Goal: Task Accomplishment & Management: Complete application form

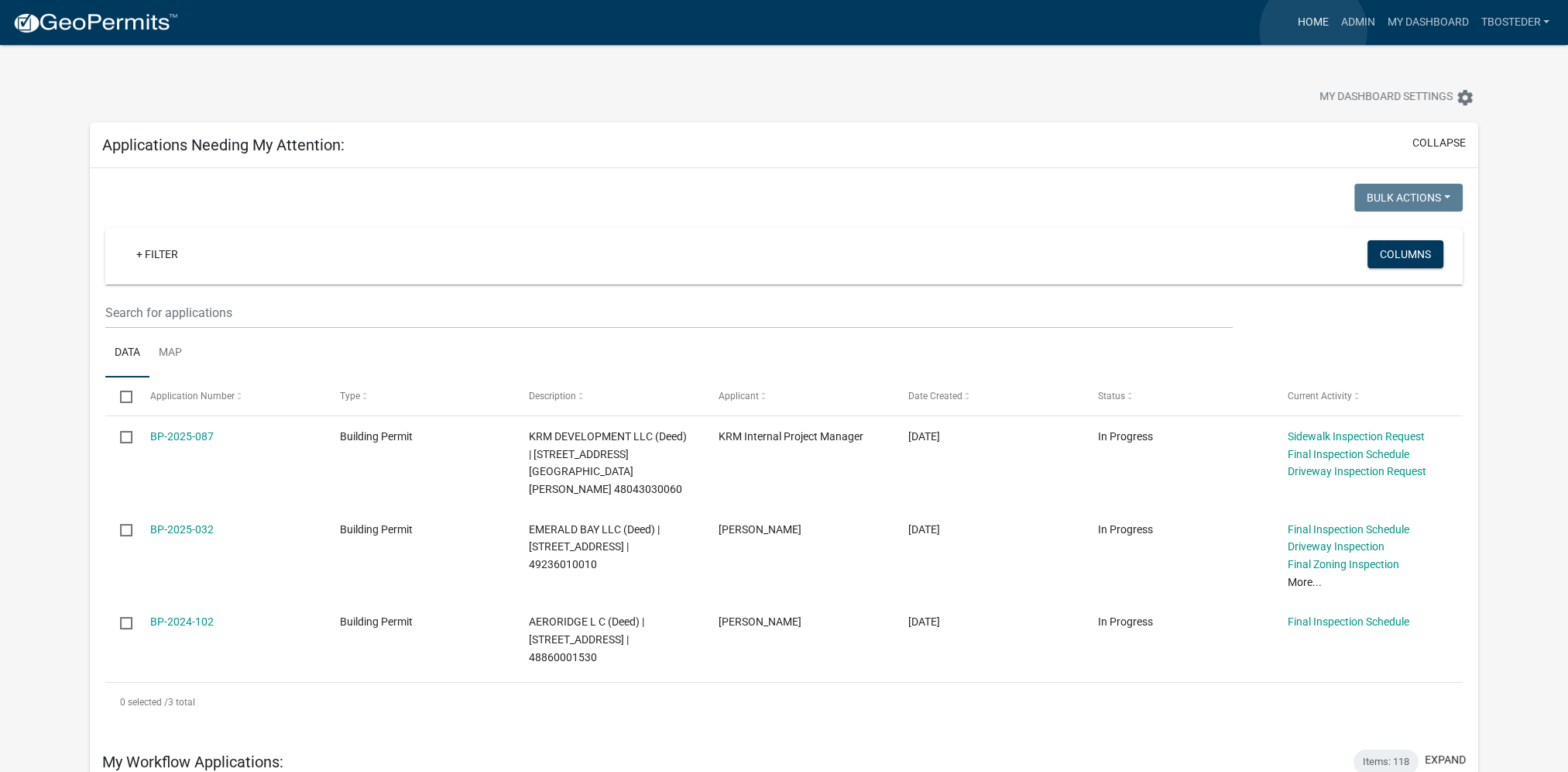
click at [1313, 31] on link "Home" at bounding box center [1313, 22] width 43 height 29
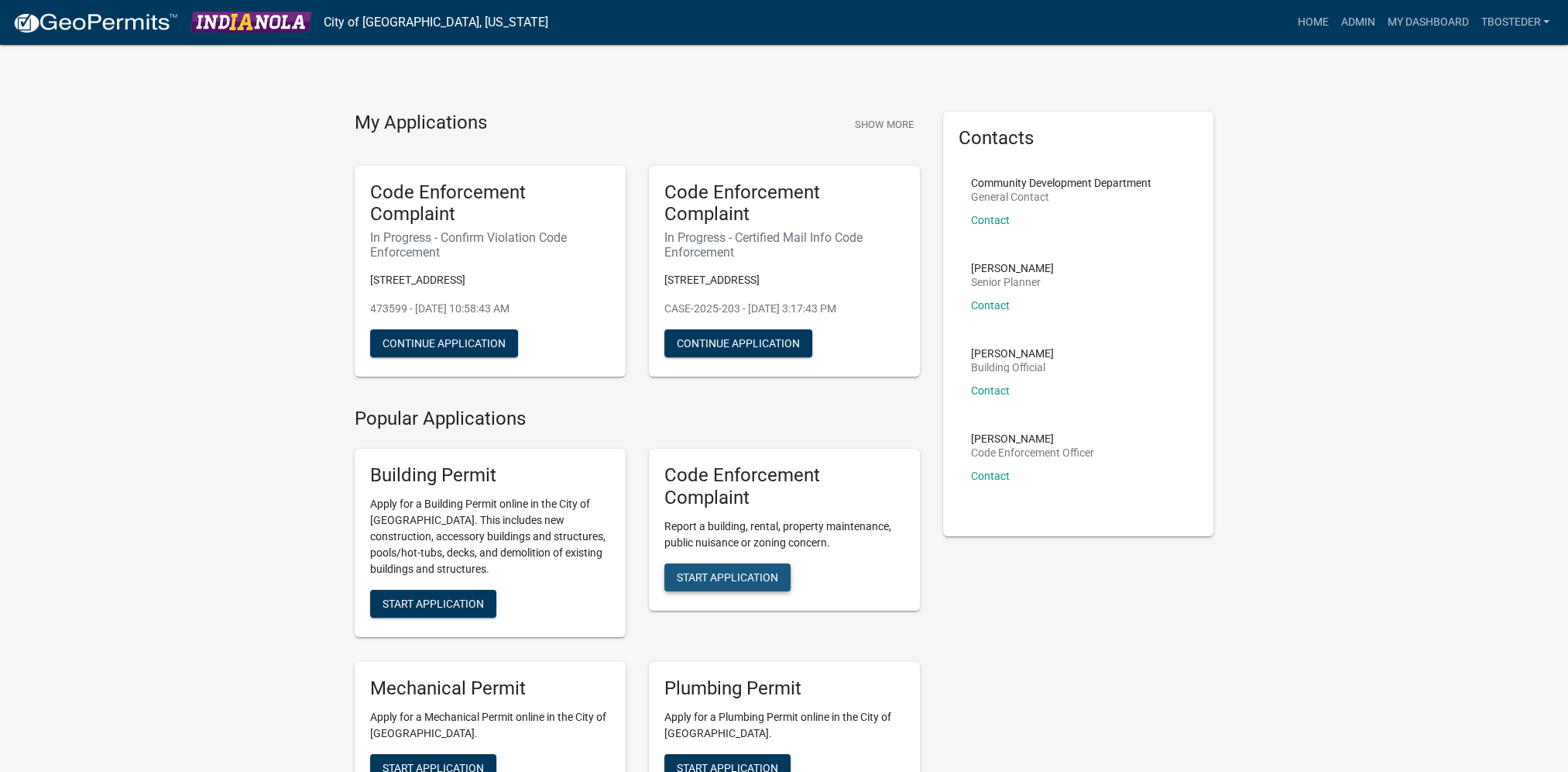
drag, startPoint x: 750, startPoint y: 572, endPoint x: 754, endPoint y: 583, distance: 11.7
click at [754, 583] on span "Start Application" at bounding box center [728, 577] width 101 height 12
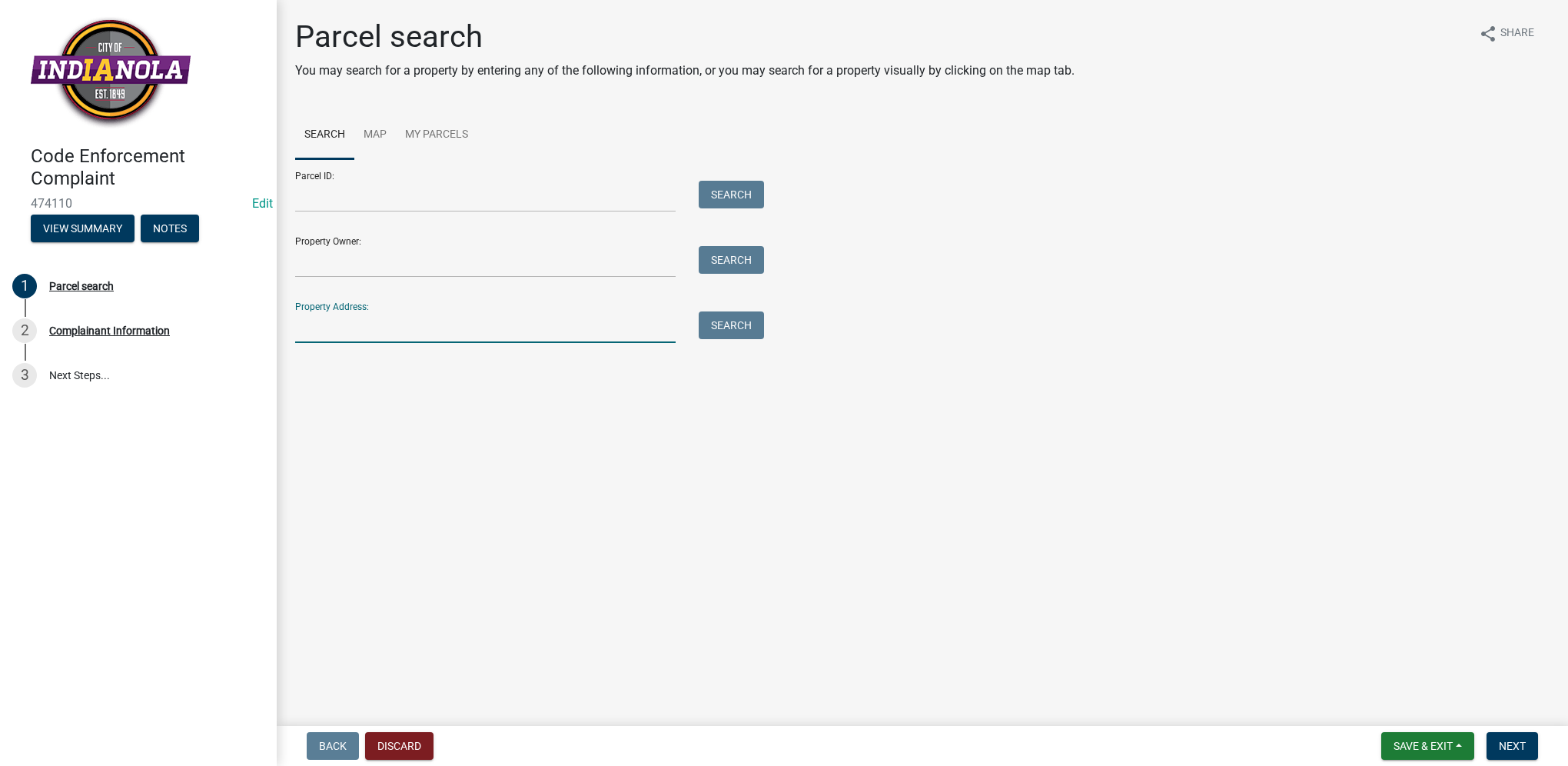
click at [440, 325] on input "Property Address:" at bounding box center [486, 327] width 381 height 32
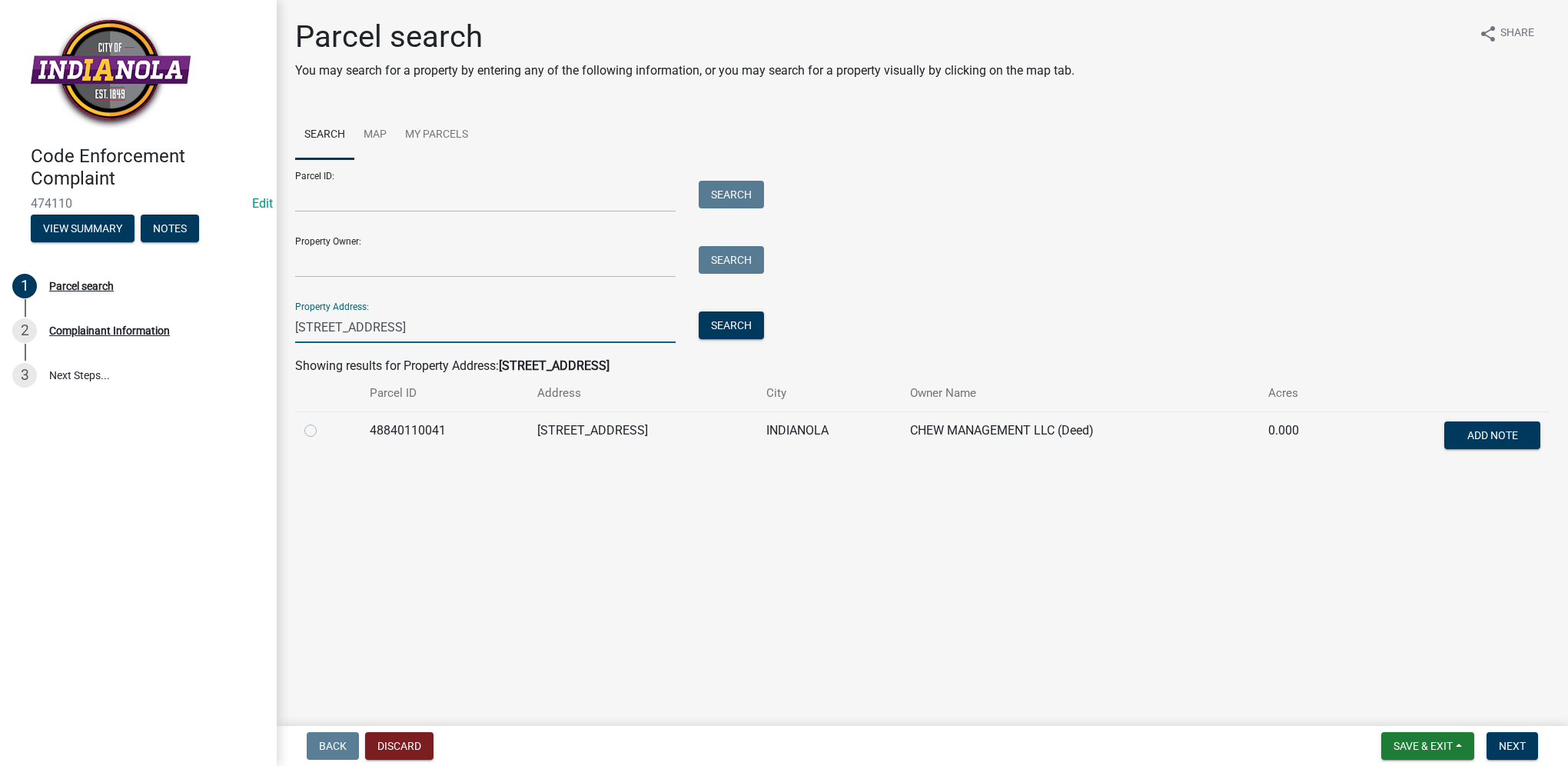
type input "[STREET_ADDRESS]"
click at [323, 421] on label at bounding box center [323, 421] width 0 height 0
click at [323, 427] on input "radio" at bounding box center [328, 426] width 10 height 10
radio input "true"
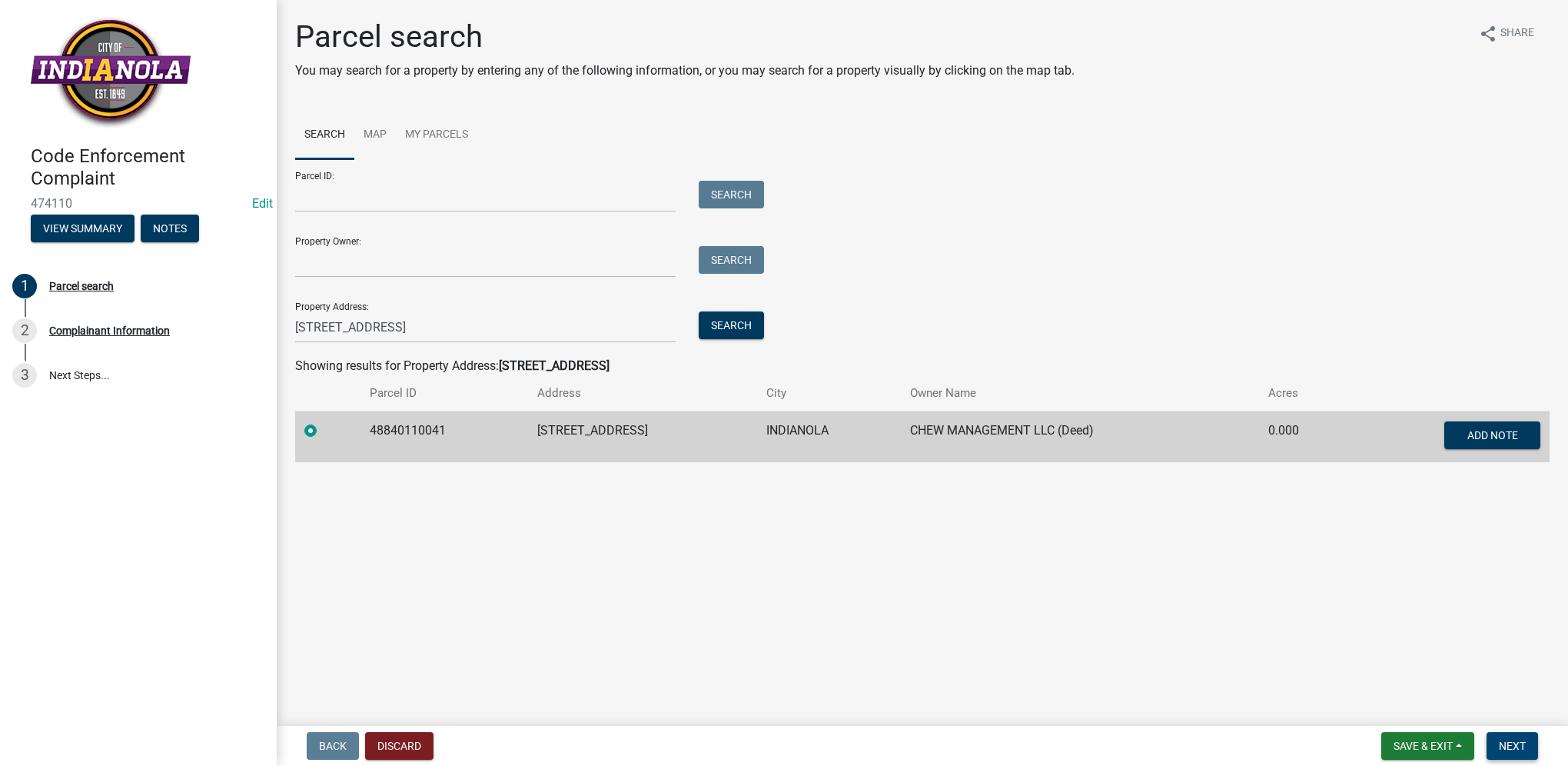
click at [1522, 740] on span "Next" at bounding box center [1513, 746] width 27 height 12
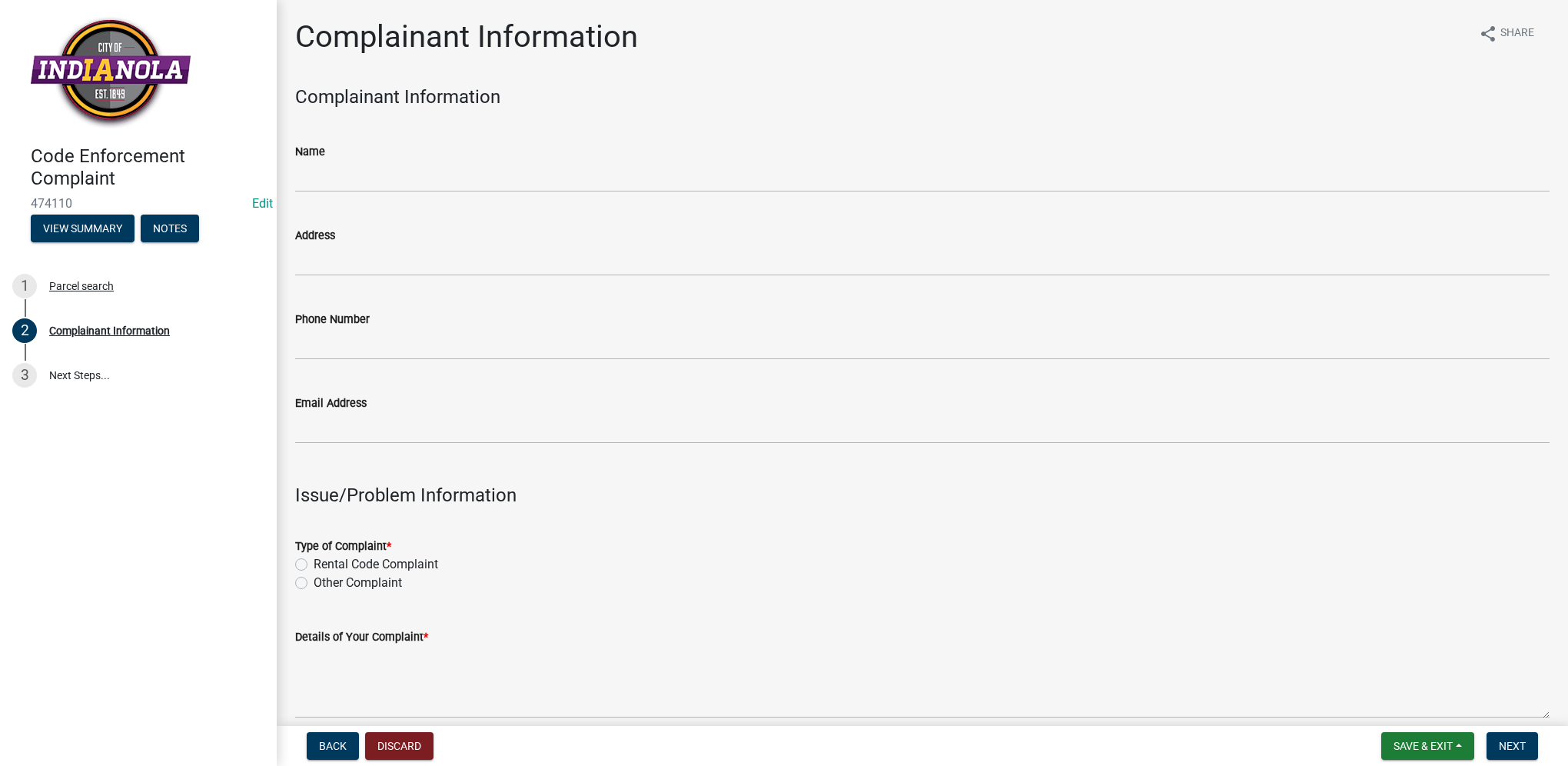
click at [313, 587] on label "Other Complaint" at bounding box center [358, 583] width 89 height 19
click at [313, 583] on input "Other Complaint" at bounding box center [318, 579] width 10 height 10
radio input "true"
click at [313, 587] on label "Other Complaint" at bounding box center [358, 583] width 89 height 19
click at [313, 583] on input "Other Complaint" at bounding box center [318, 579] width 10 height 10
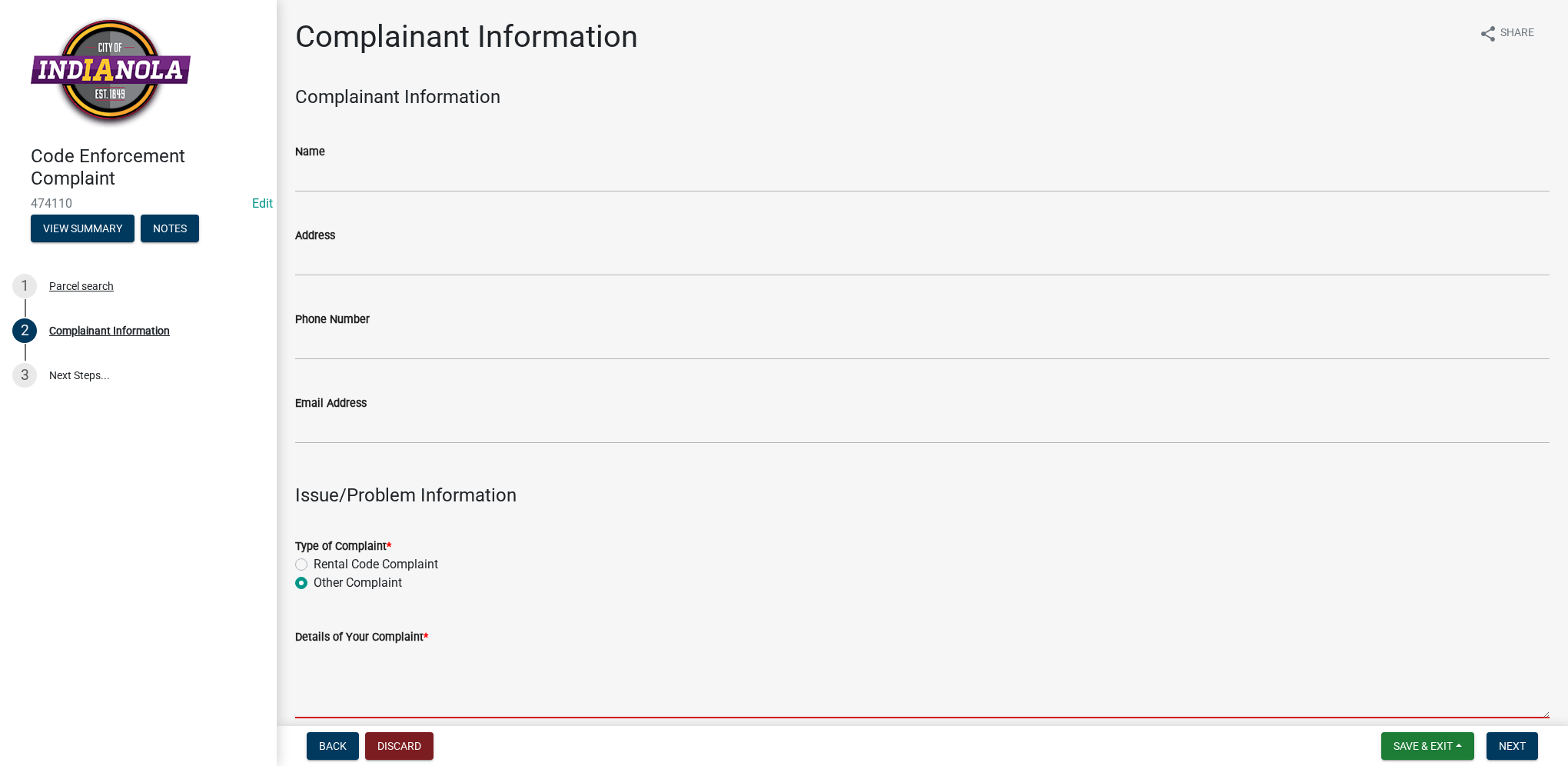
click at [314, 658] on textarea "Details of Your Complaint *" at bounding box center [923, 681] width 1255 height 73
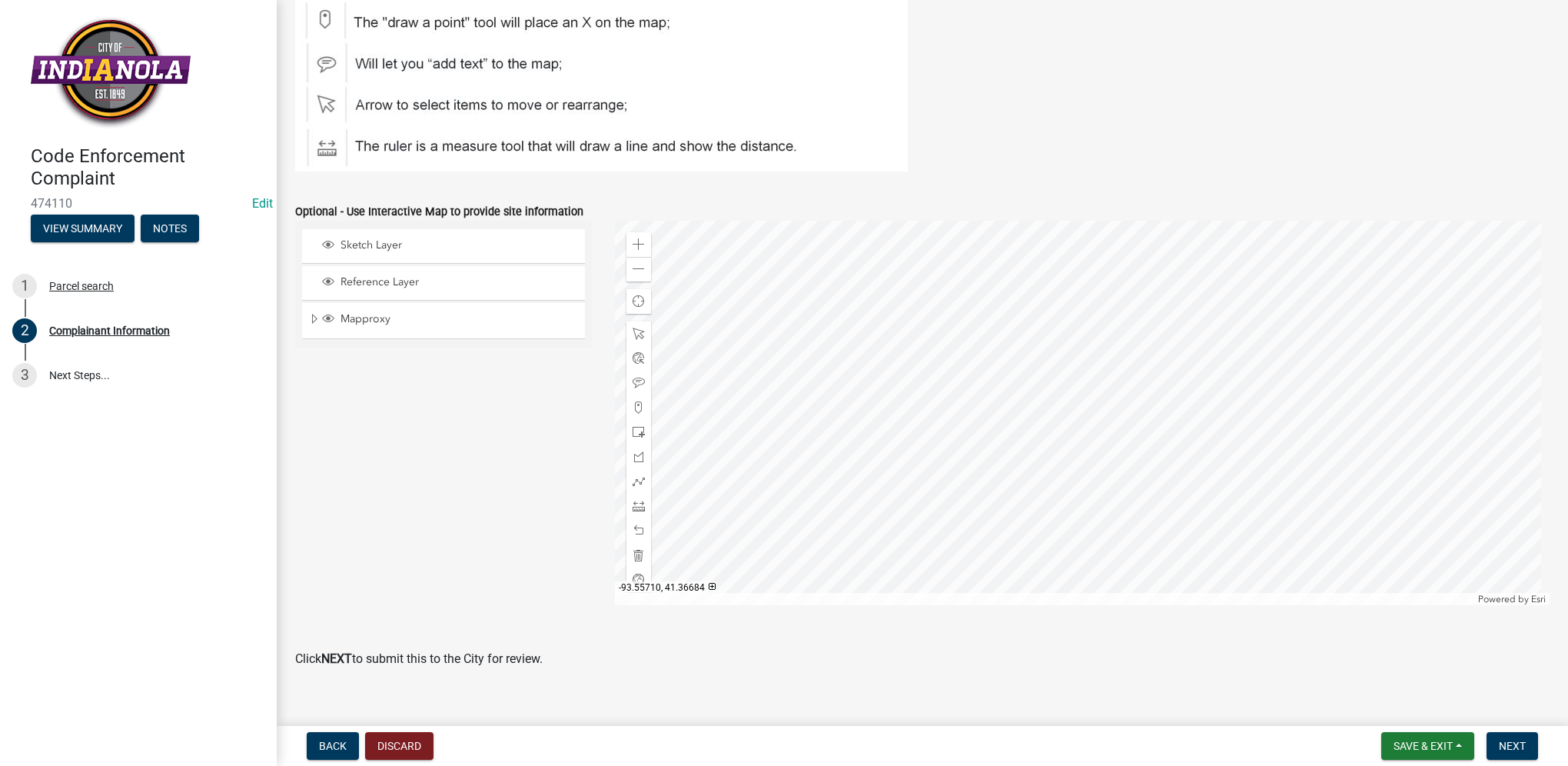
scroll to position [1751, 0]
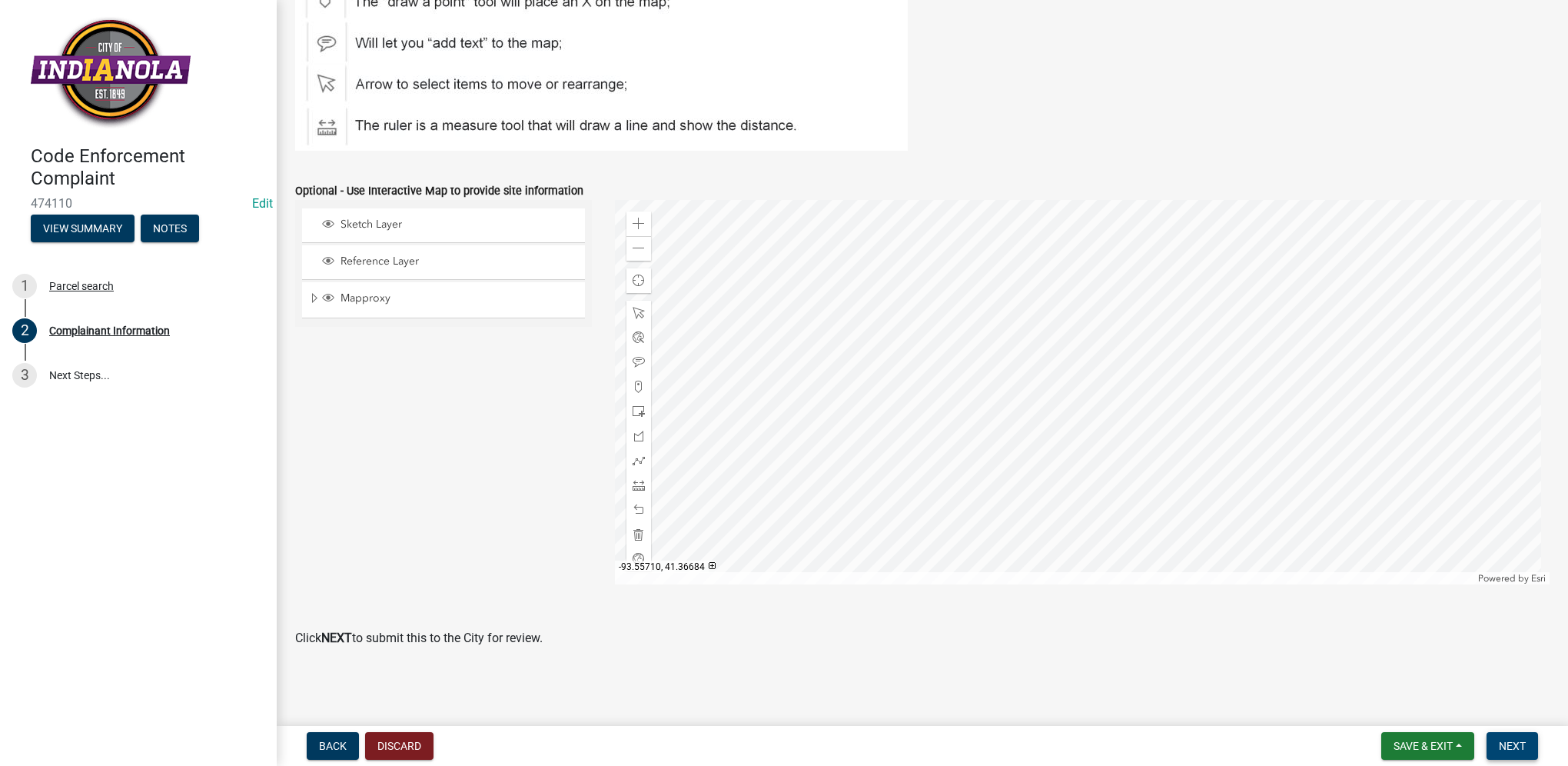
type textarea "dead tree"
click at [1488, 741] on button "Next" at bounding box center [1513, 746] width 51 height 27
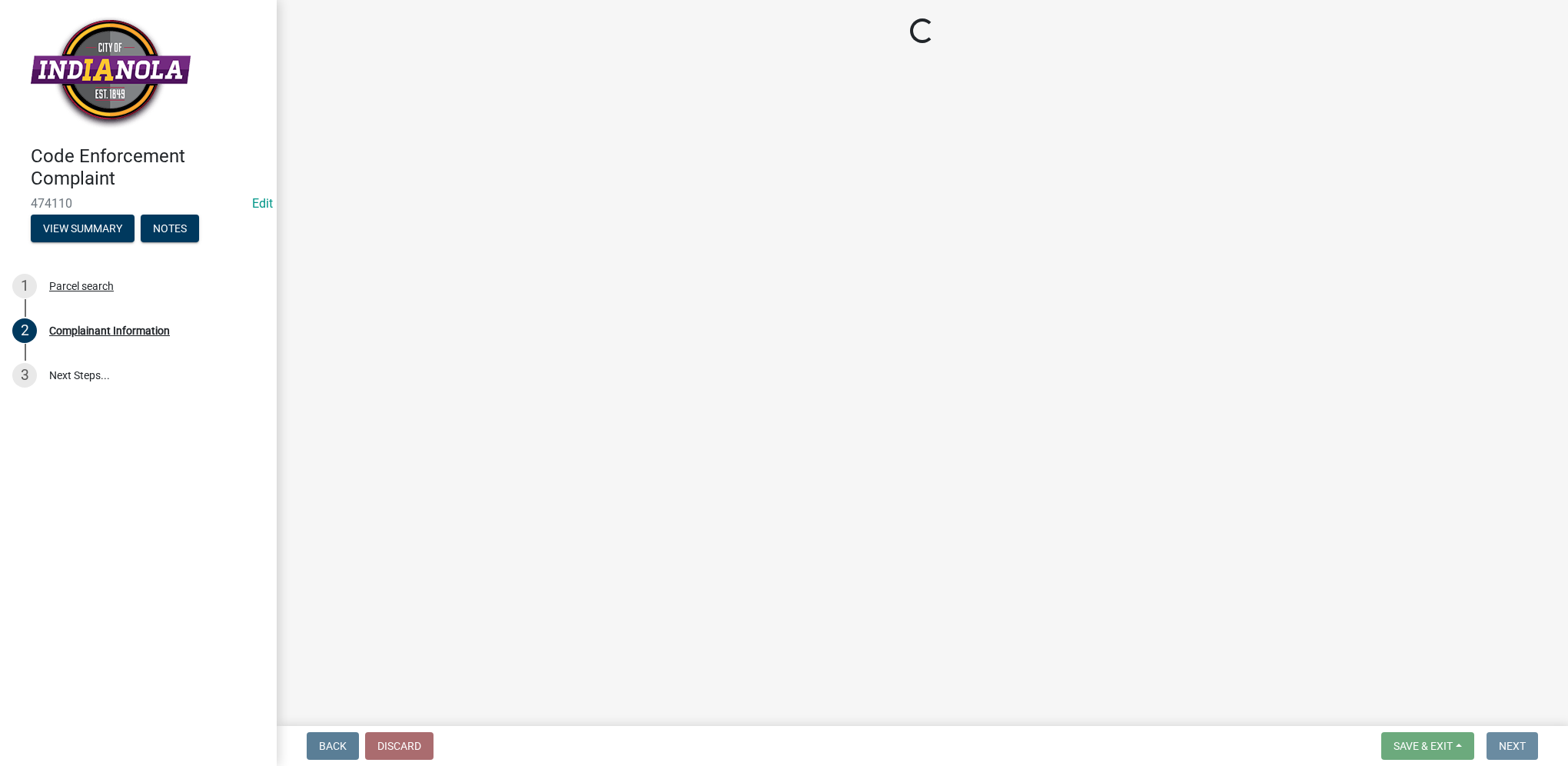
scroll to position [0, 0]
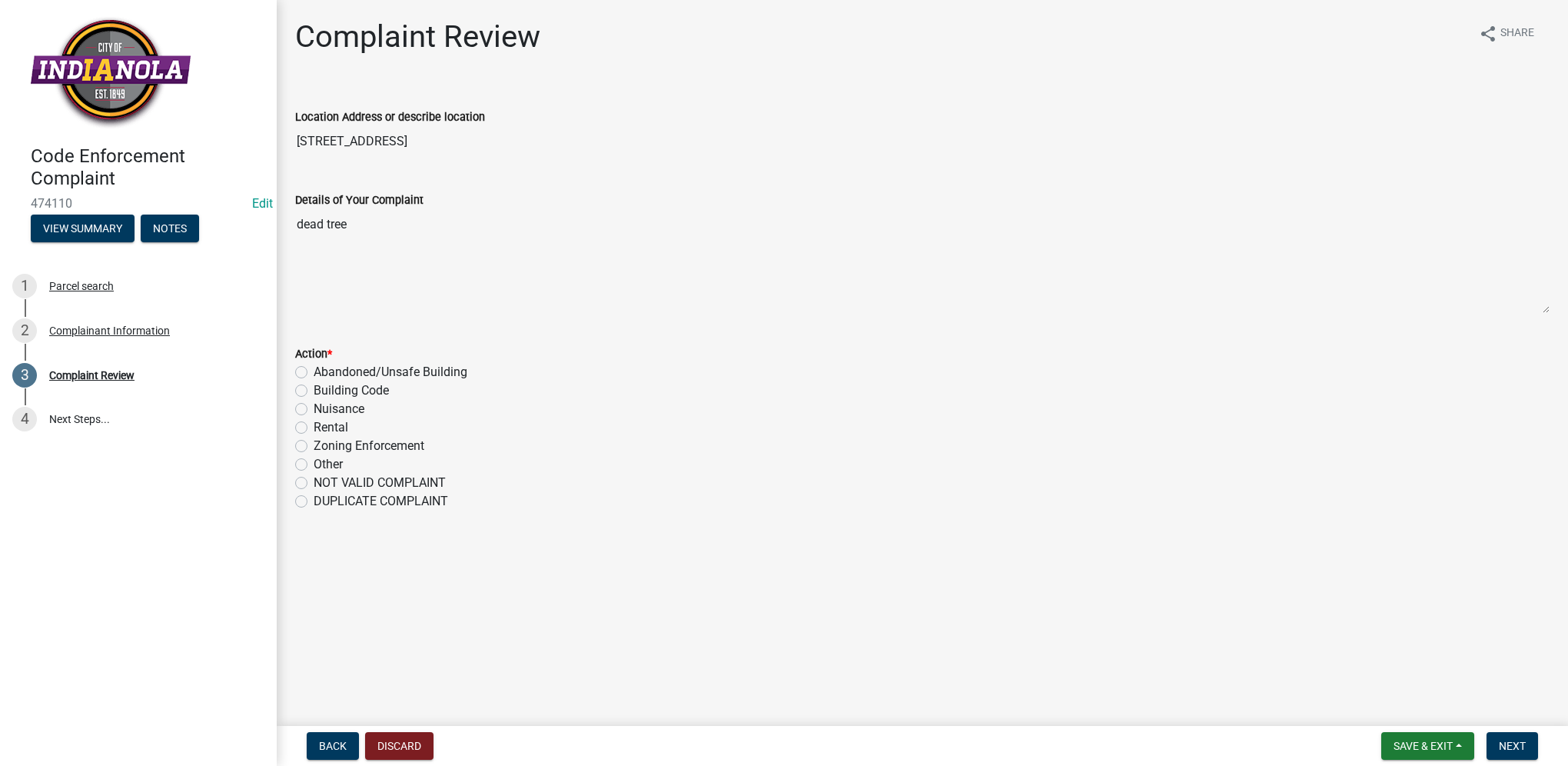
click at [313, 408] on label "Nuisance" at bounding box center [338, 409] width 50 height 19
click at [313, 408] on input "Nuisance" at bounding box center [318, 405] width 10 height 10
radio input "true"
click at [1491, 741] on button "Next" at bounding box center [1513, 746] width 51 height 27
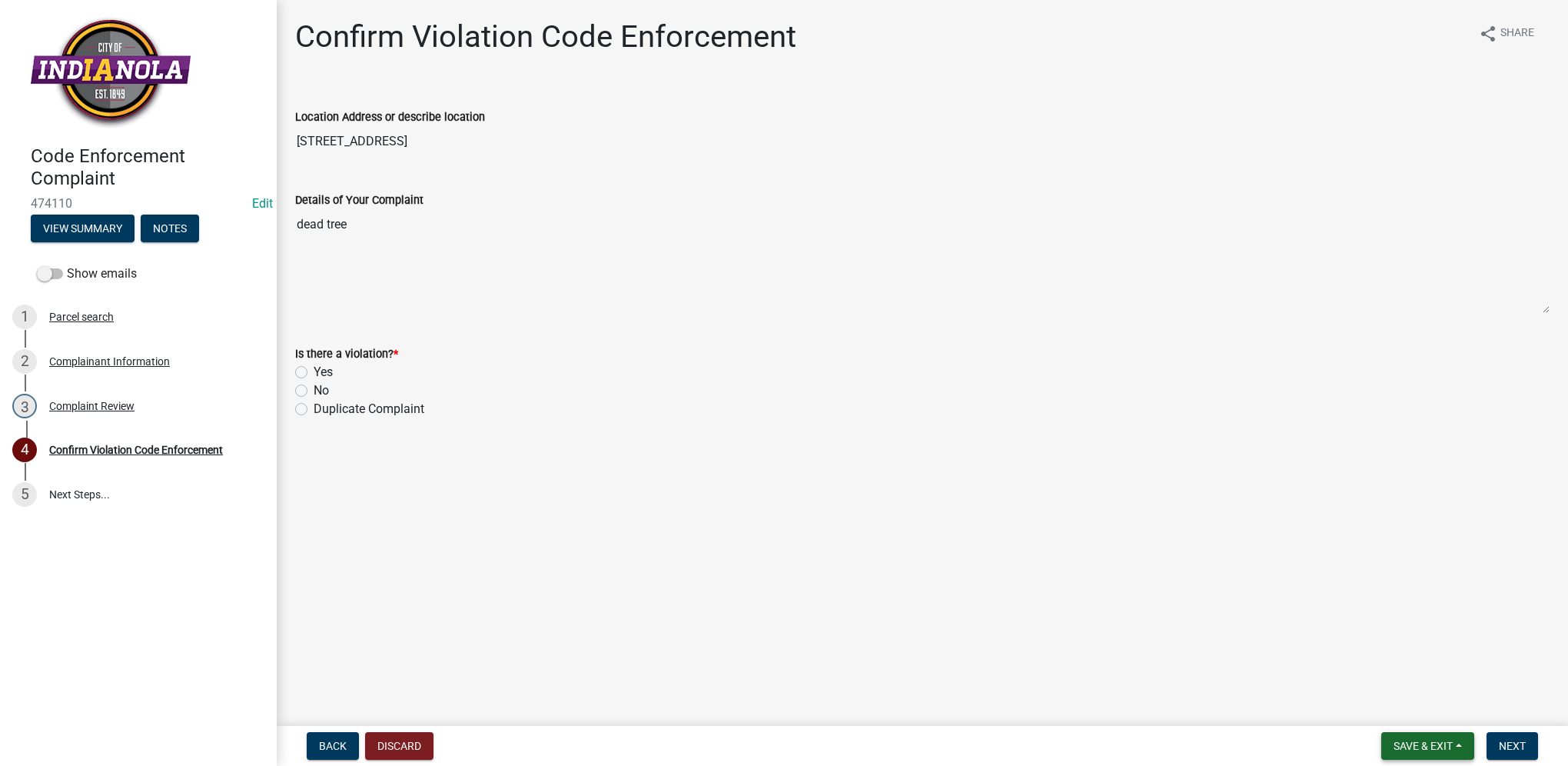
click at [1388, 738] on button "Save & Exit" at bounding box center [1427, 746] width 93 height 27
click at [1389, 705] on button "Save & Exit" at bounding box center [1413, 705] width 123 height 37
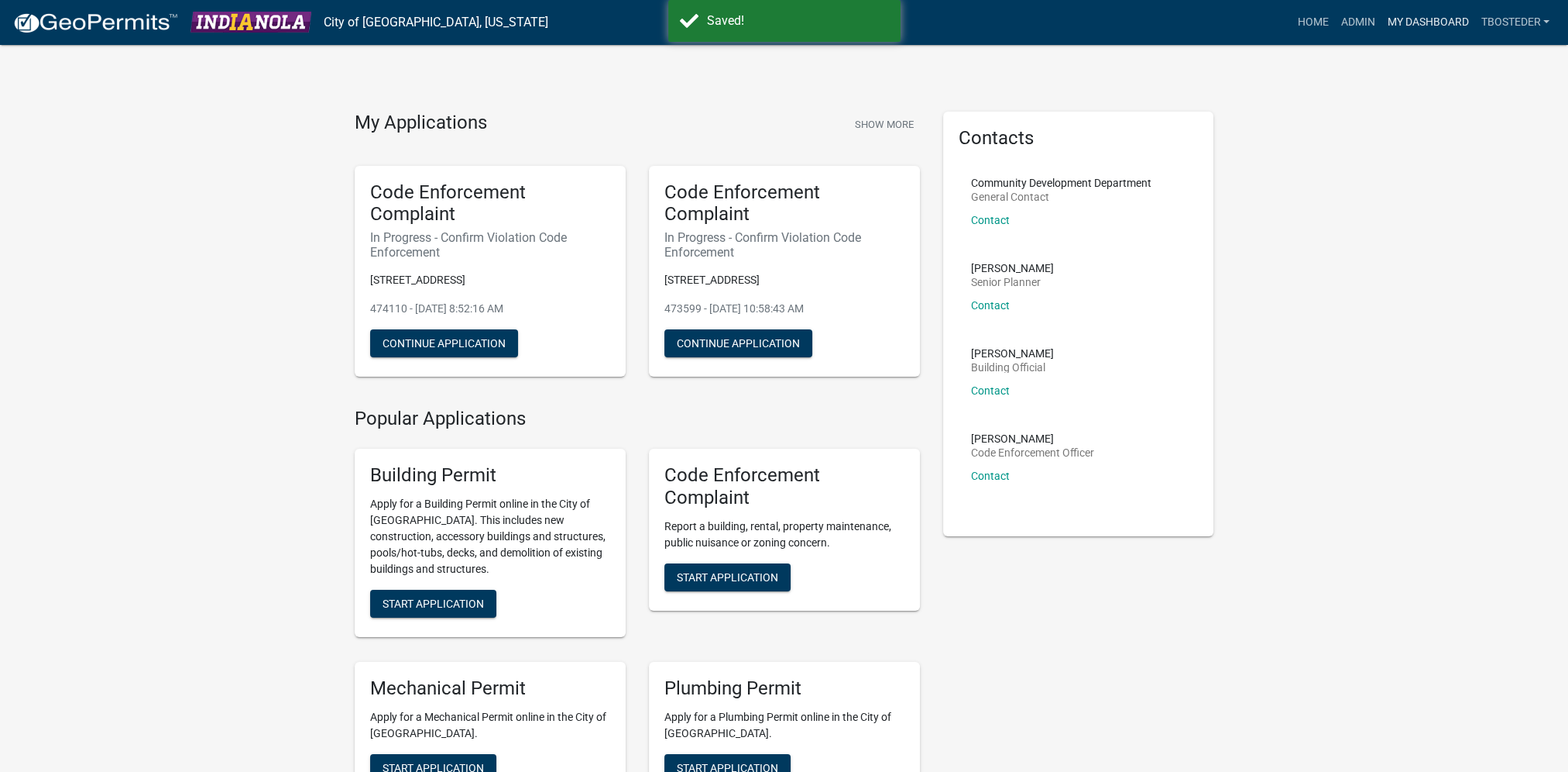
click at [1407, 27] on link "My Dashboard" at bounding box center [1428, 22] width 94 height 29
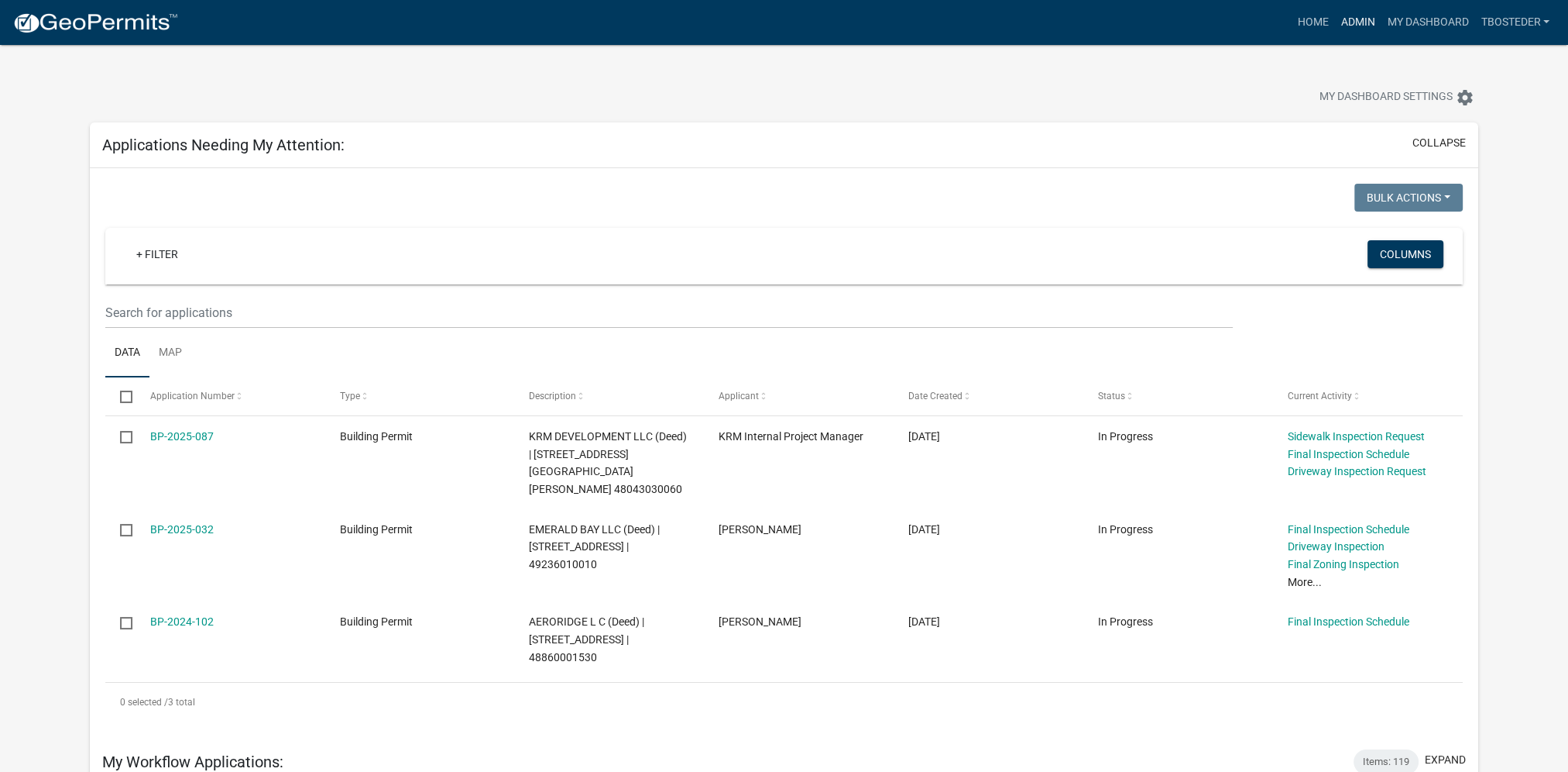
click at [1369, 22] on link "Admin" at bounding box center [1358, 22] width 46 height 29
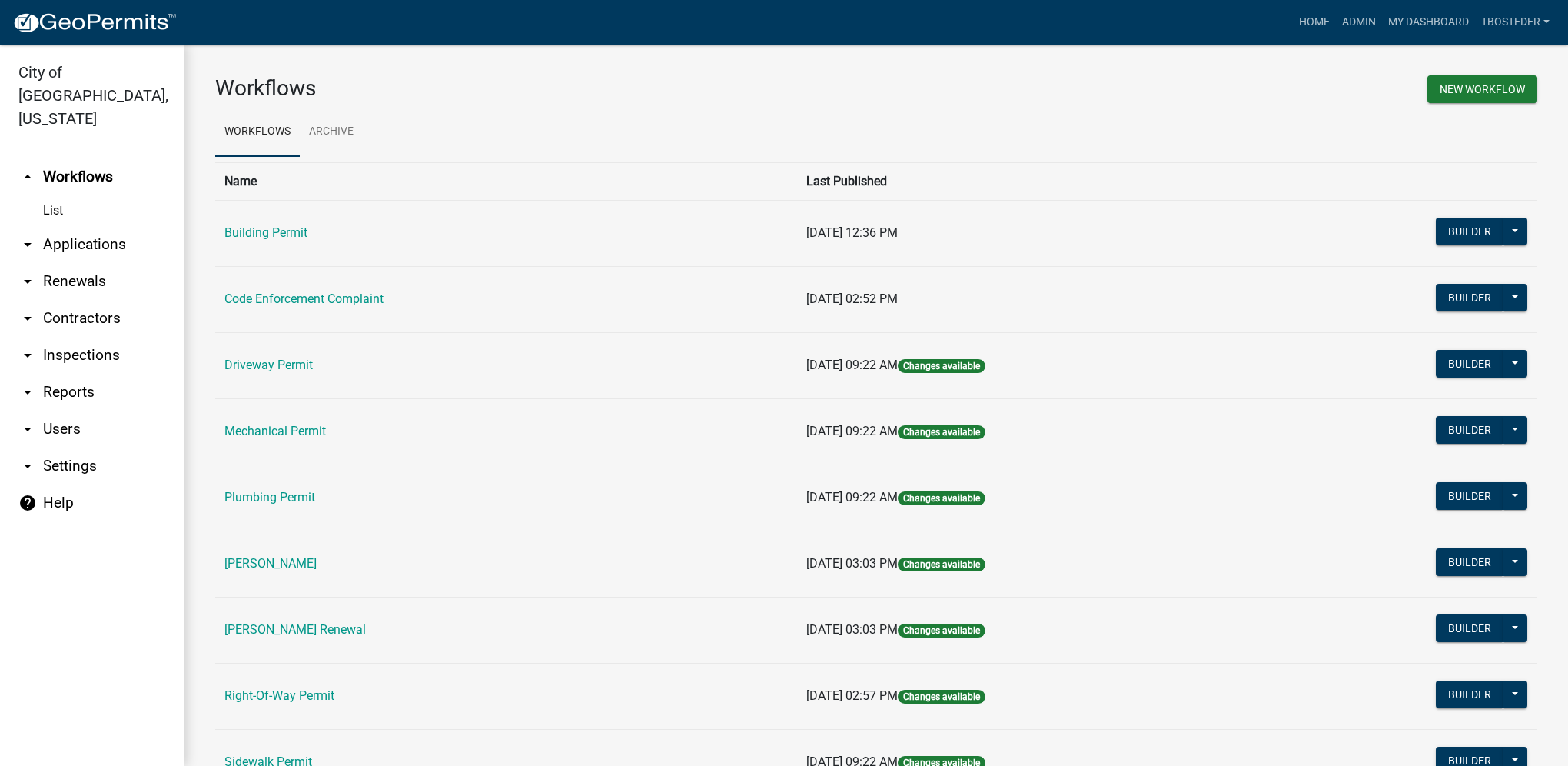
click at [98, 374] on link "arrow_drop_down Reports" at bounding box center [92, 392] width 184 height 37
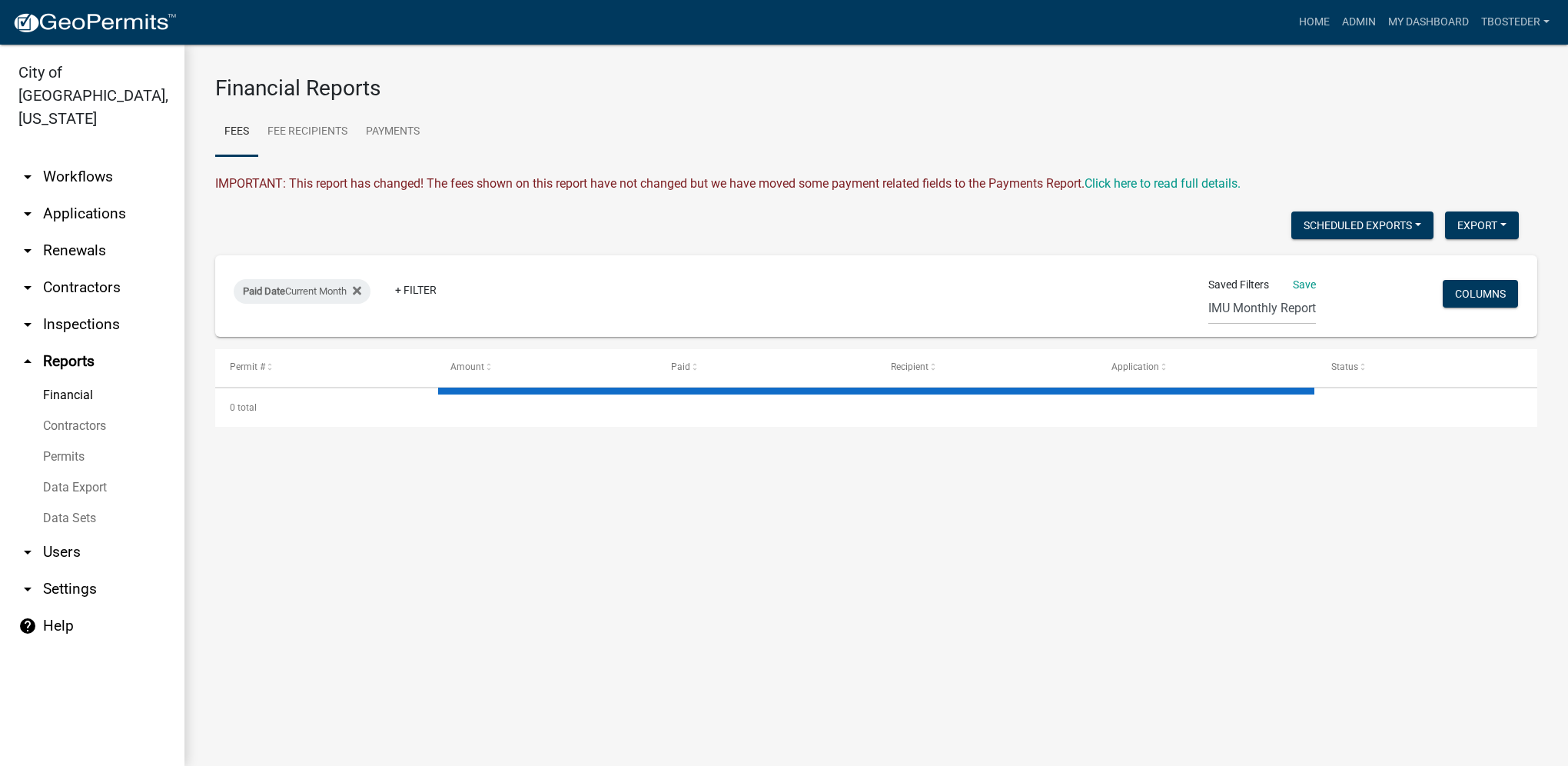
click at [84, 380] on link "Financial" at bounding box center [92, 395] width 184 height 31
select select "2: 50"
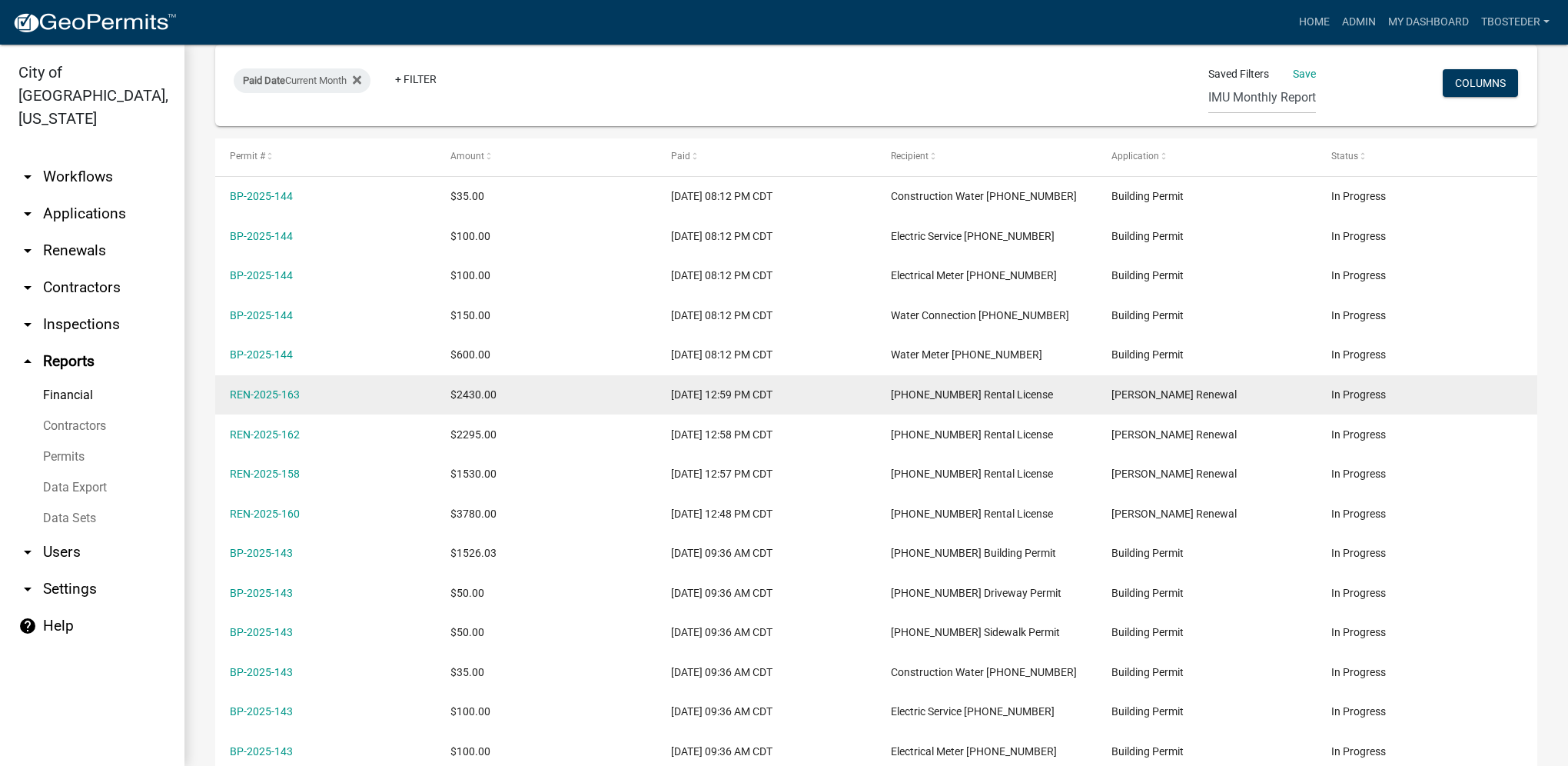
scroll to position [177, 0]
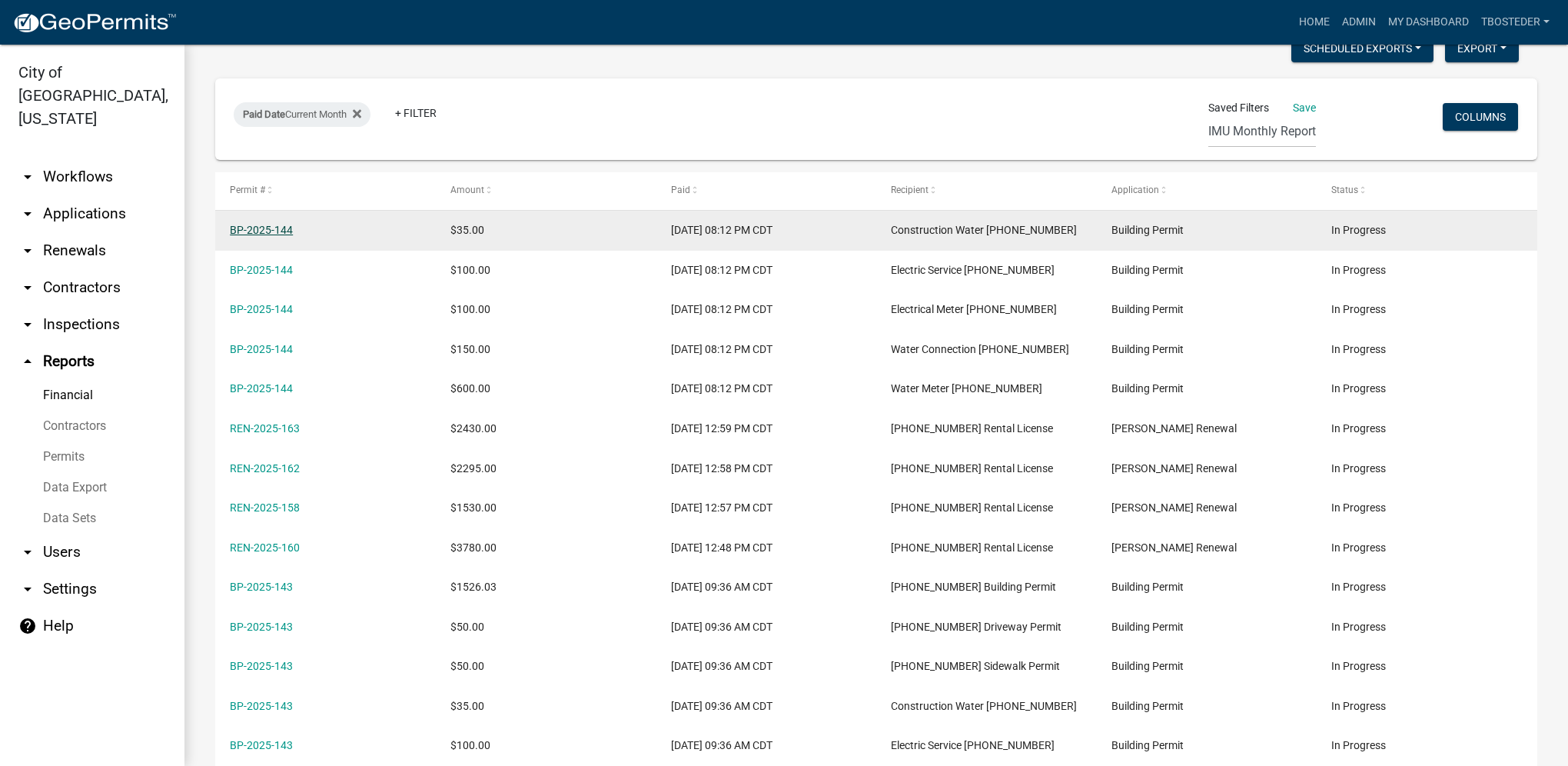
click at [286, 231] on link "BP-2025-144" at bounding box center [261, 230] width 63 height 12
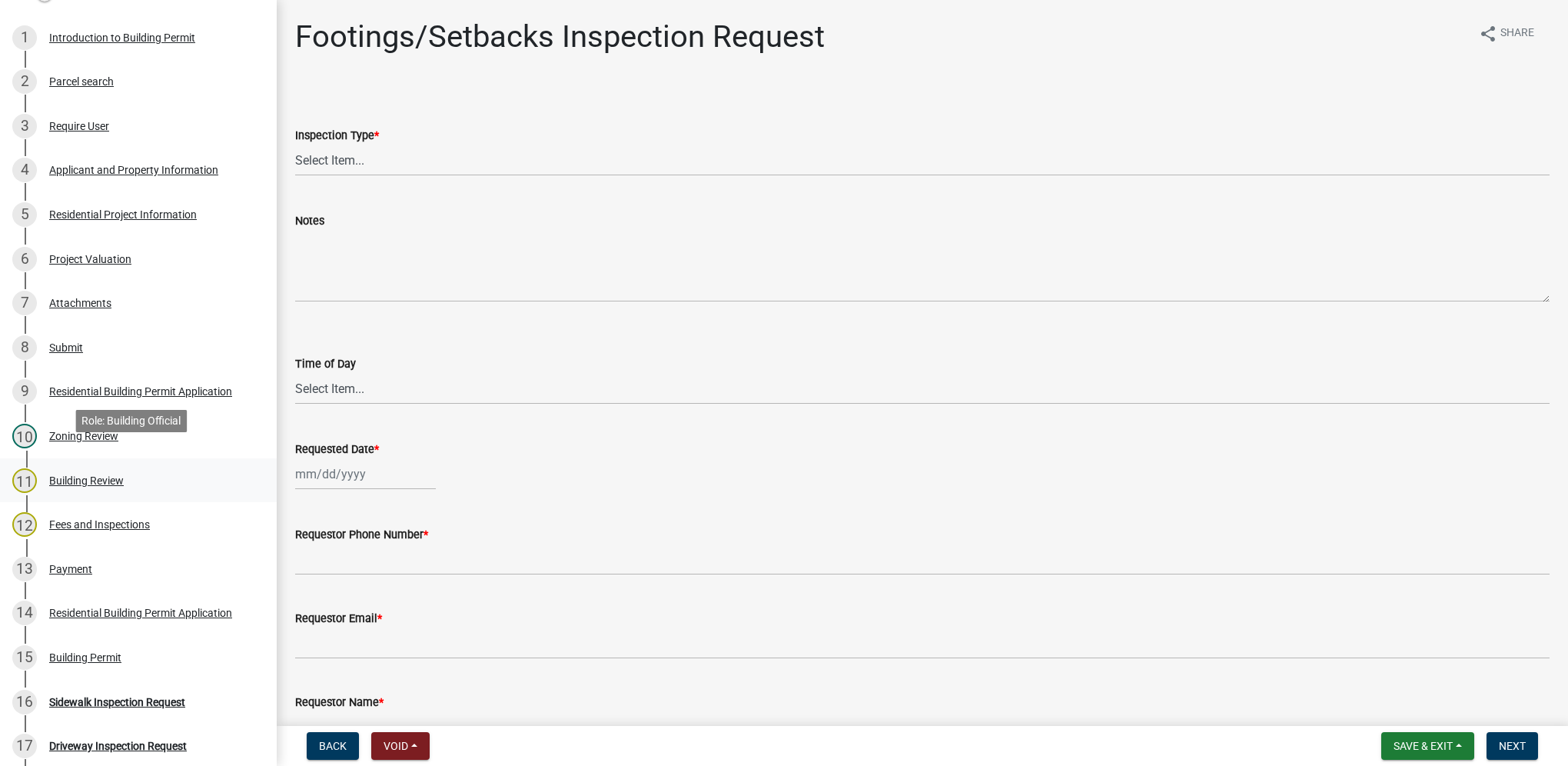
scroll to position [257, 0]
click at [128, 568] on div "13 Payment" at bounding box center [131, 570] width 240 height 25
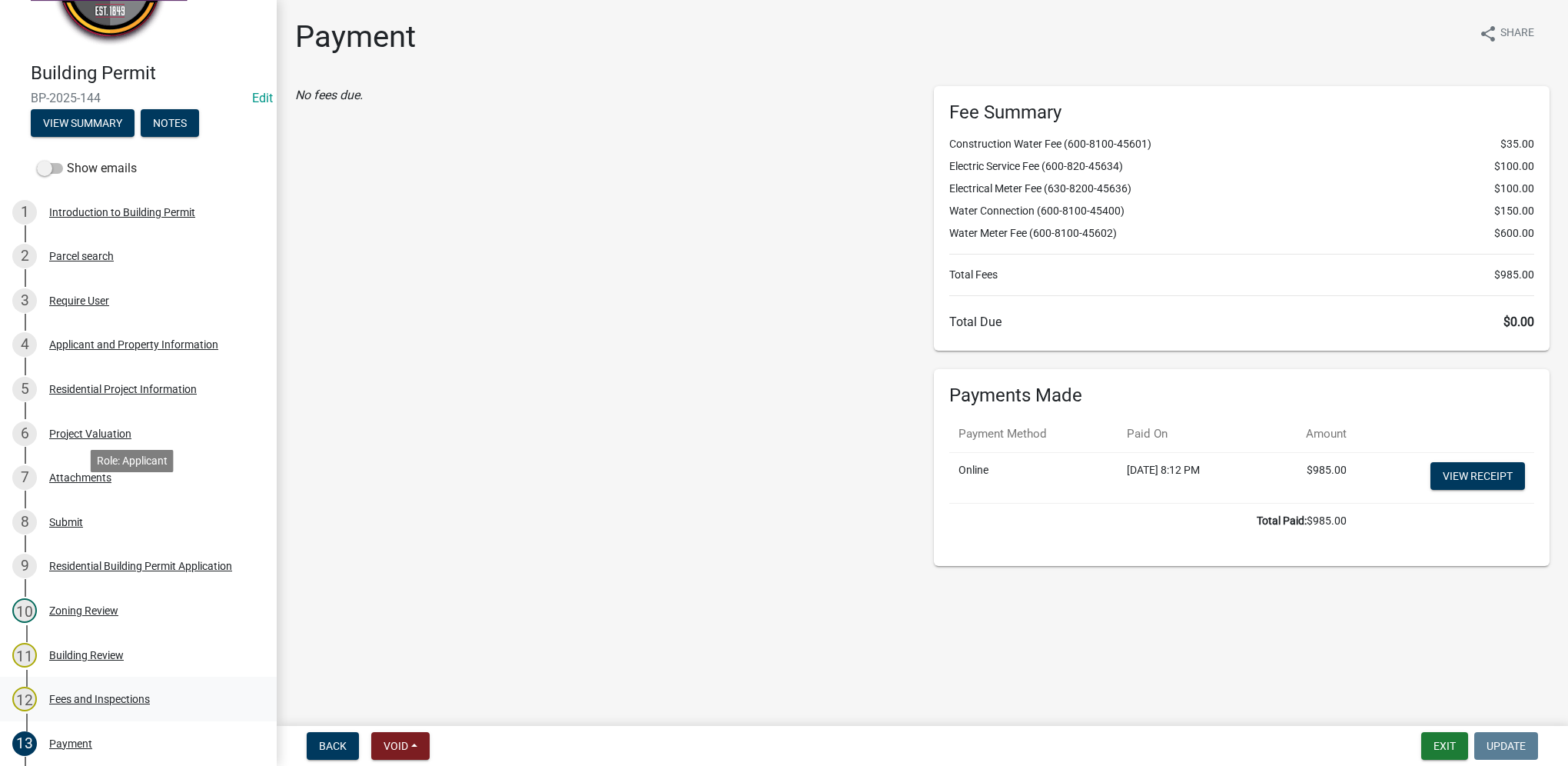
scroll to position [154, 0]
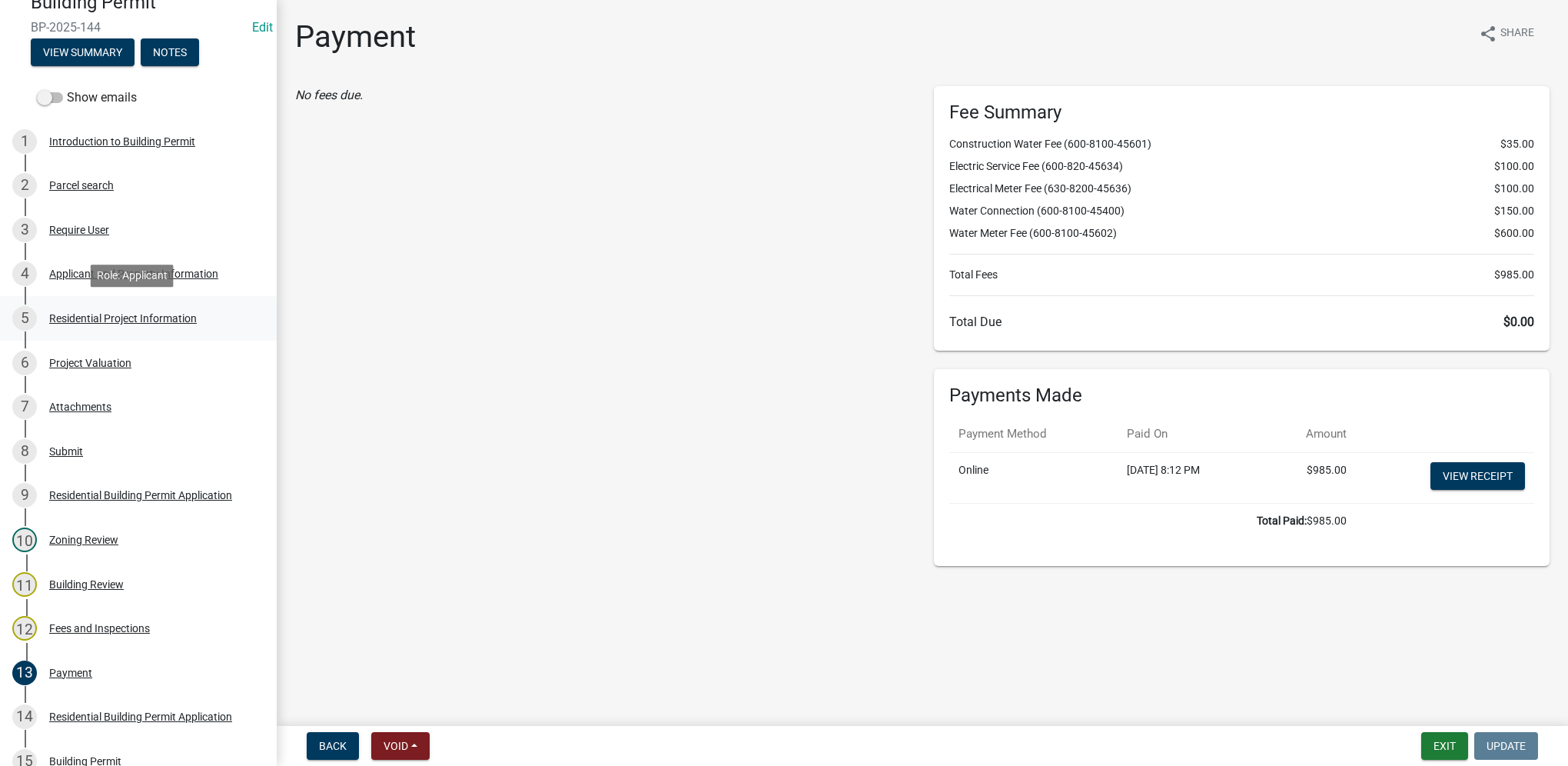
click at [127, 313] on div "Residential Project Information" at bounding box center [123, 318] width 148 height 11
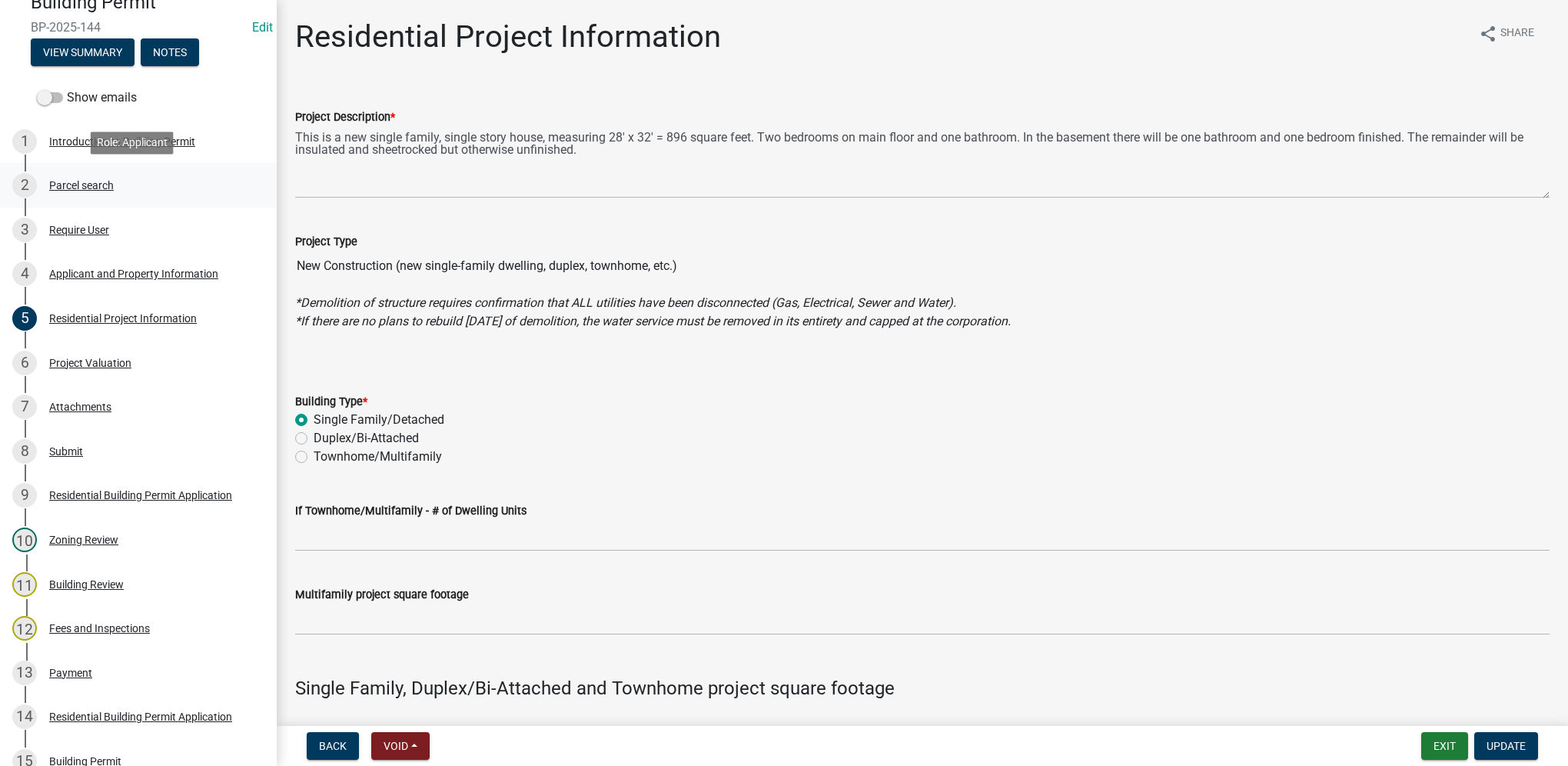
click at [96, 190] on div "Parcel search" at bounding box center [82, 185] width 65 height 11
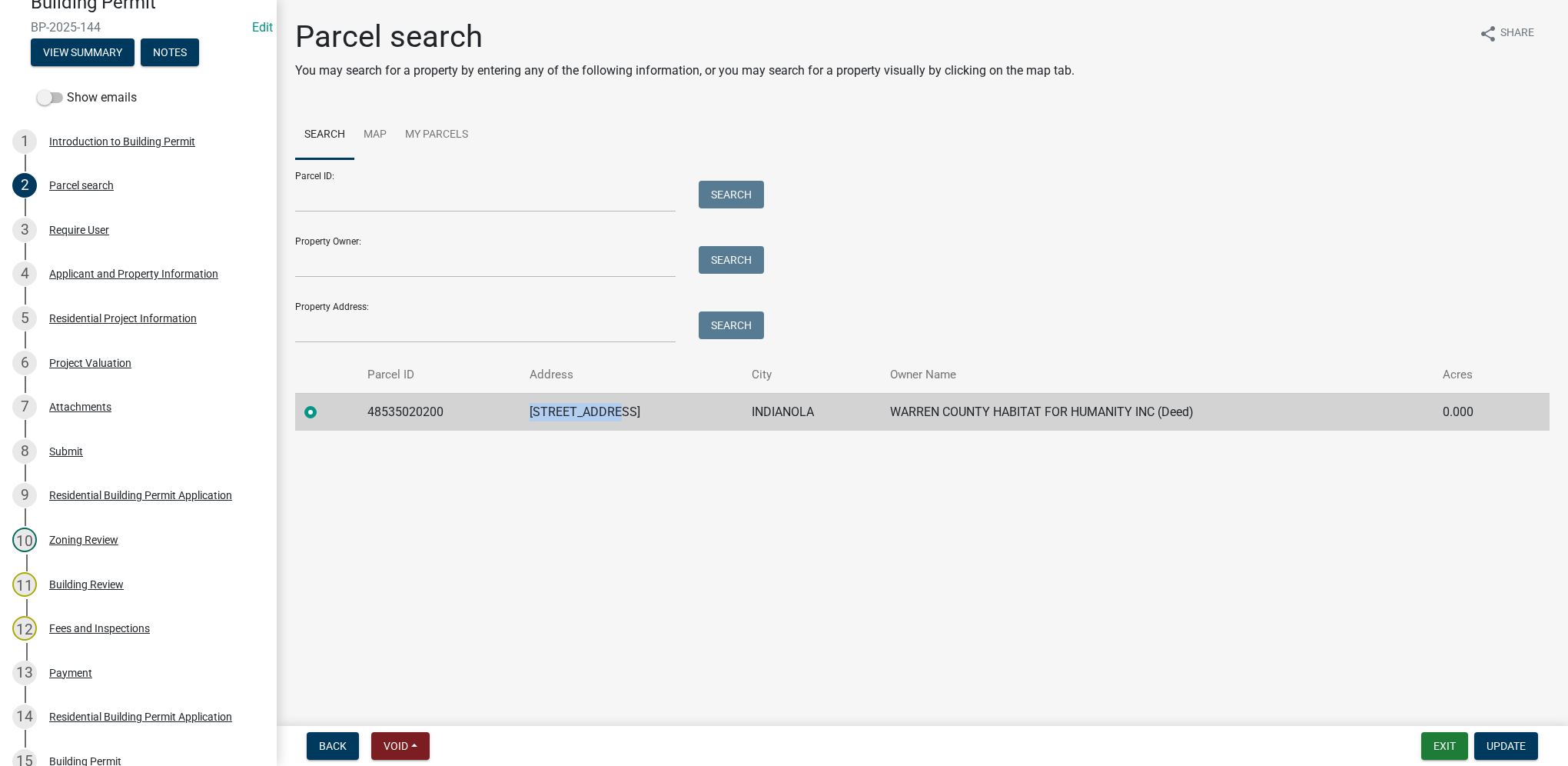
drag, startPoint x: 534, startPoint y: 413, endPoint x: 624, endPoint y: 411, distance: 90.0
click at [624, 411] on td "[STREET_ADDRESS]" at bounding box center [631, 412] width 221 height 38
drag, startPoint x: 624, startPoint y: 411, endPoint x: 614, endPoint y: 412, distance: 10.0
copy td "[STREET_ADDRESS]"
click at [77, 670] on div "Payment" at bounding box center [71, 673] width 43 height 11
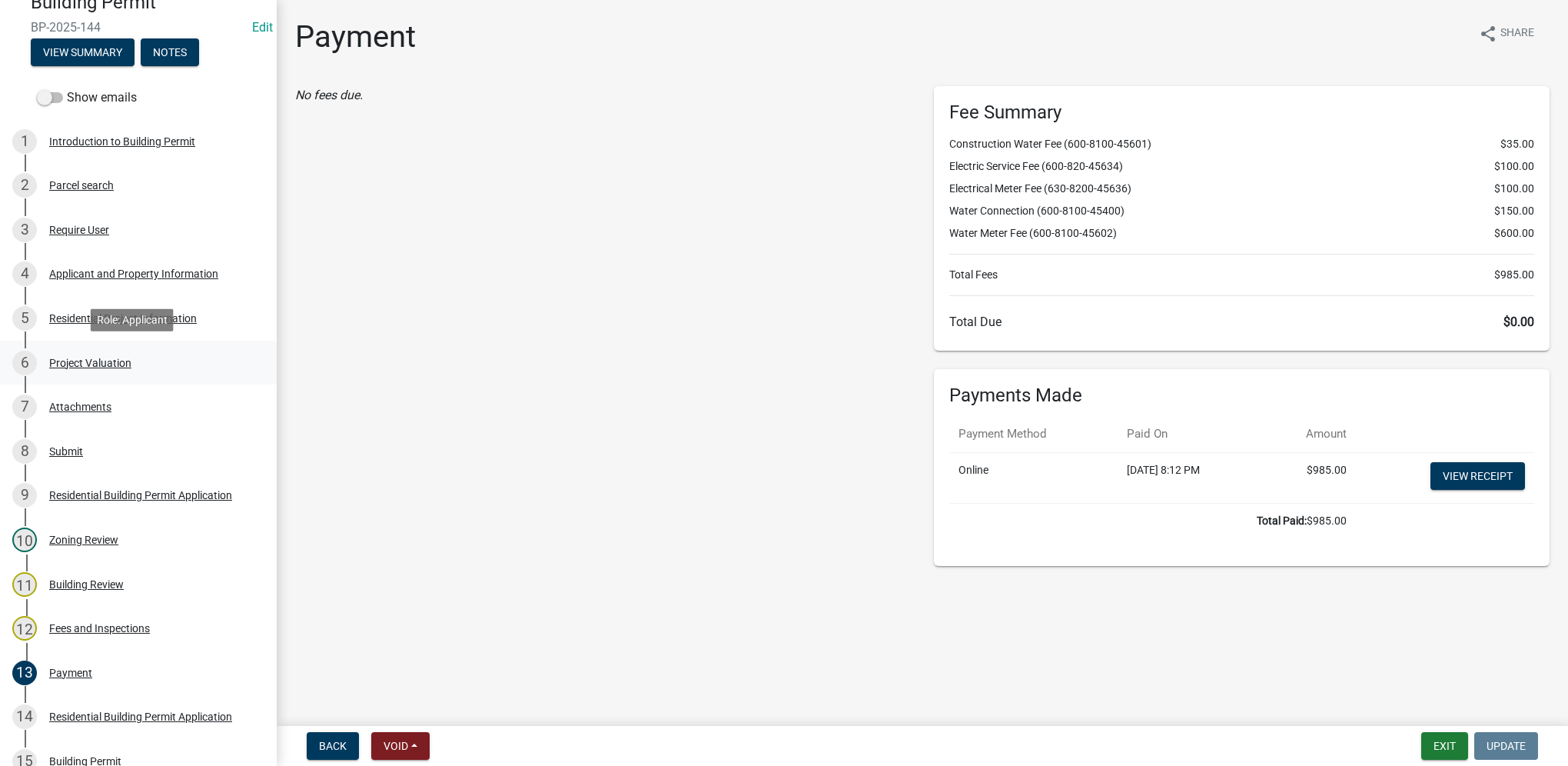
click at [111, 354] on div "6 Project Valuation" at bounding box center [131, 363] width 240 height 25
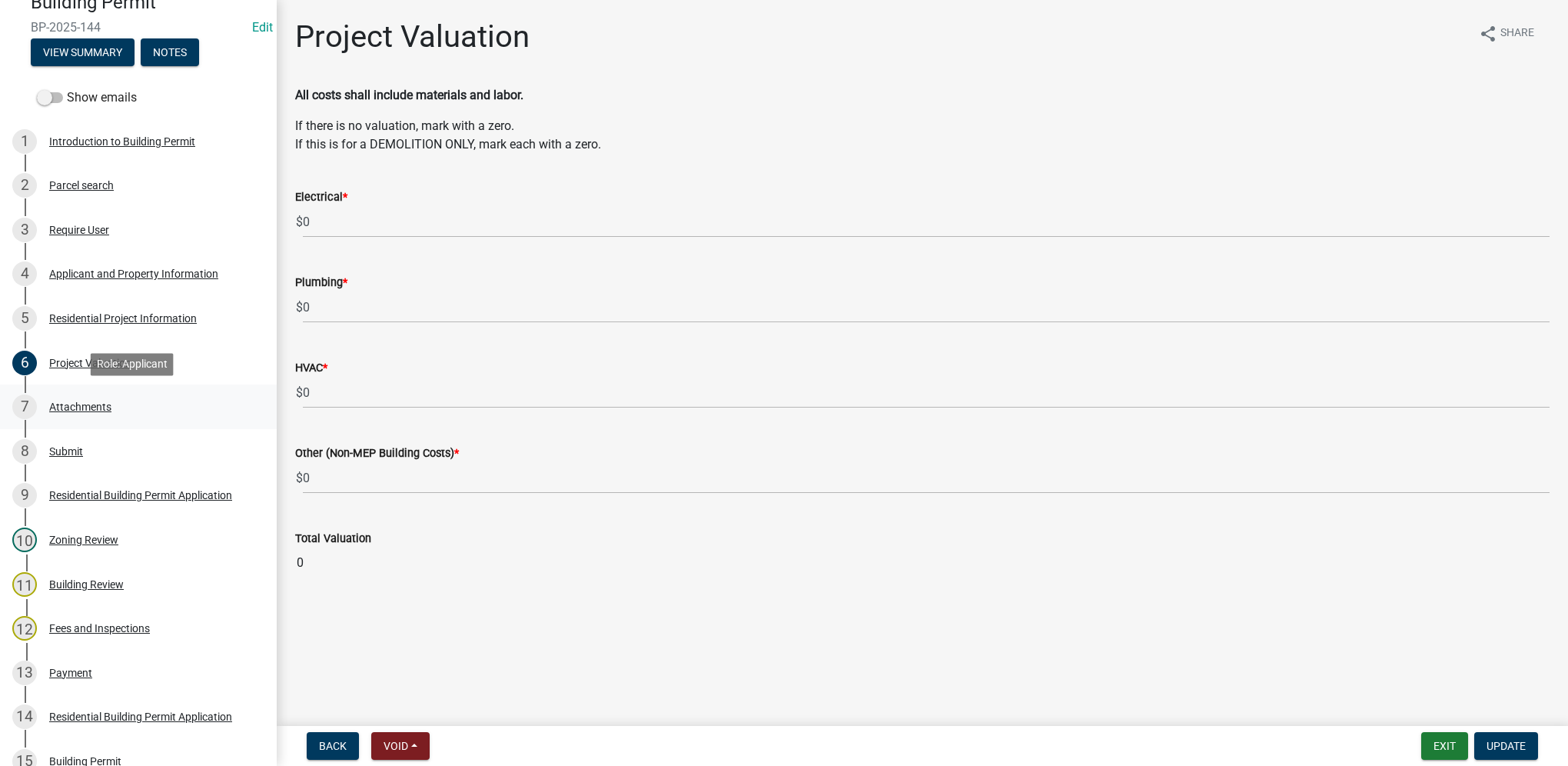
click at [90, 414] on div "7 Attachments" at bounding box center [131, 406] width 240 height 25
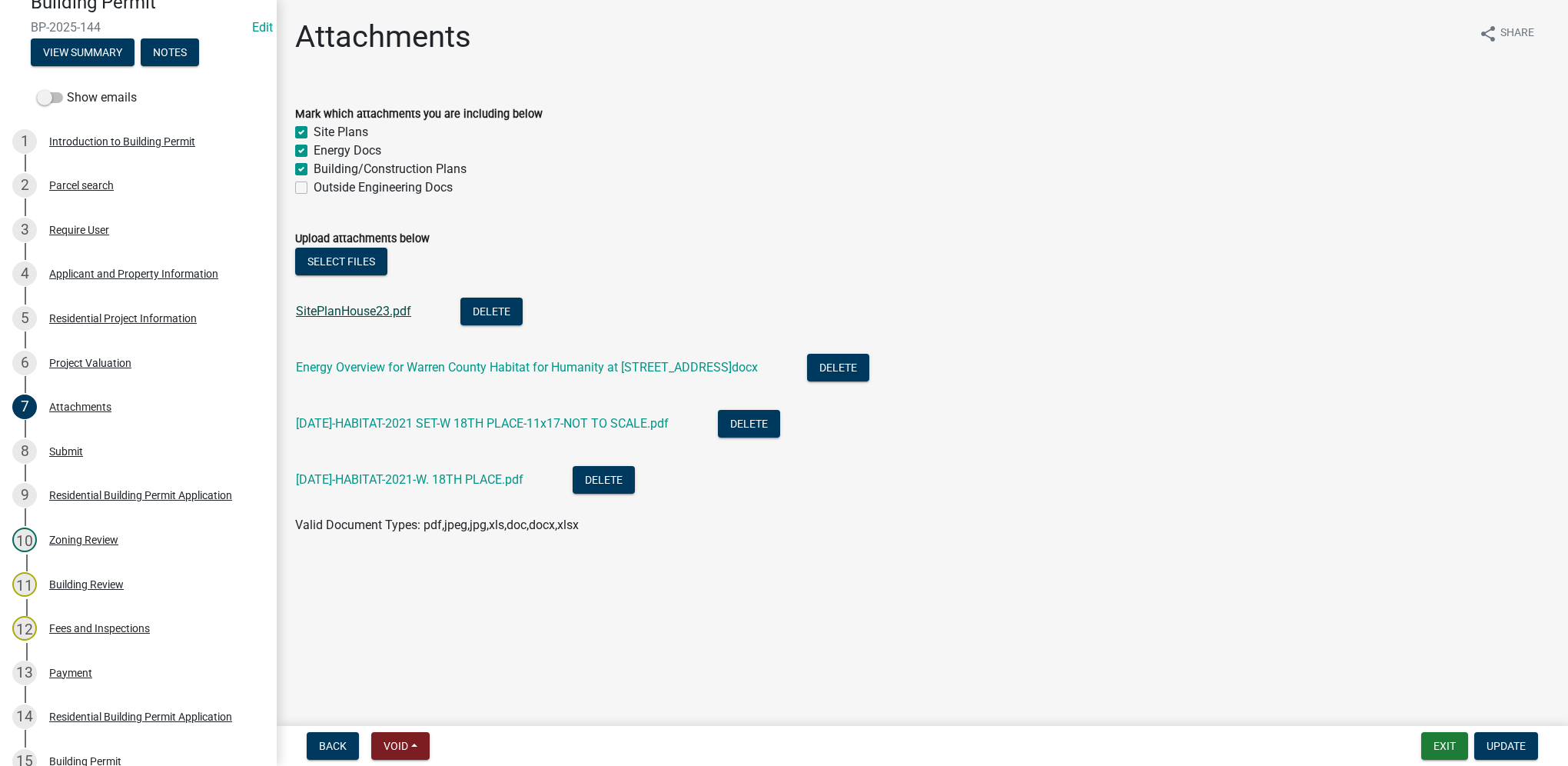
click at [382, 307] on link "SitePlanHouse23.pdf" at bounding box center [353, 311] width 115 height 15
click at [320, 478] on link "[DATE]-HABITAT-2021-W. 18TH PLACE.pdf" at bounding box center [410, 479] width 228 height 15
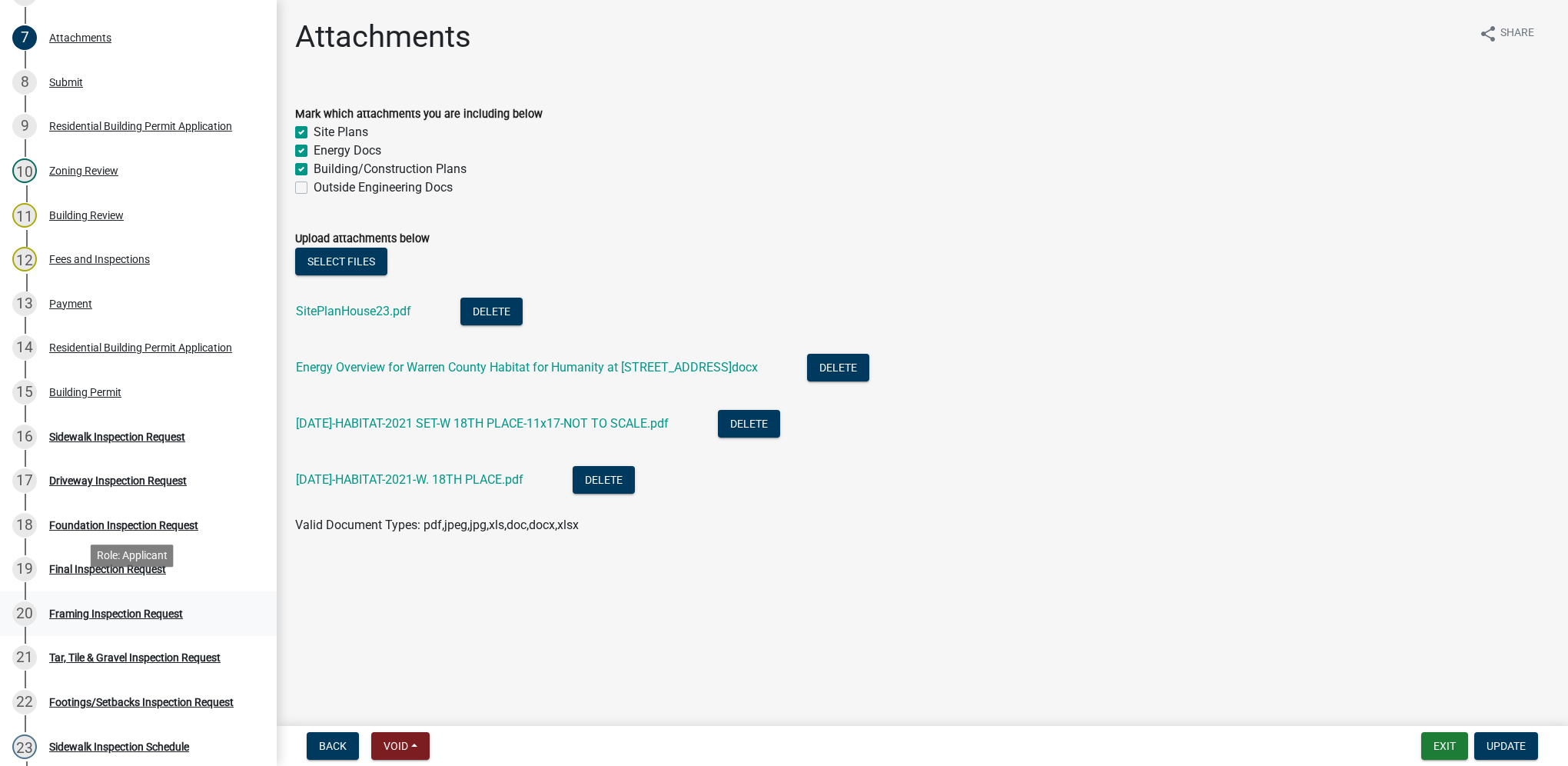
scroll to position [538, 0]
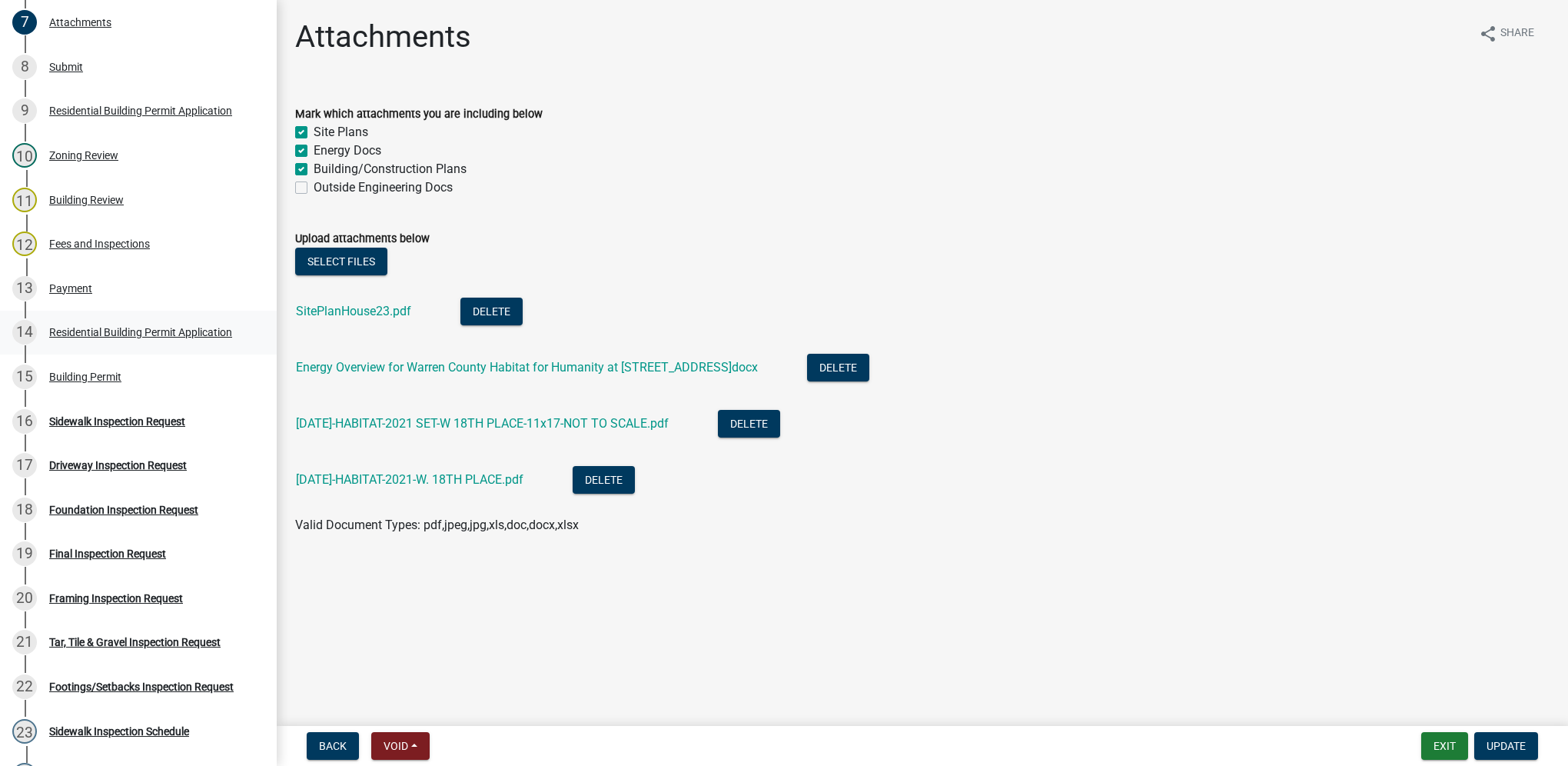
click at [167, 334] on div "Residential Building Permit Application" at bounding box center [141, 332] width 183 height 11
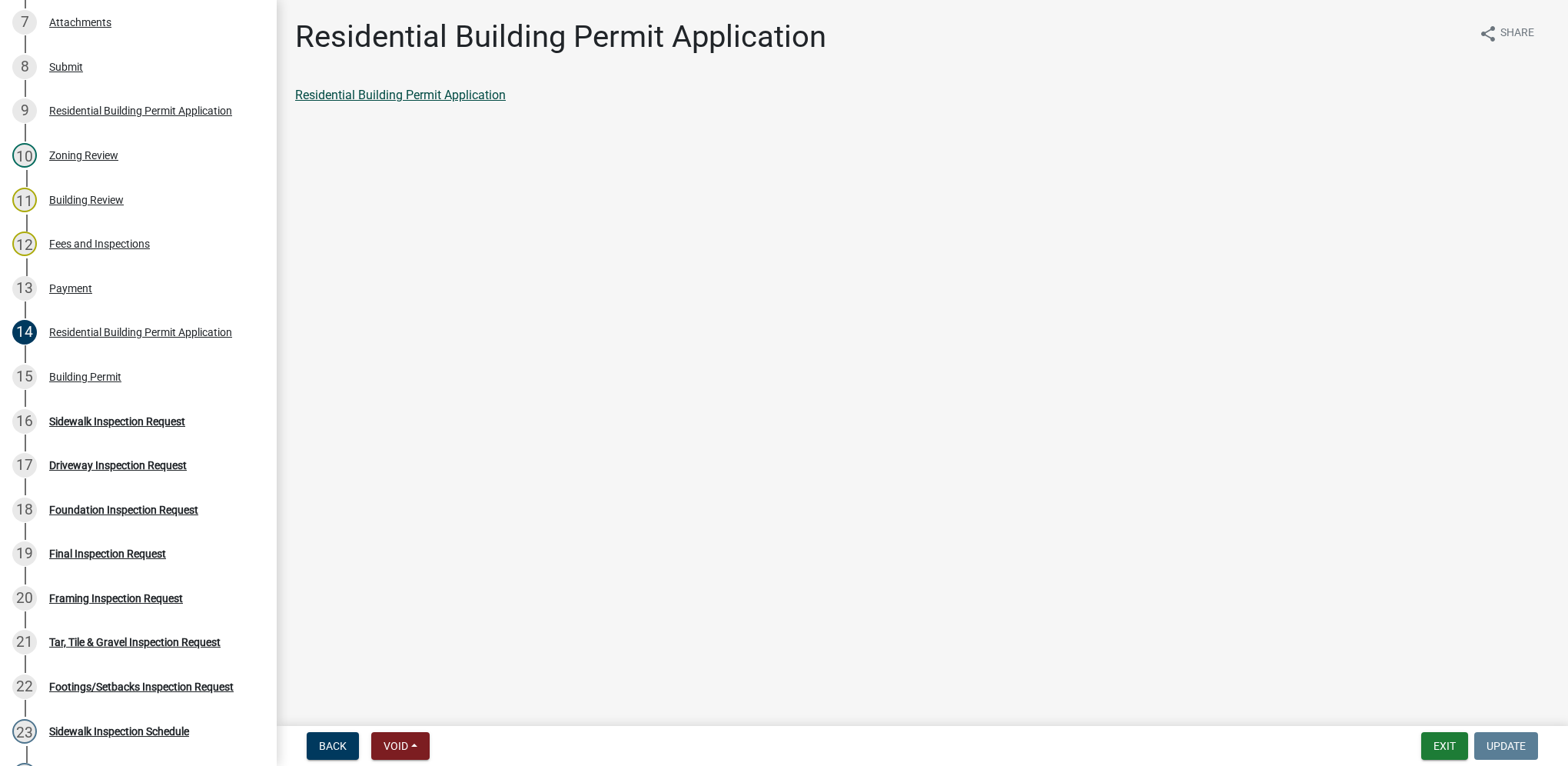
click at [367, 89] on link "Residential Building Permit Application" at bounding box center [400, 95] width 211 height 15
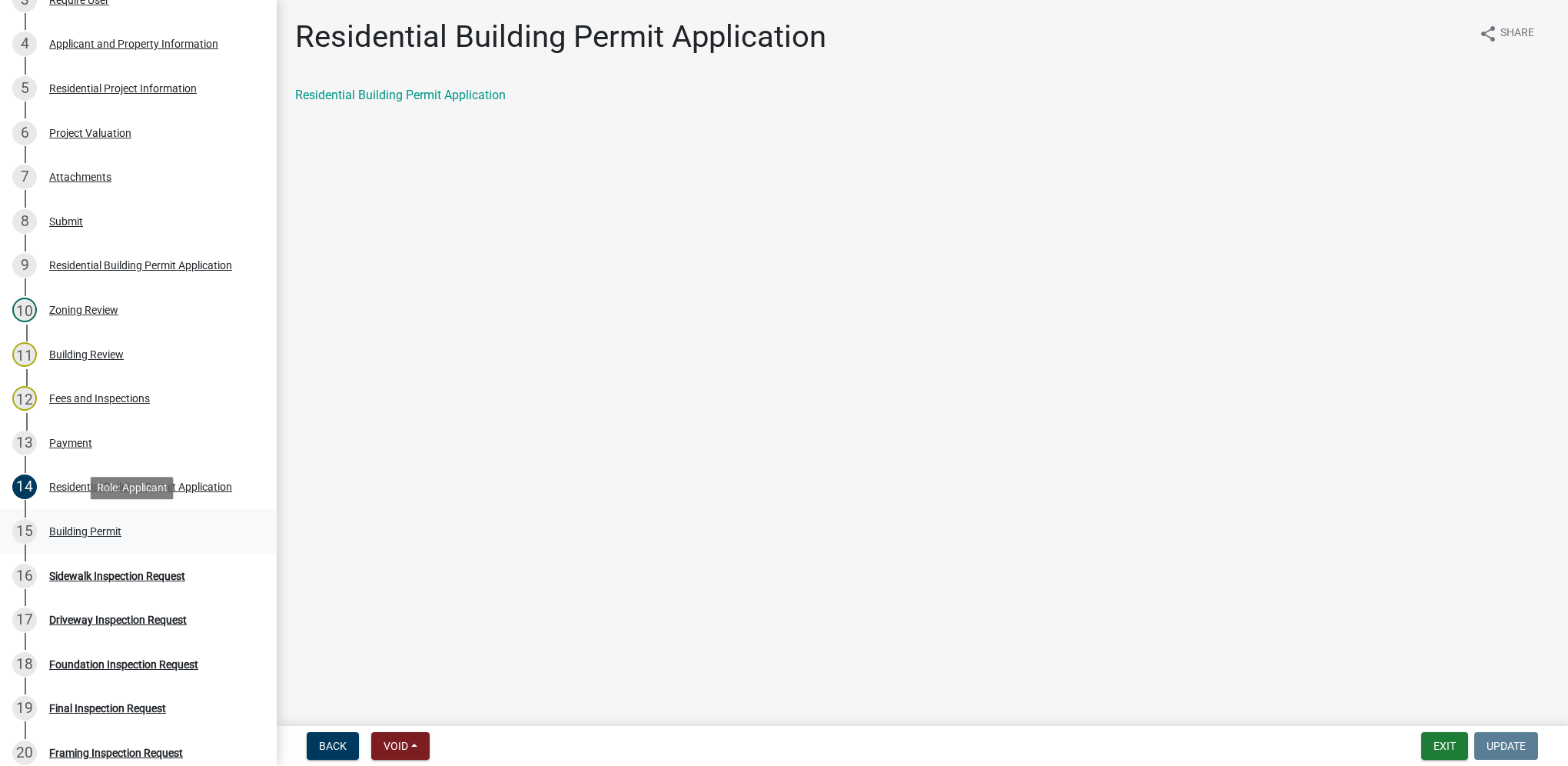
scroll to position [384, 0]
click at [79, 444] on div "Payment" at bounding box center [71, 441] width 43 height 11
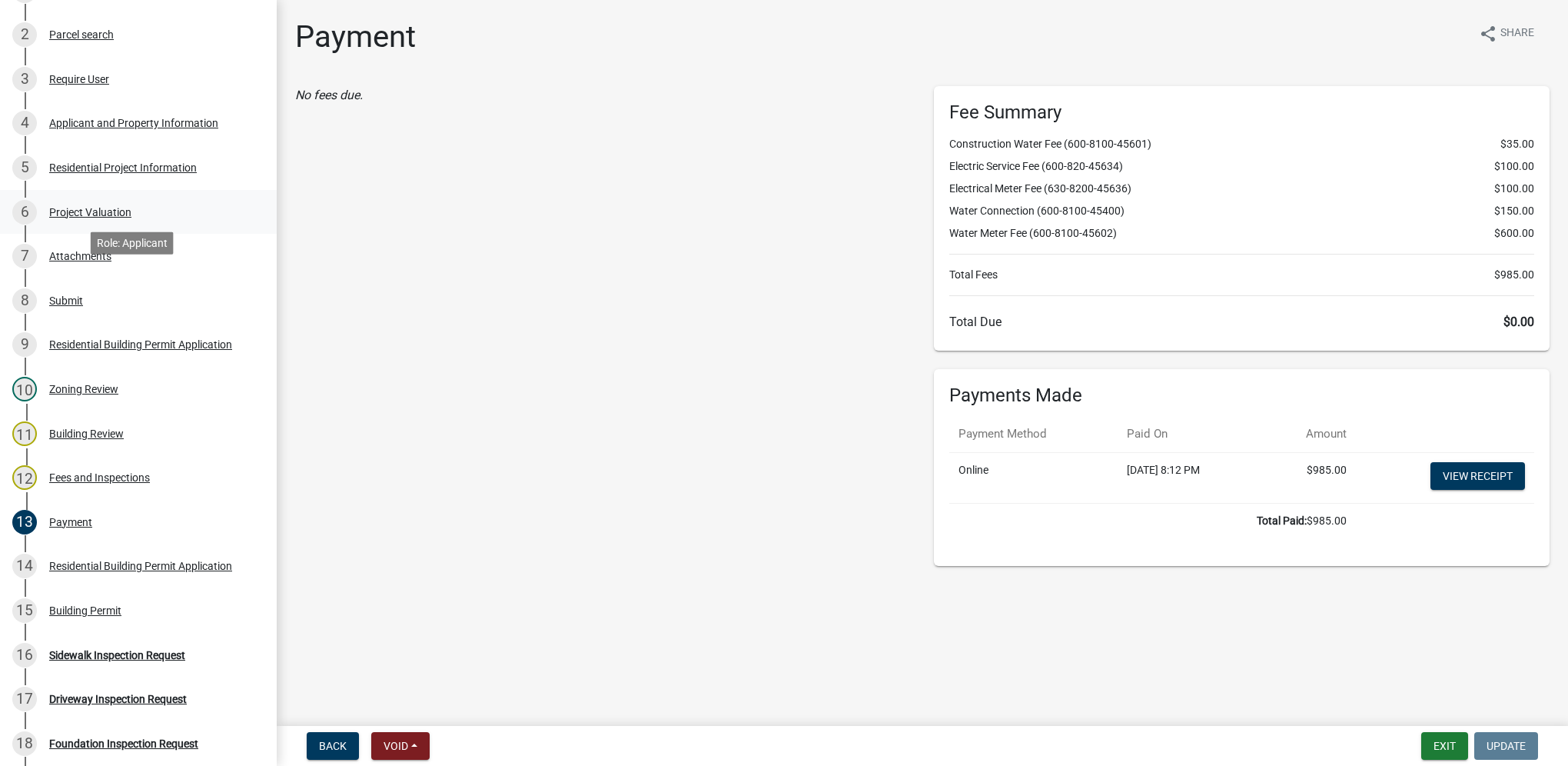
scroll to position [231, 0]
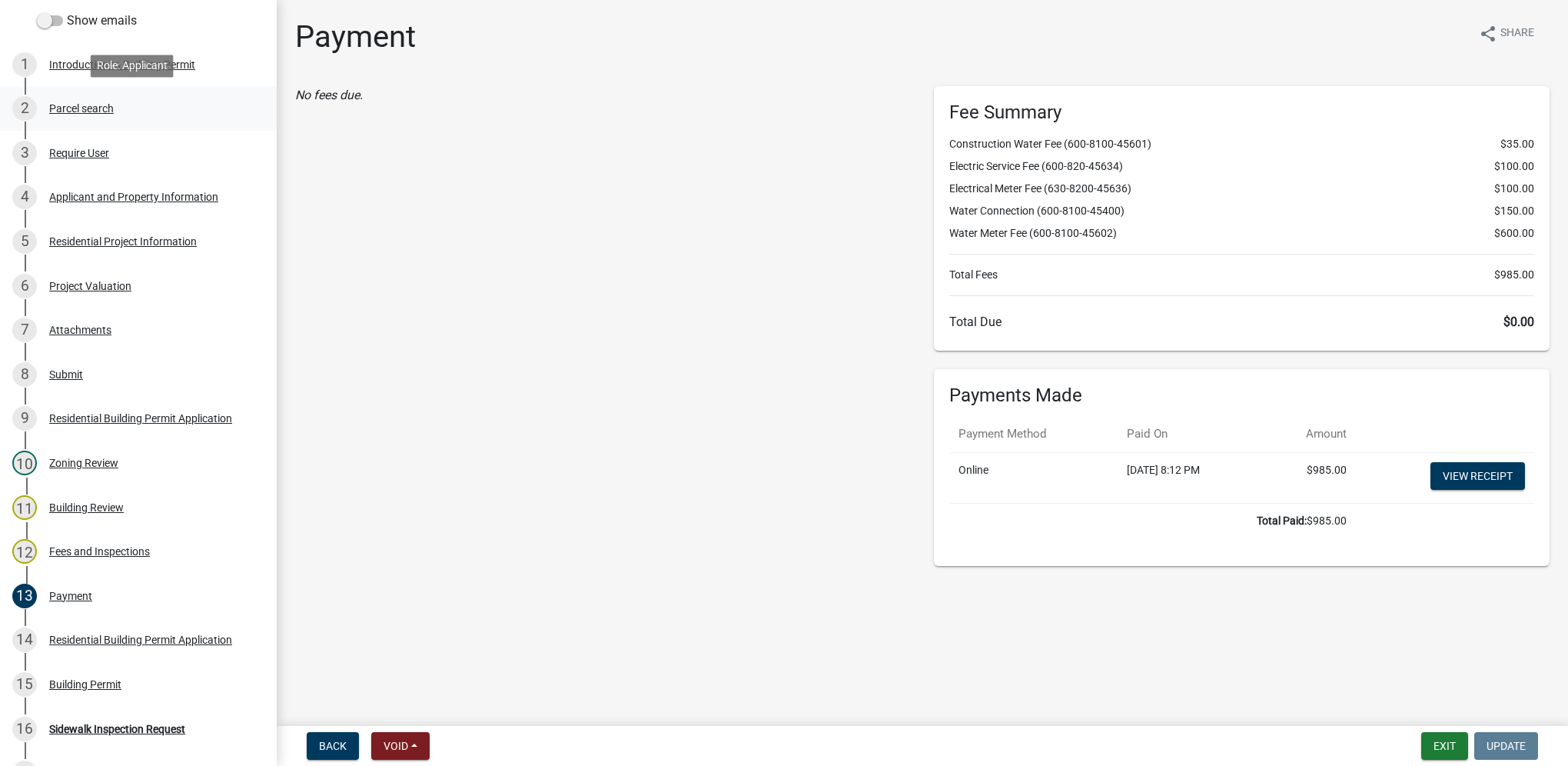
click at [116, 126] on link "2 Parcel search" at bounding box center [138, 108] width 277 height 44
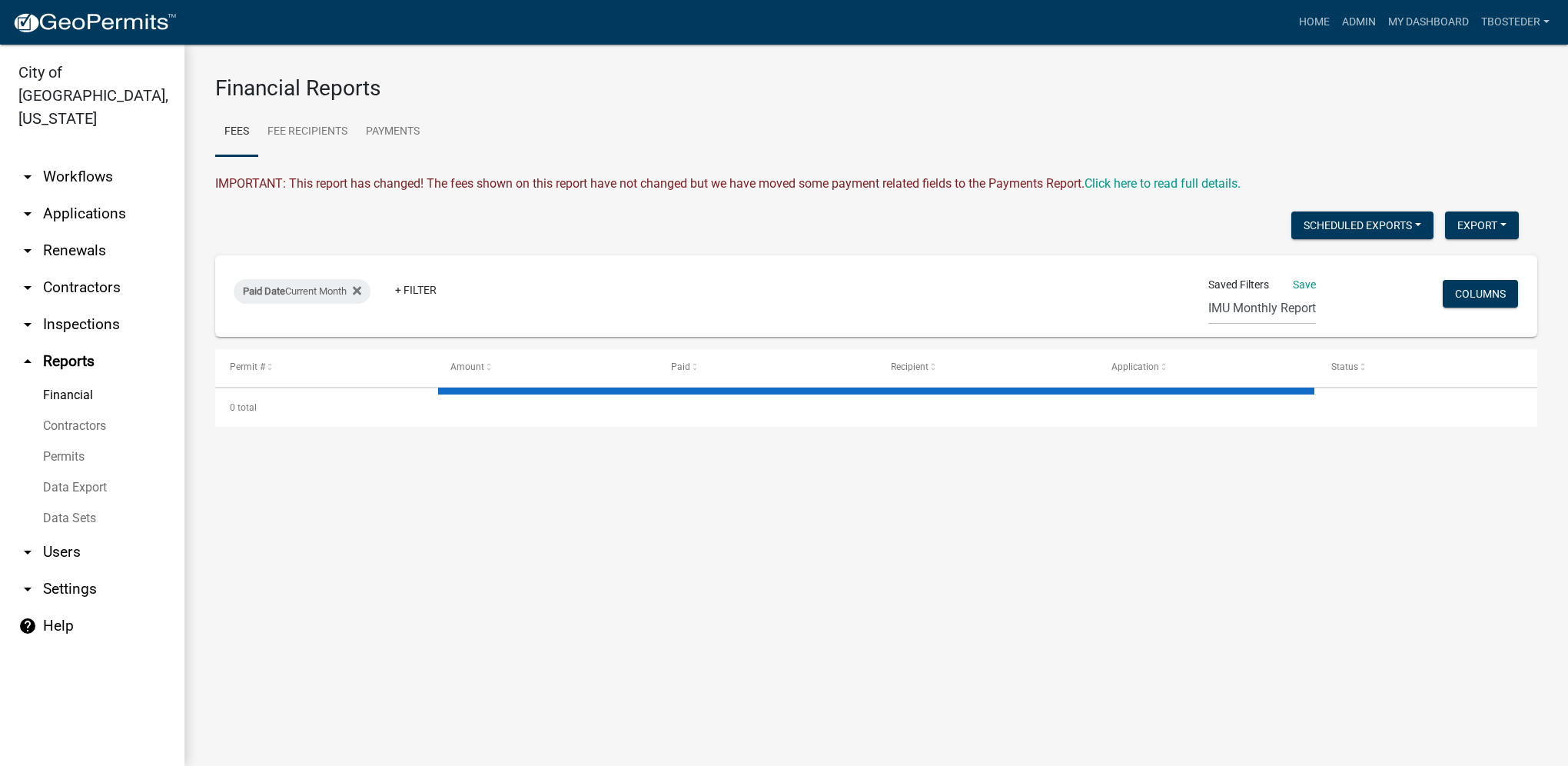
select select "2: 50"
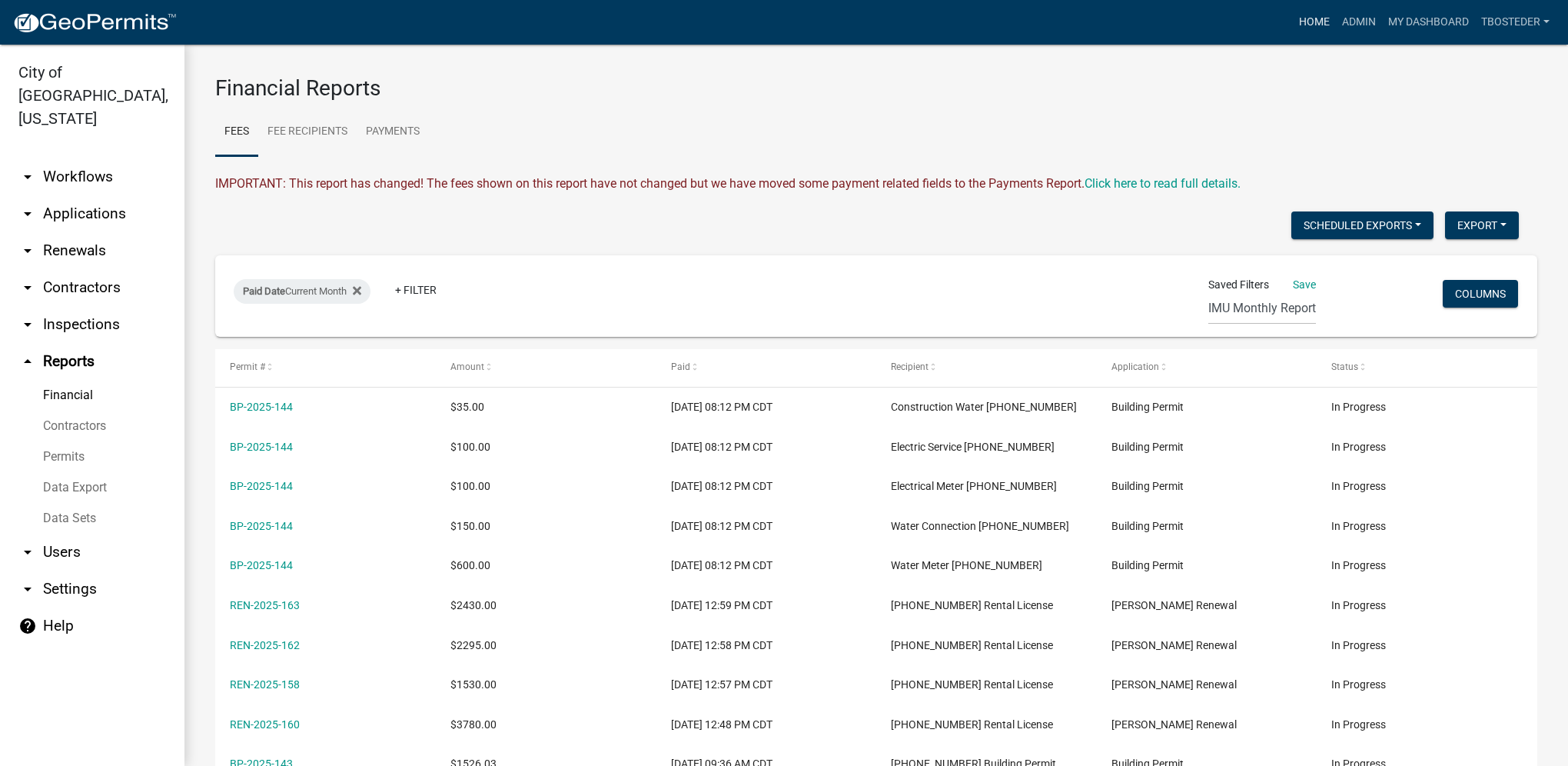
click at [1309, 21] on link "Home" at bounding box center [1314, 22] width 43 height 29
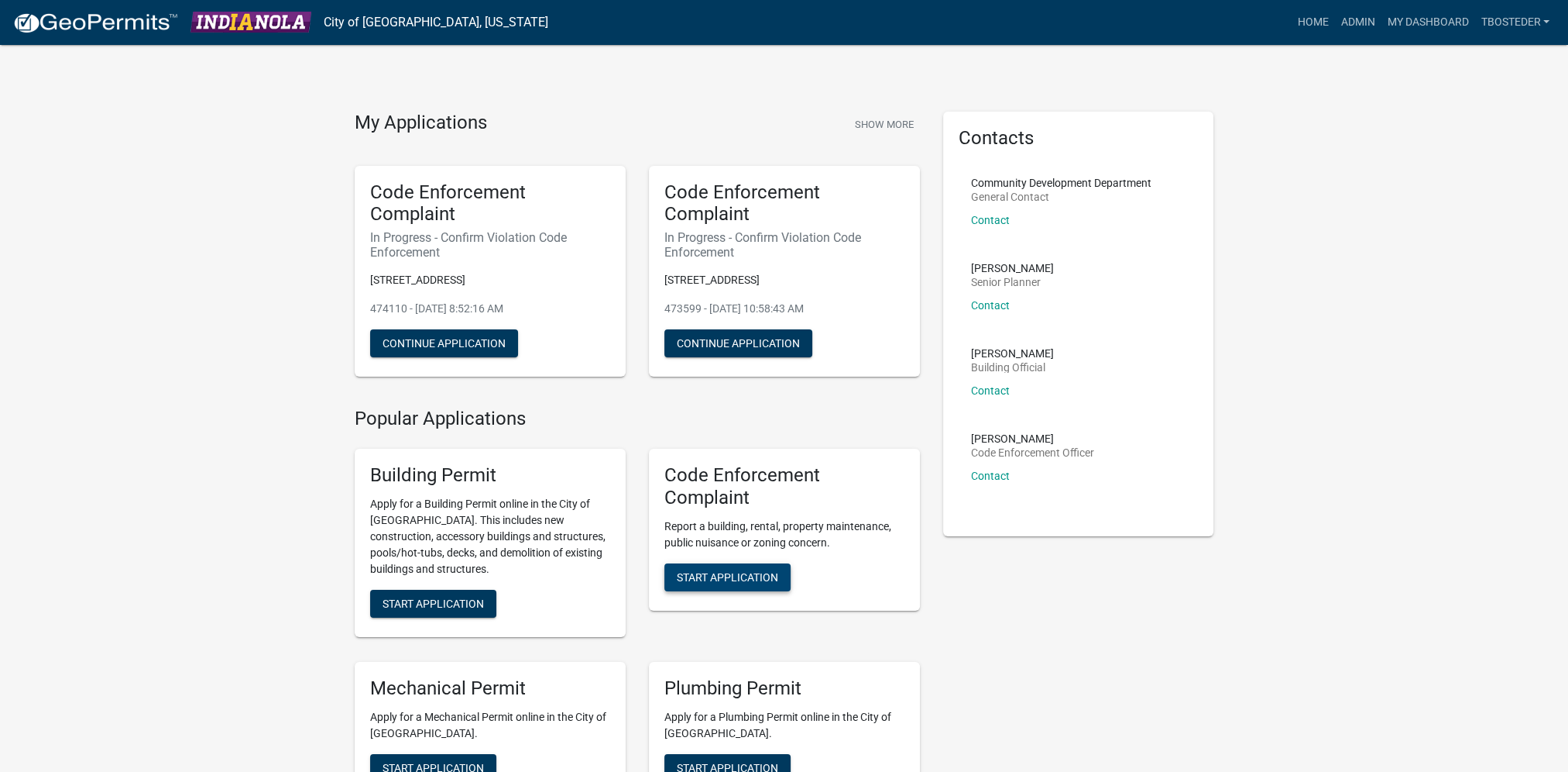
click at [771, 571] on span "Start Application" at bounding box center [728, 577] width 101 height 12
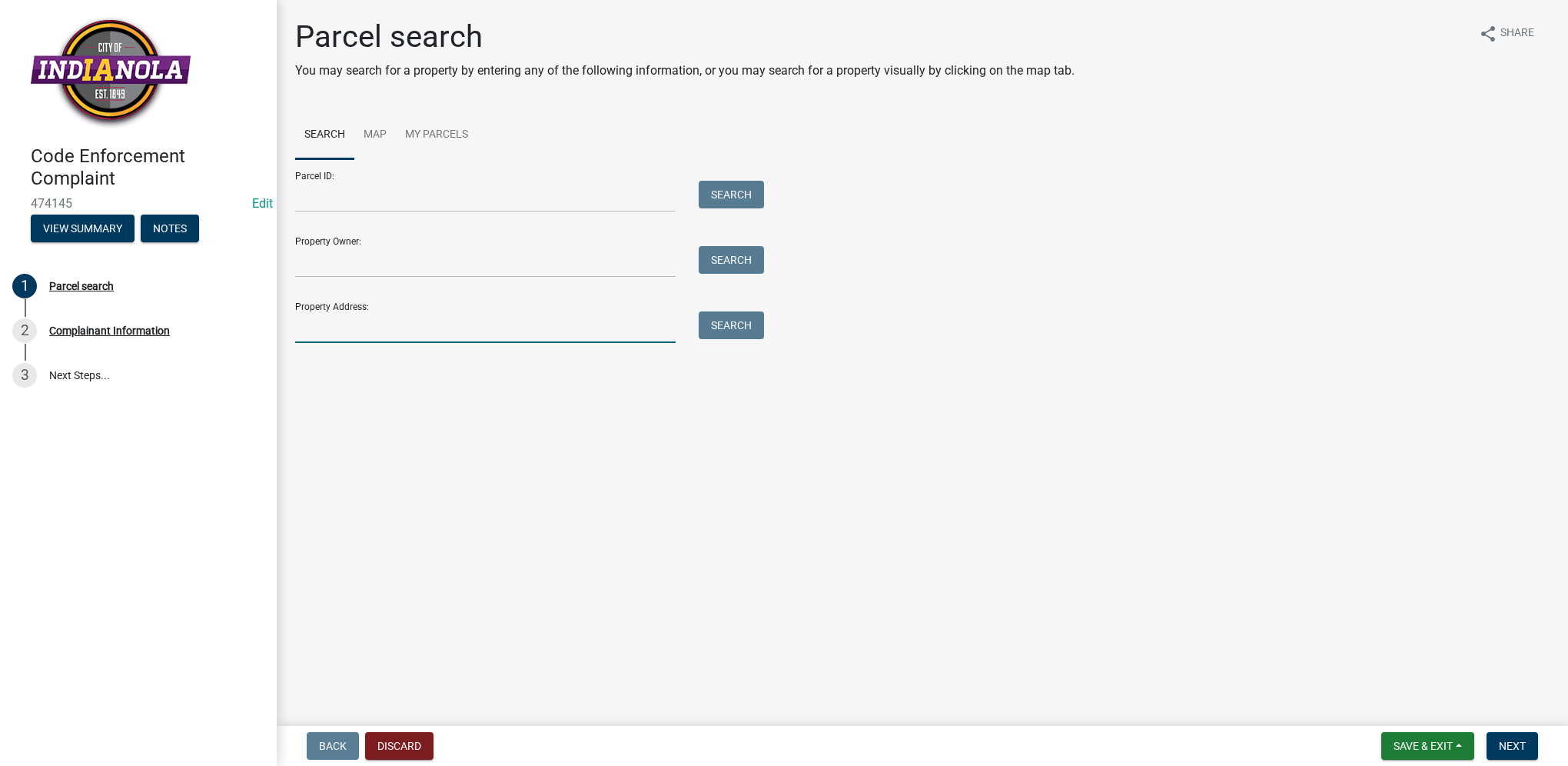
click at [552, 320] on input "Property Address:" at bounding box center [486, 327] width 381 height 32
type input "500 w [GEOGRAPHIC_DATA]"
click at [741, 315] on button "Search" at bounding box center [732, 325] width 66 height 27
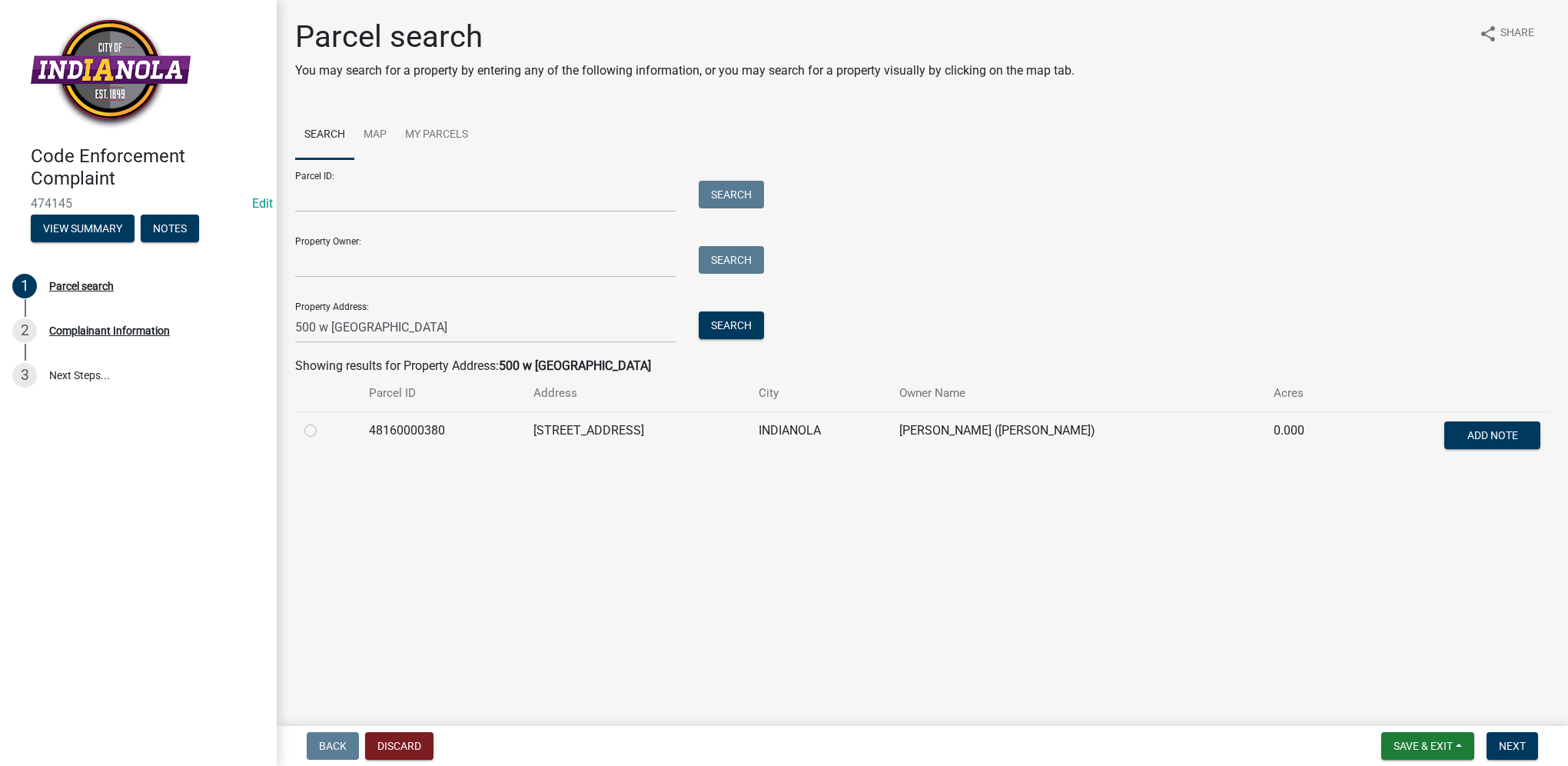
click at [323, 421] on label at bounding box center [323, 421] width 0 height 0
click at [323, 431] on input "radio" at bounding box center [328, 426] width 10 height 10
radio input "true"
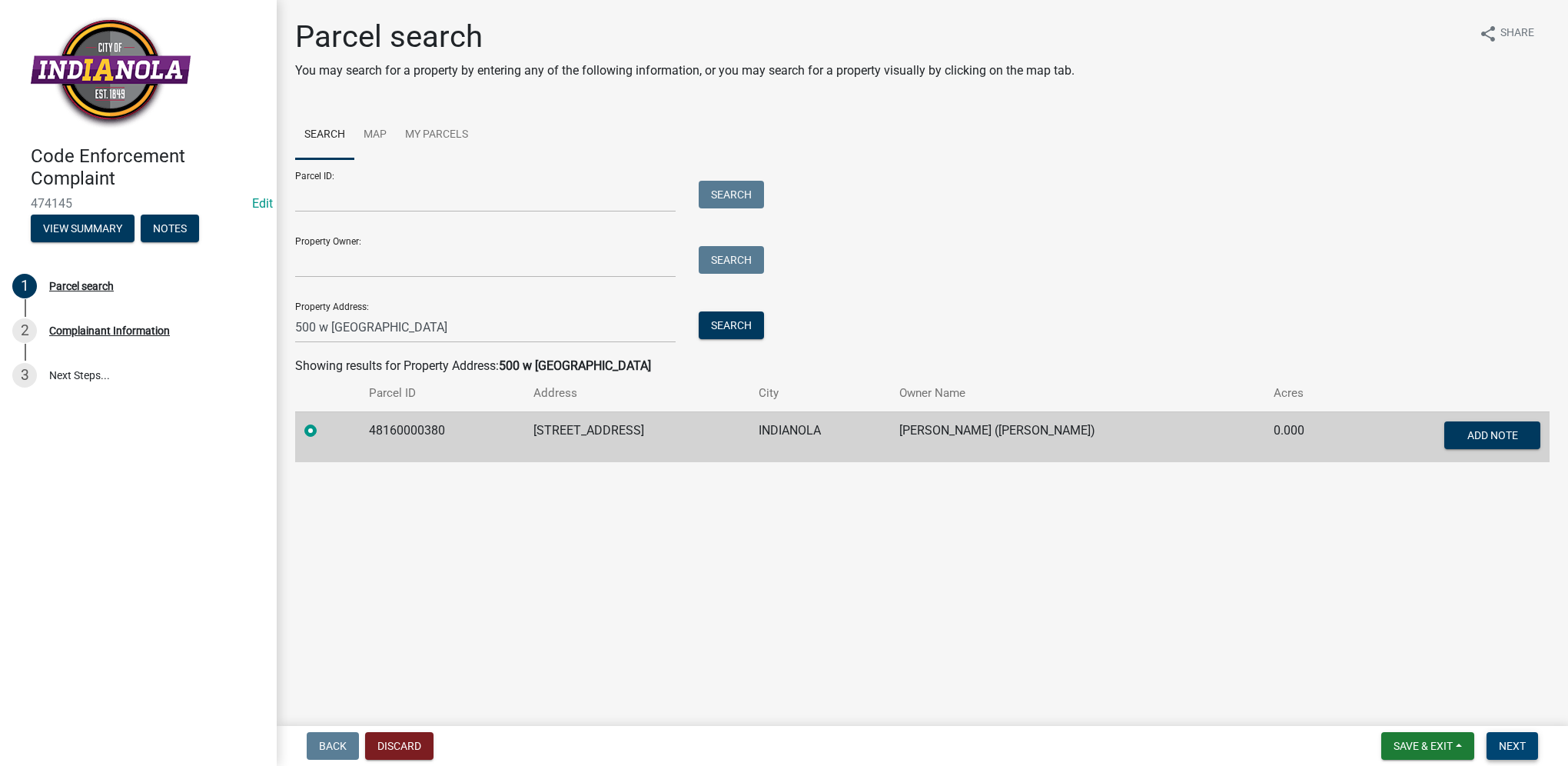
click at [1510, 751] on span "Next" at bounding box center [1513, 746] width 27 height 12
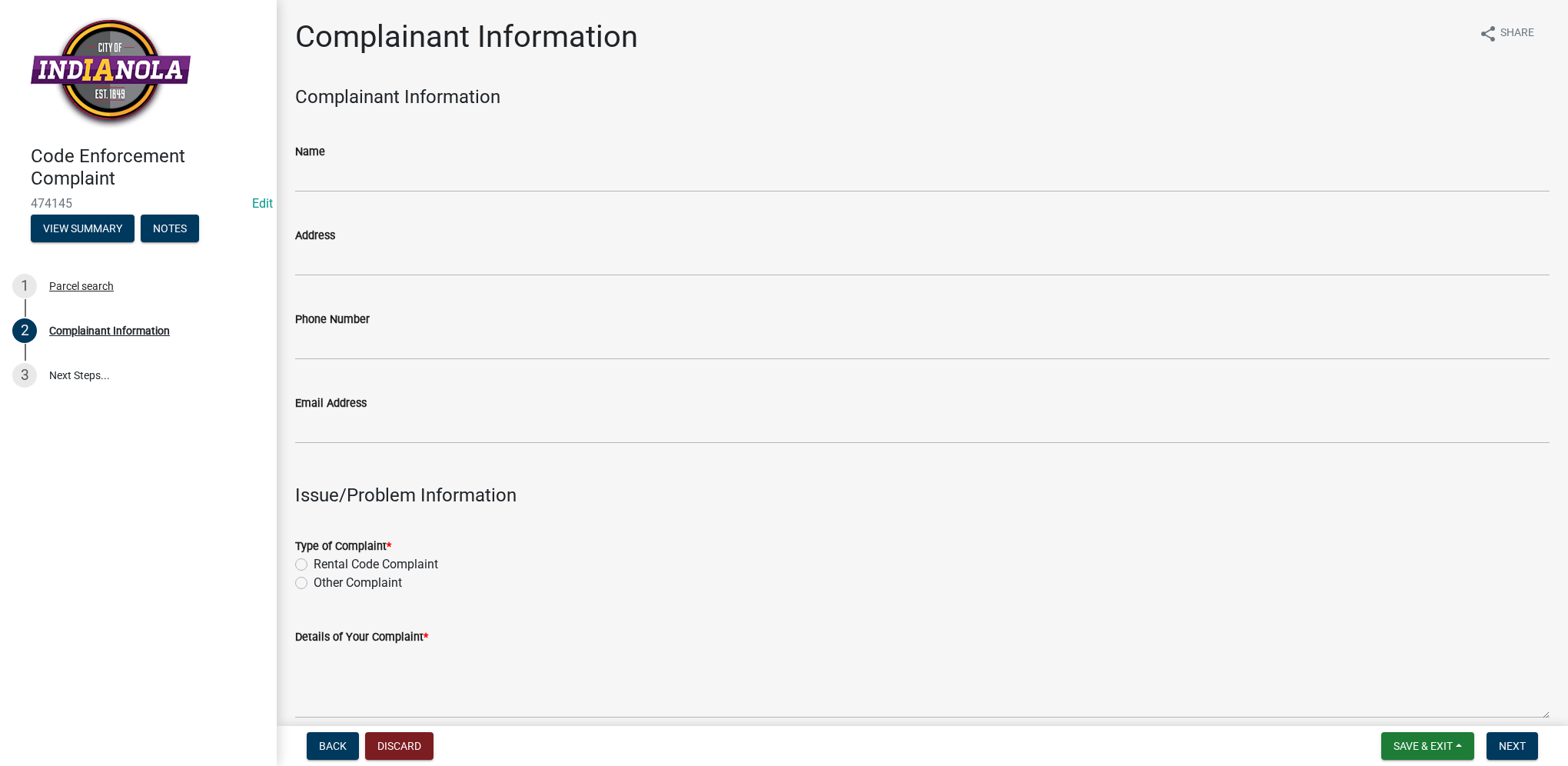
click at [313, 584] on label "Other Complaint" at bounding box center [358, 583] width 89 height 19
click at [313, 583] on input "Other Complaint" at bounding box center [318, 579] width 10 height 10
radio input "true"
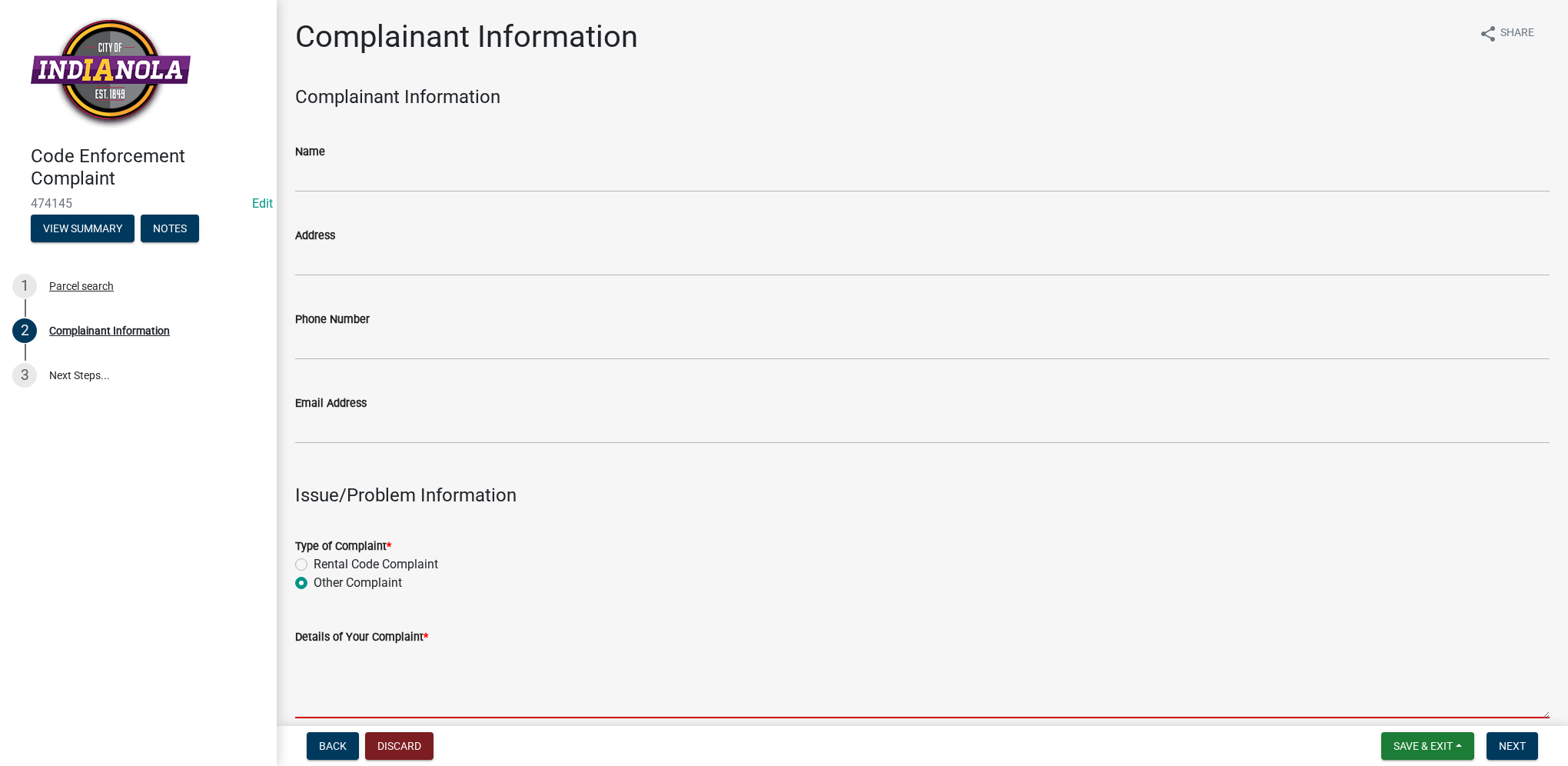
click at [355, 680] on textarea "Details of Your Complaint *" at bounding box center [923, 681] width 1255 height 73
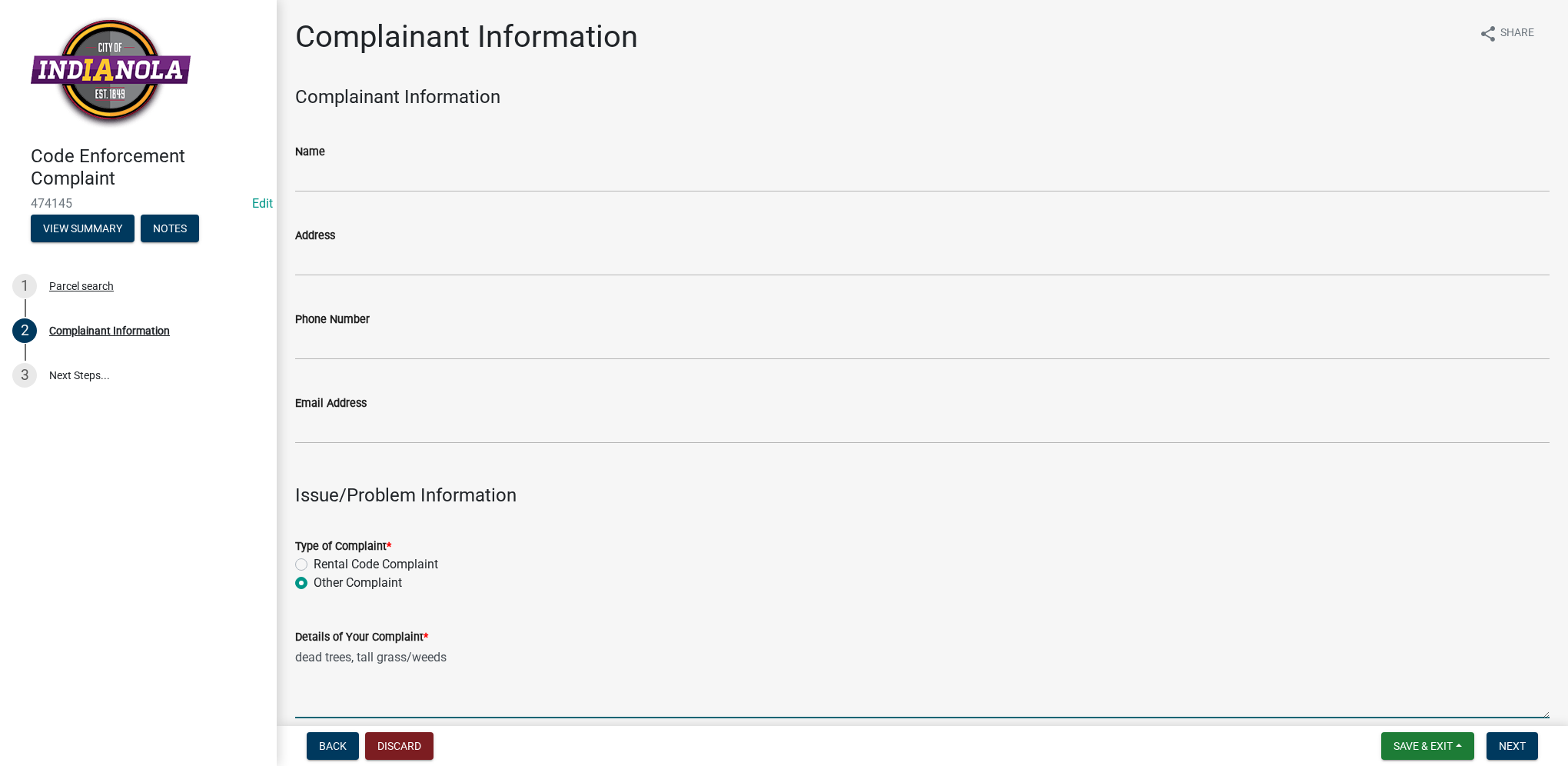
click at [487, 658] on textarea "dead trees, tall grass/weeds" at bounding box center [923, 681] width 1255 height 73
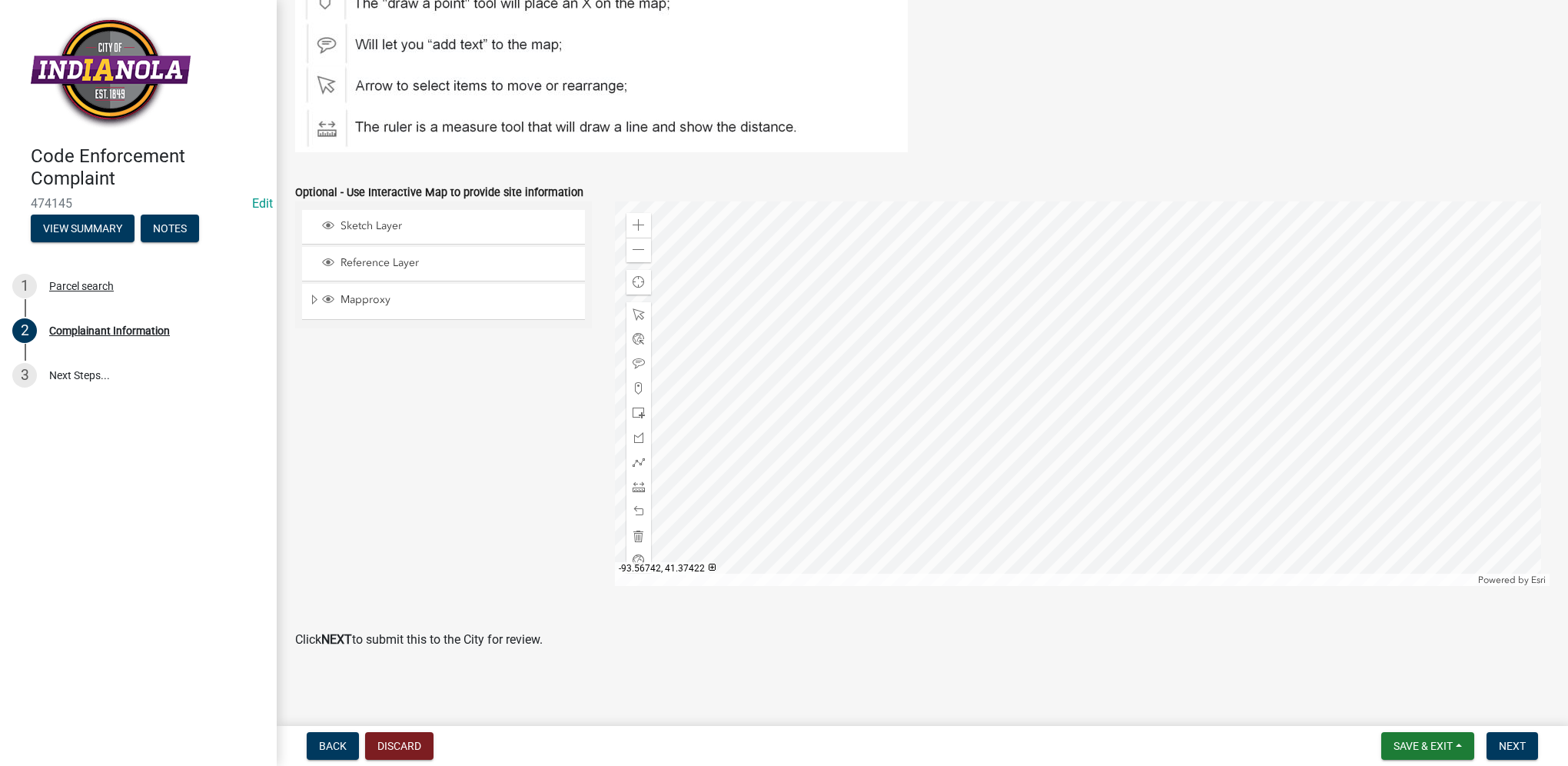
scroll to position [1751, 0]
type textarea "dead trees"
click at [1527, 746] on button "Next" at bounding box center [1513, 746] width 51 height 27
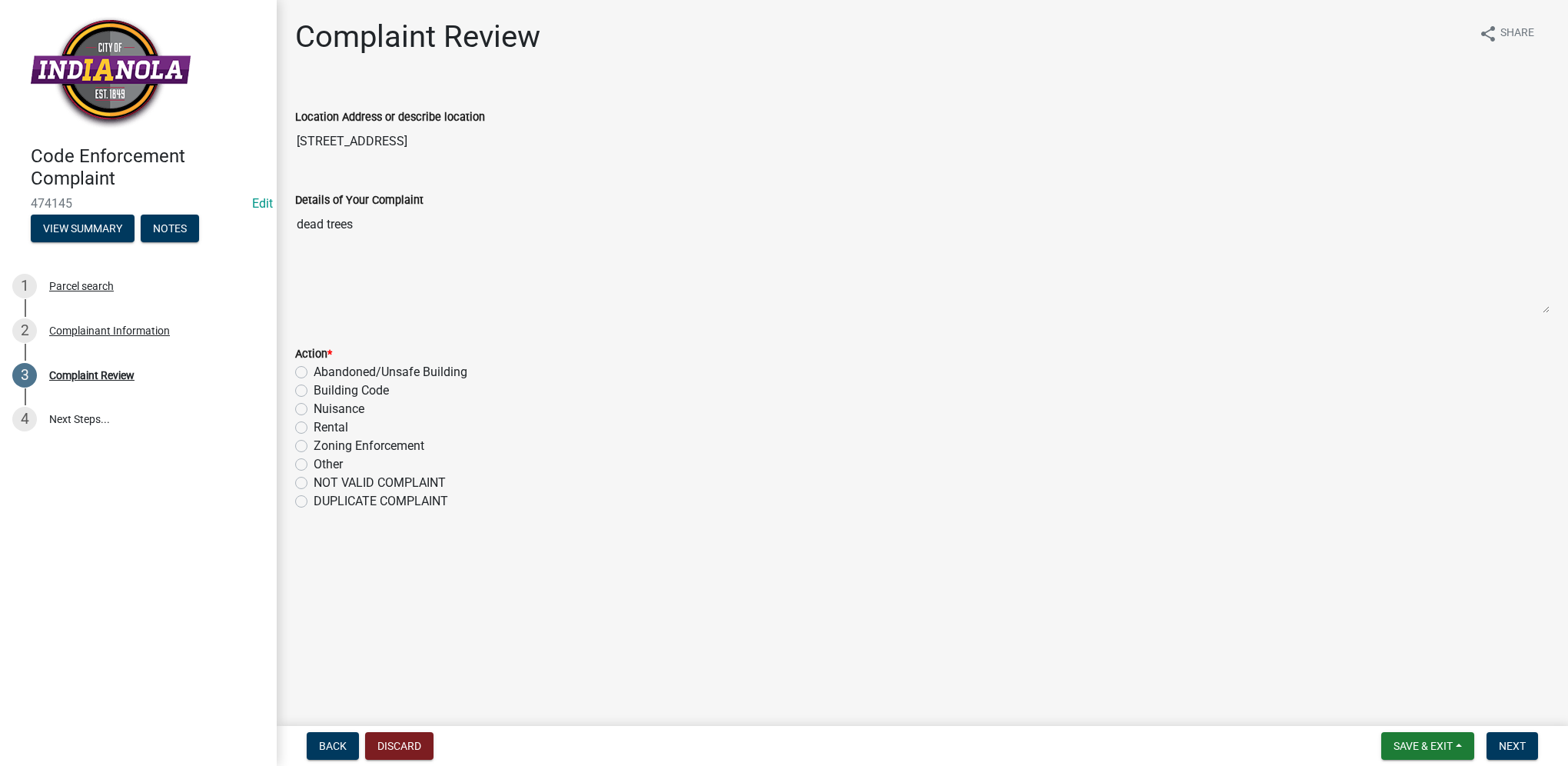
click at [306, 408] on div "Nuisance" at bounding box center [923, 409] width 1255 height 19
drag, startPoint x: 306, startPoint y: 408, endPoint x: 299, endPoint y: 406, distance: 7.3
click at [313, 406] on label "Nuisance" at bounding box center [338, 409] width 50 height 19
click at [313, 406] on input "Nuisance" at bounding box center [318, 405] width 10 height 10
radio input "true"
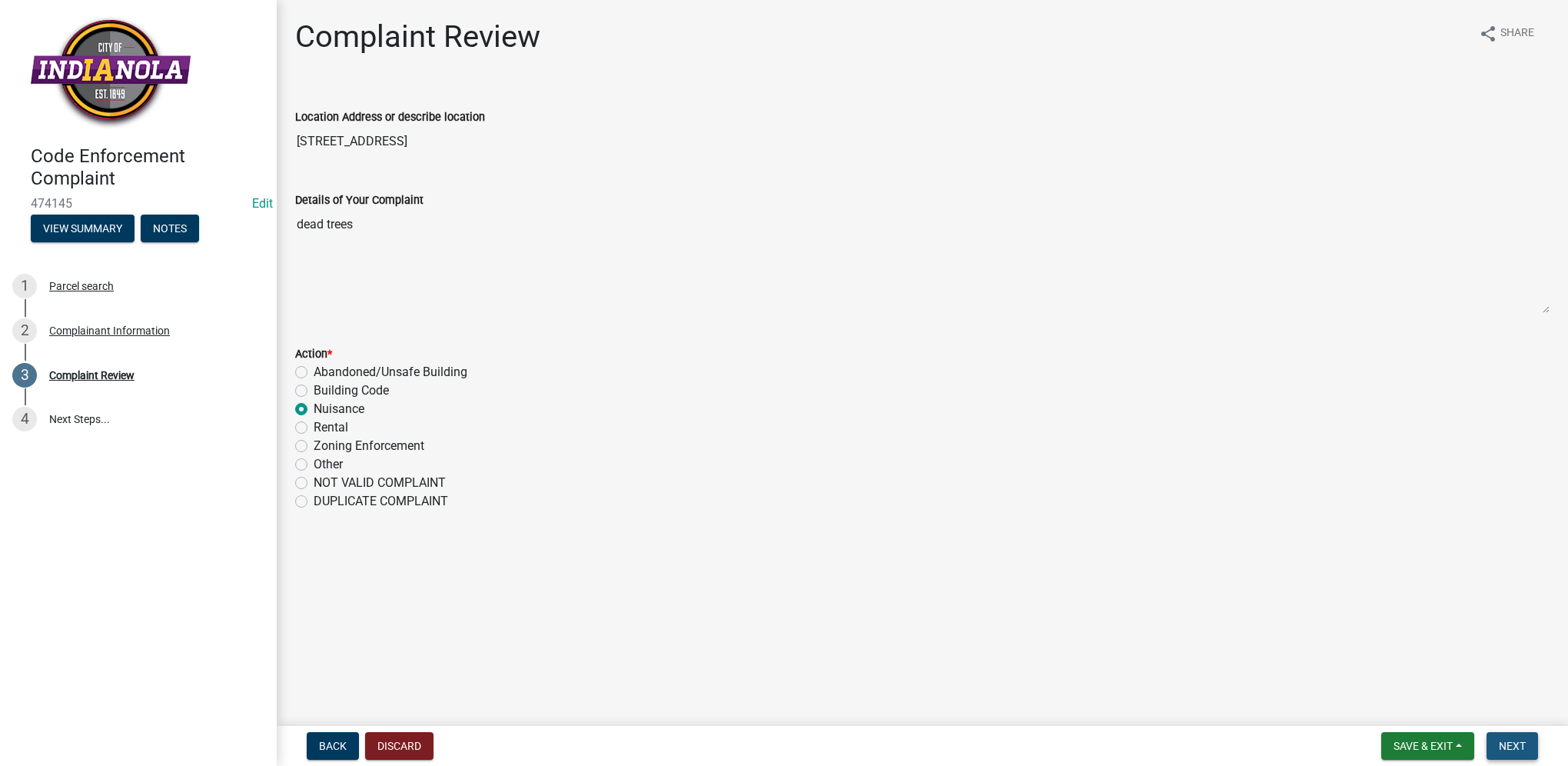
click at [1525, 745] on button "Next" at bounding box center [1513, 746] width 51 height 27
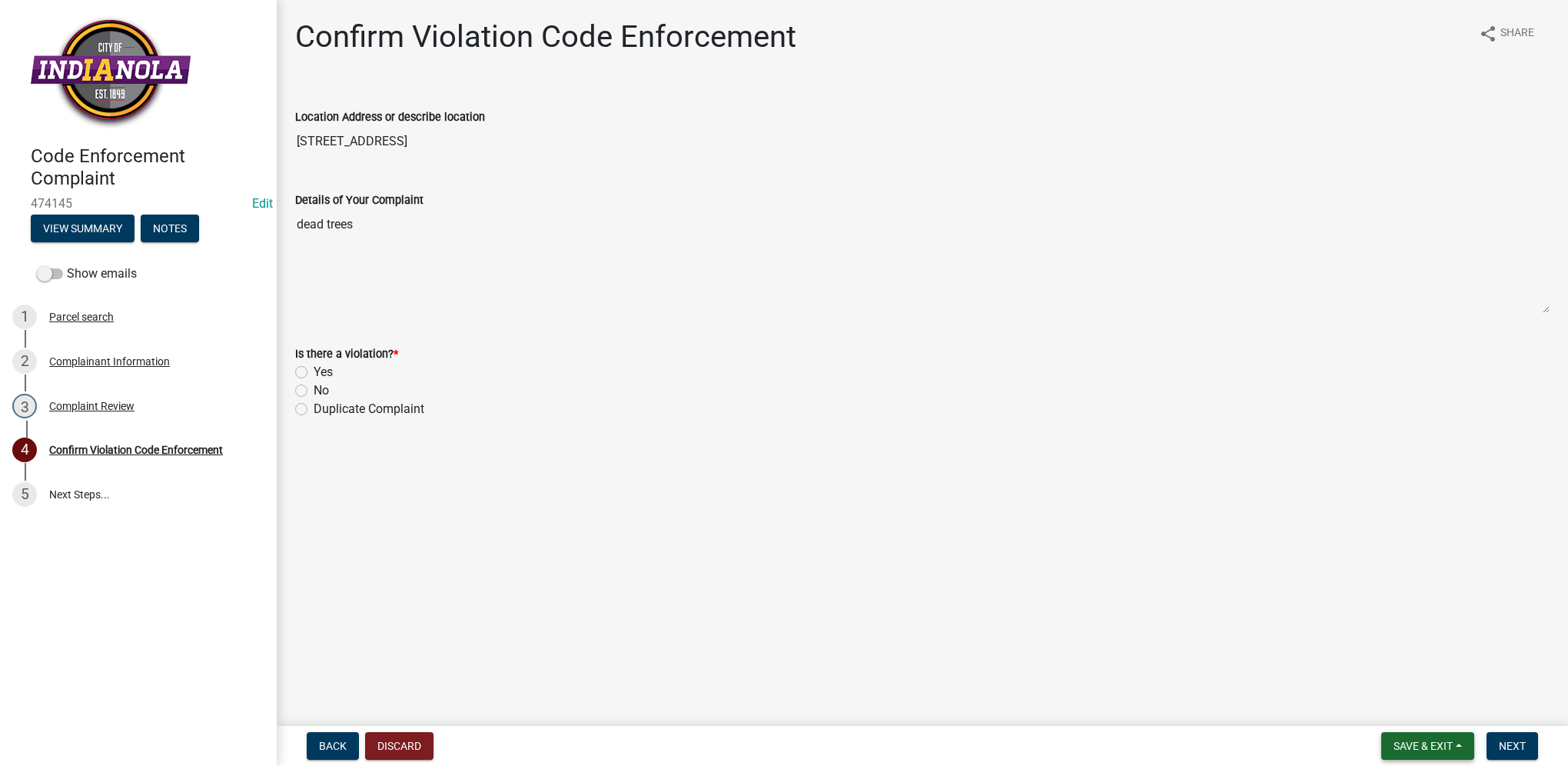
click at [1426, 742] on span "Save & Exit" at bounding box center [1423, 746] width 59 height 12
click at [1417, 715] on button "Save & Exit" at bounding box center [1413, 705] width 123 height 37
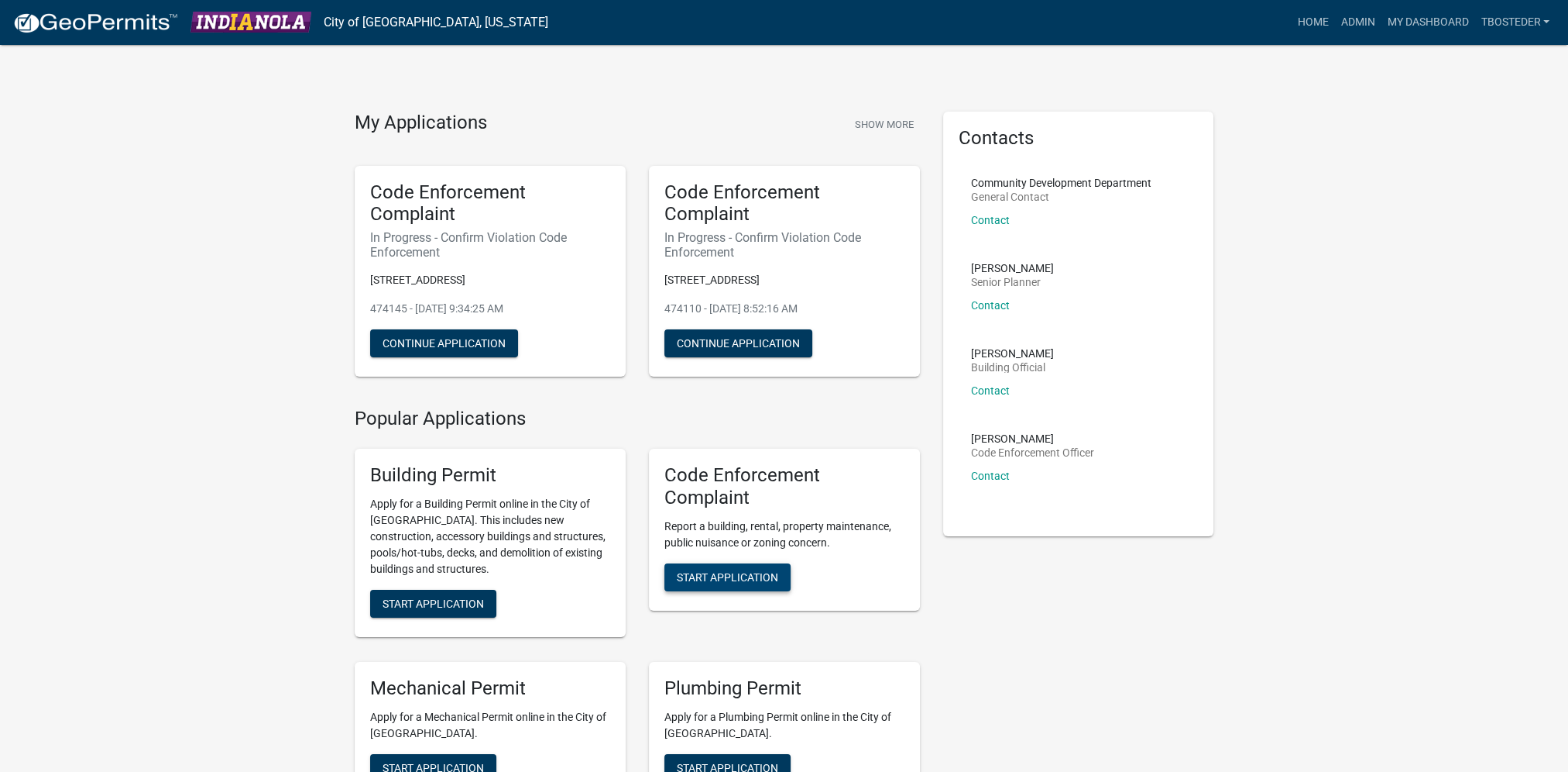
click at [720, 571] on span "Start Application" at bounding box center [728, 577] width 101 height 12
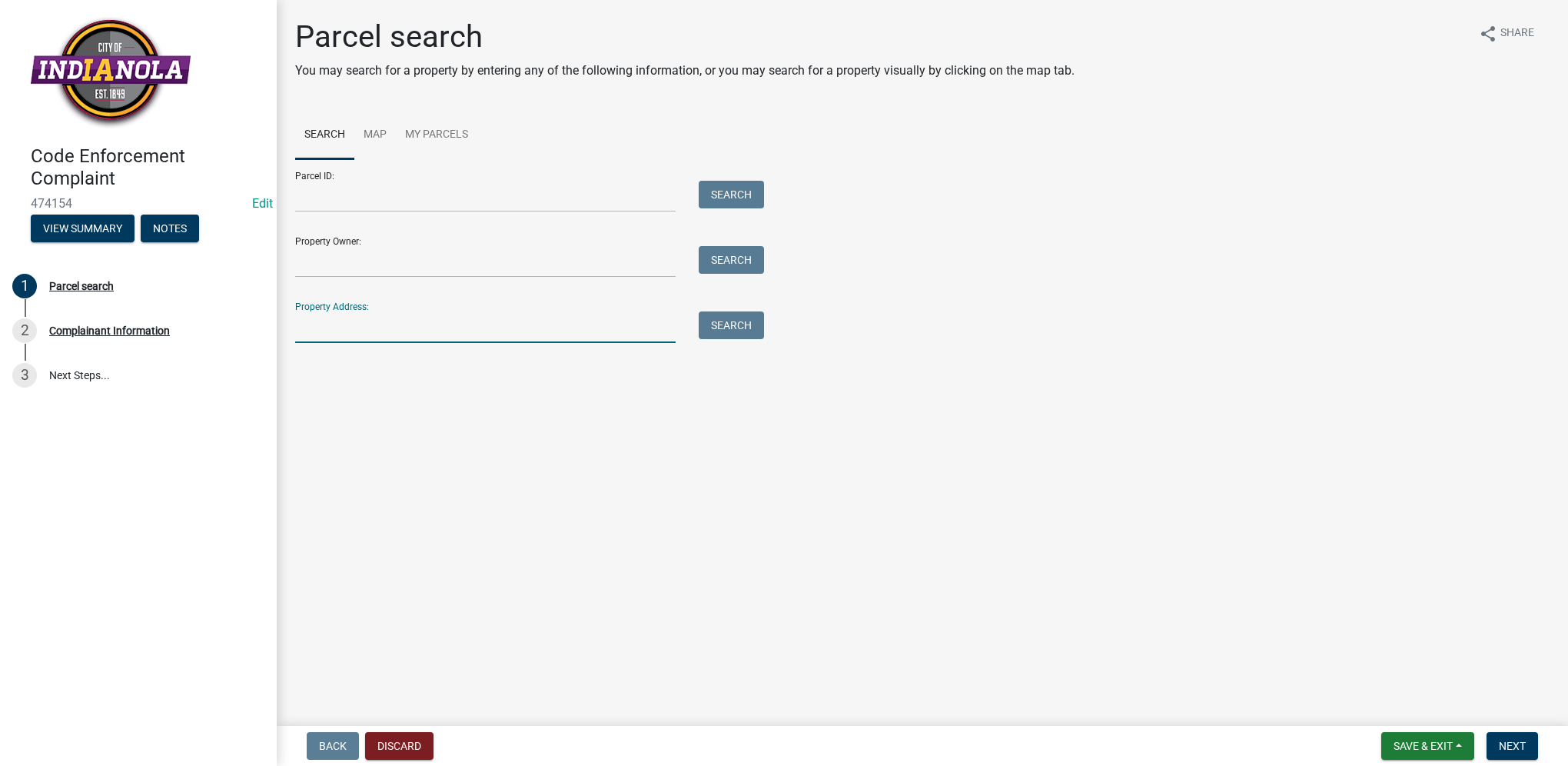
click at [471, 330] on input "Property Address:" at bounding box center [486, 327] width 381 height 32
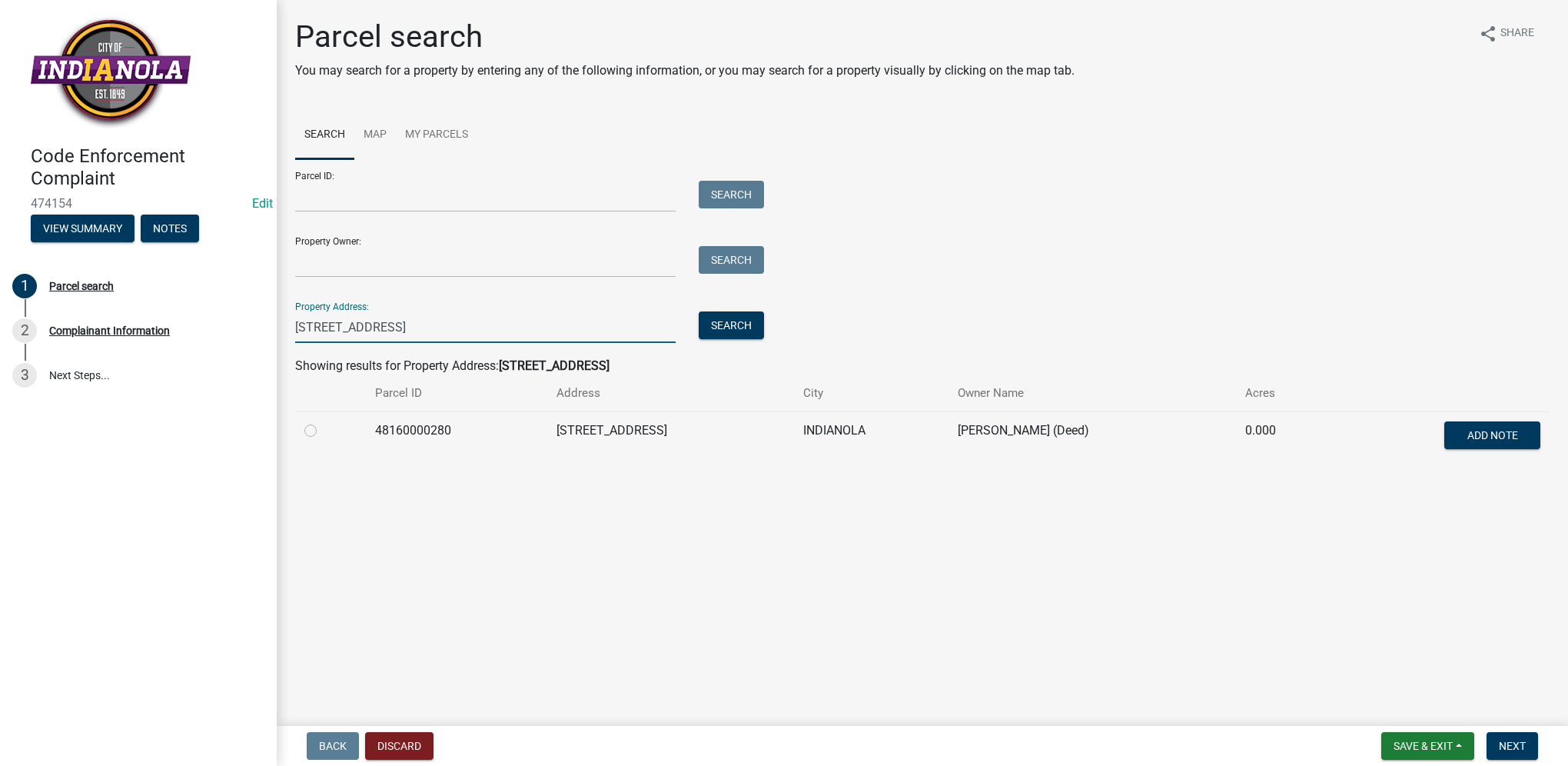
type input "[STREET_ADDRESS]"
click at [323, 421] on label at bounding box center [323, 421] width 0 height 0
click at [323, 430] on input "radio" at bounding box center [328, 426] width 10 height 10
radio input "true"
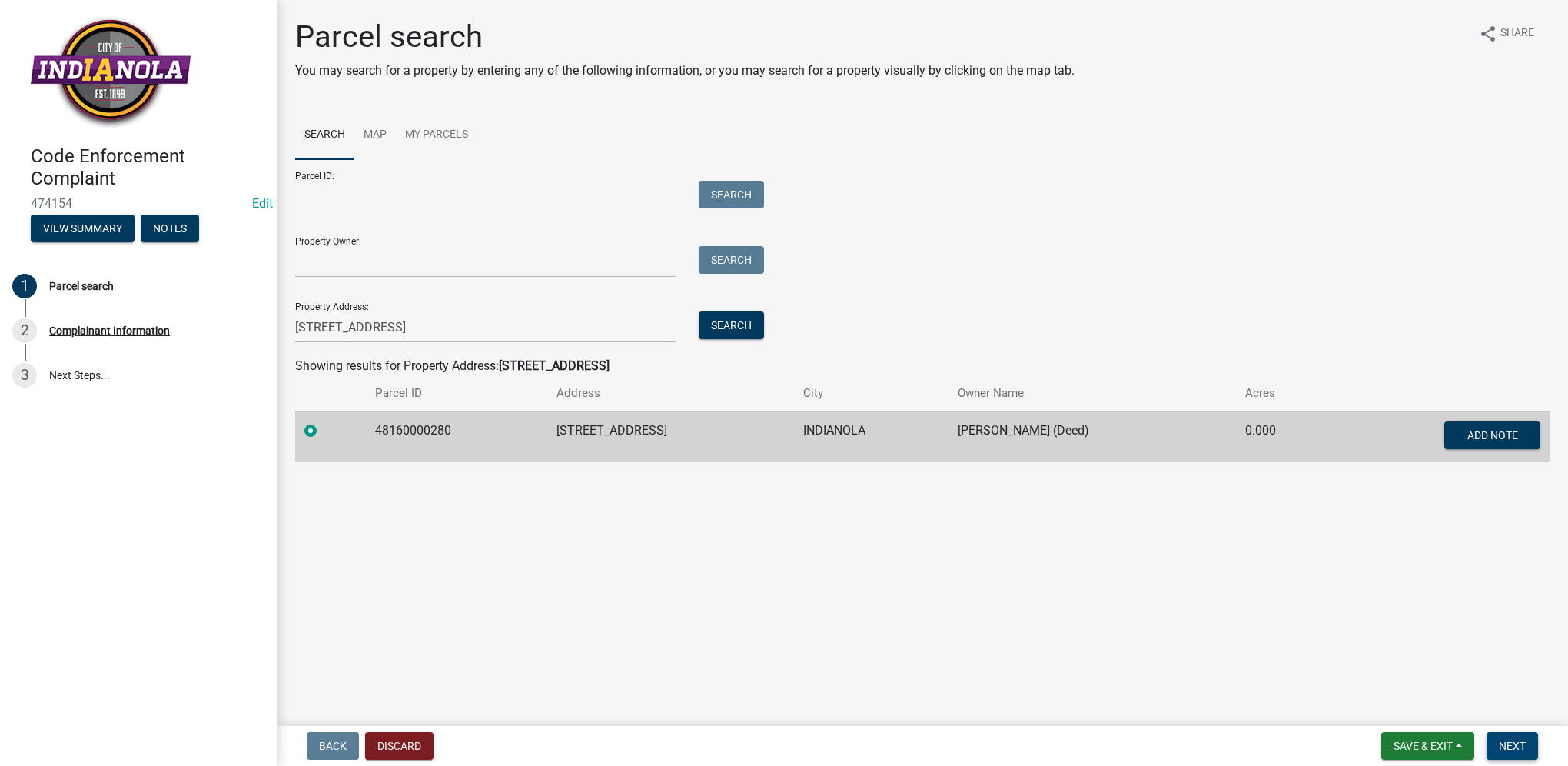
click at [1501, 745] on span "Next" at bounding box center [1513, 746] width 27 height 12
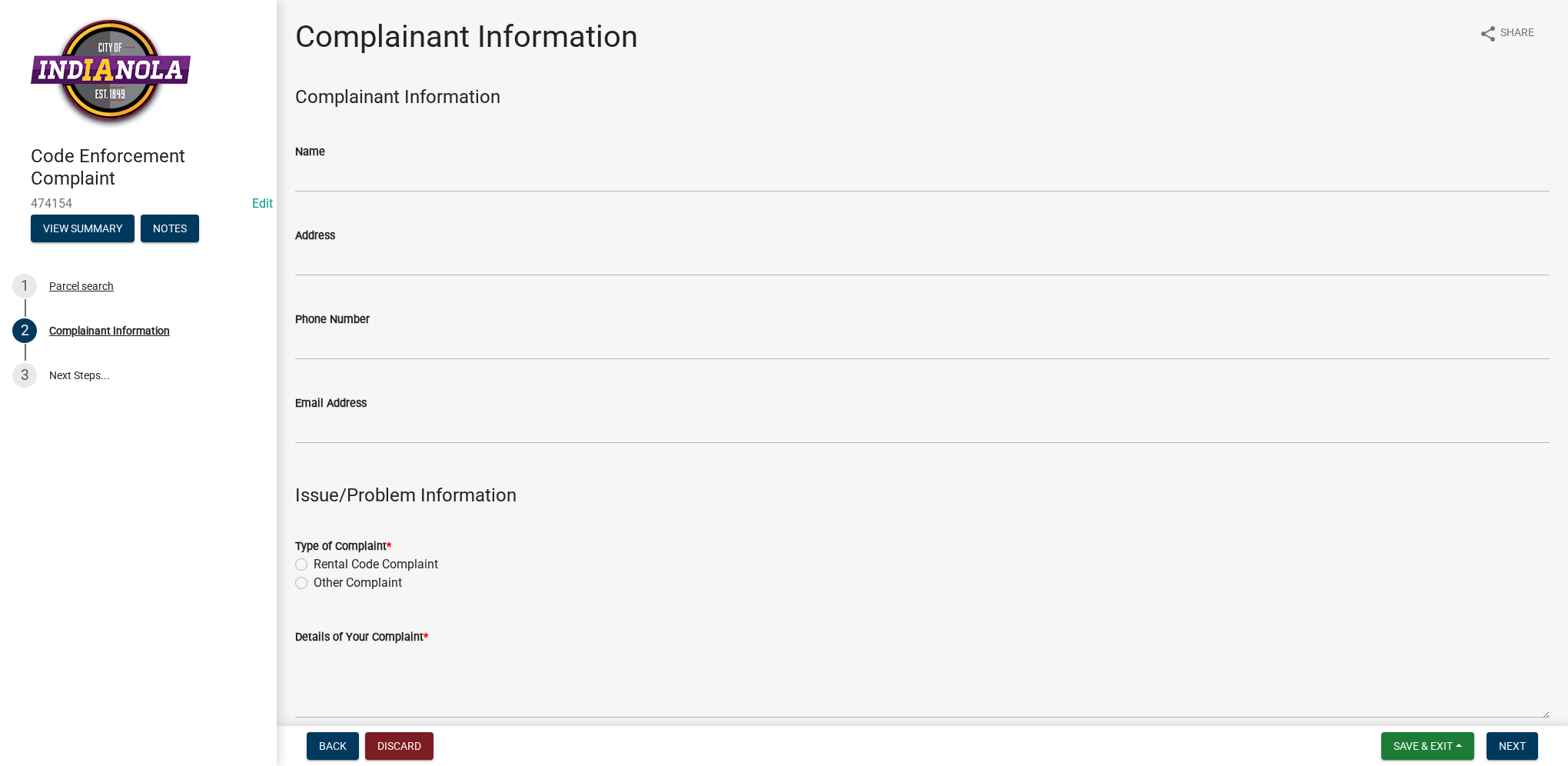
scroll to position [77, 0]
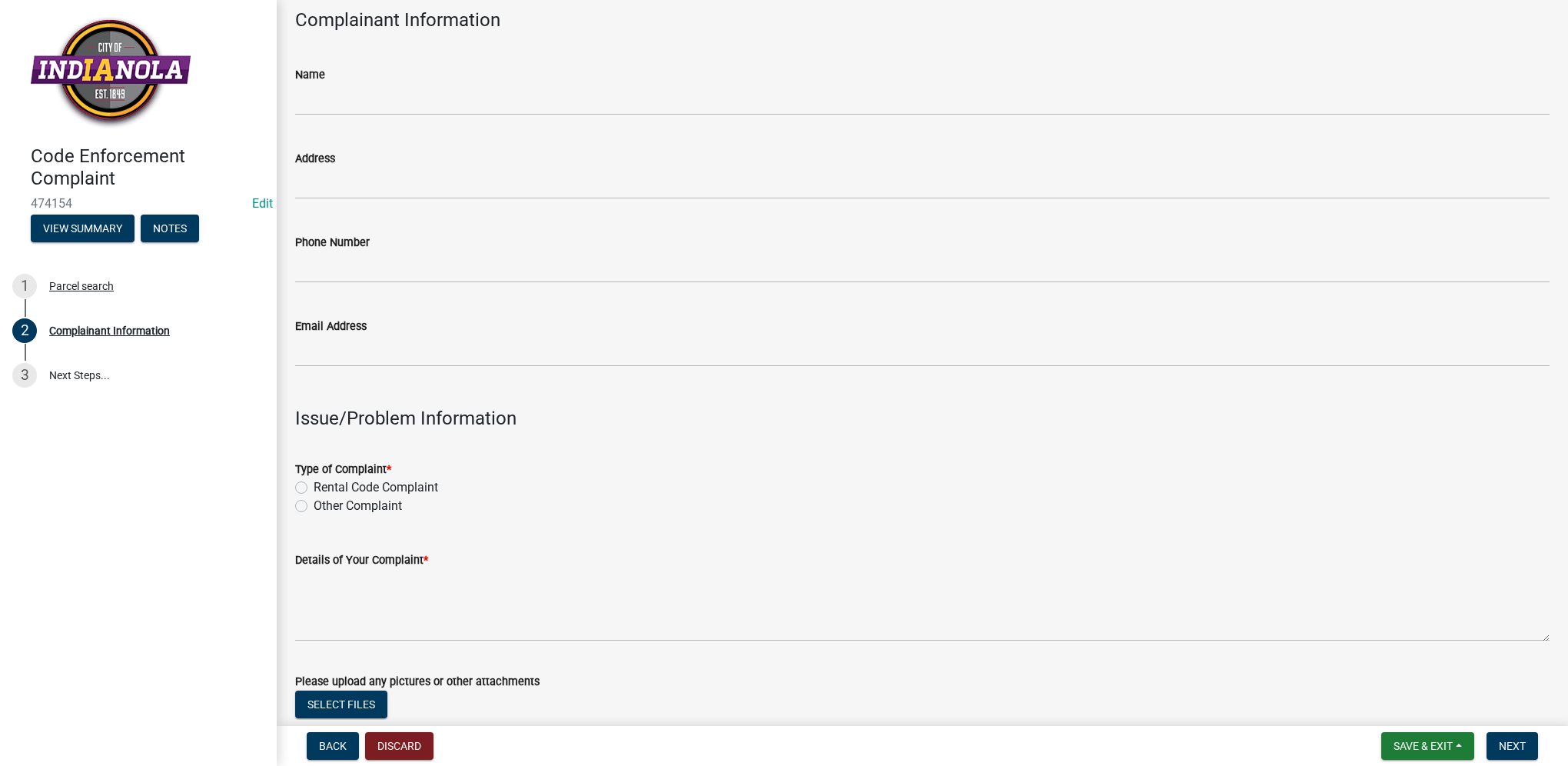
click at [313, 506] on label "Other Complaint" at bounding box center [358, 506] width 89 height 19
click at [313, 506] on input "Other Complaint" at bounding box center [318, 502] width 10 height 10
radio input "true"
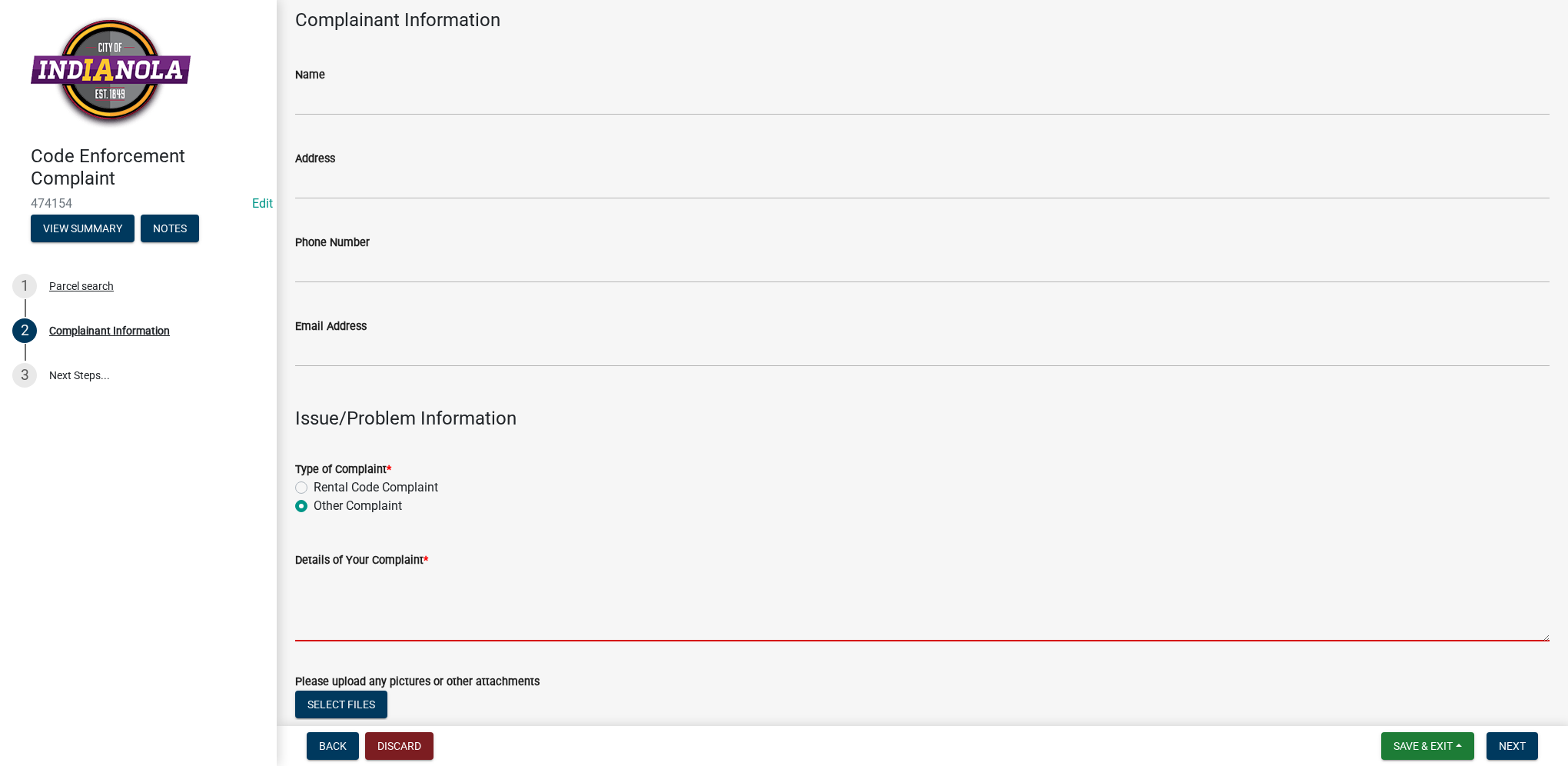
click at [448, 599] on textarea "Details of Your Complaint *" at bounding box center [923, 605] width 1255 height 73
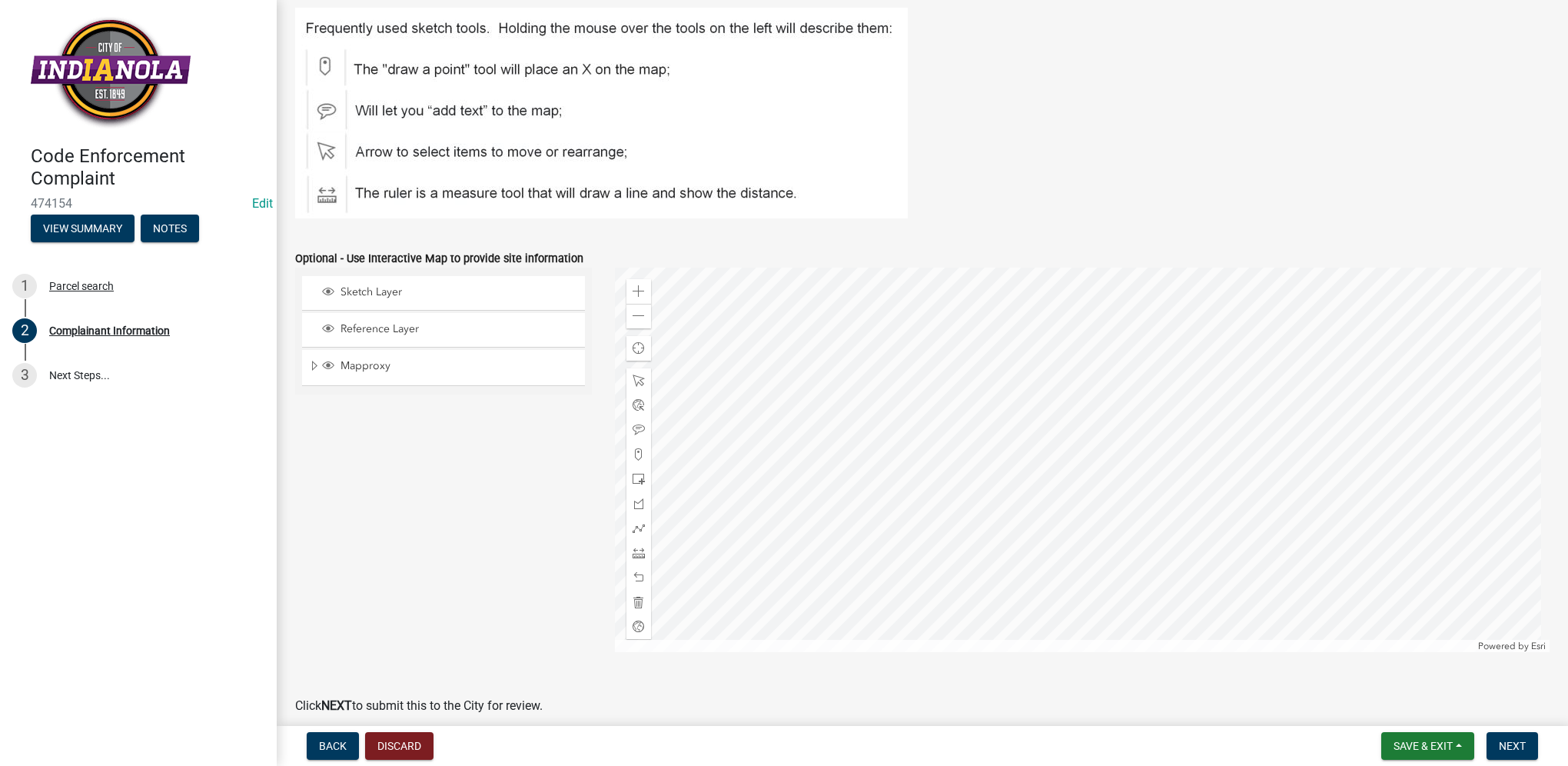
scroll to position [1751, 0]
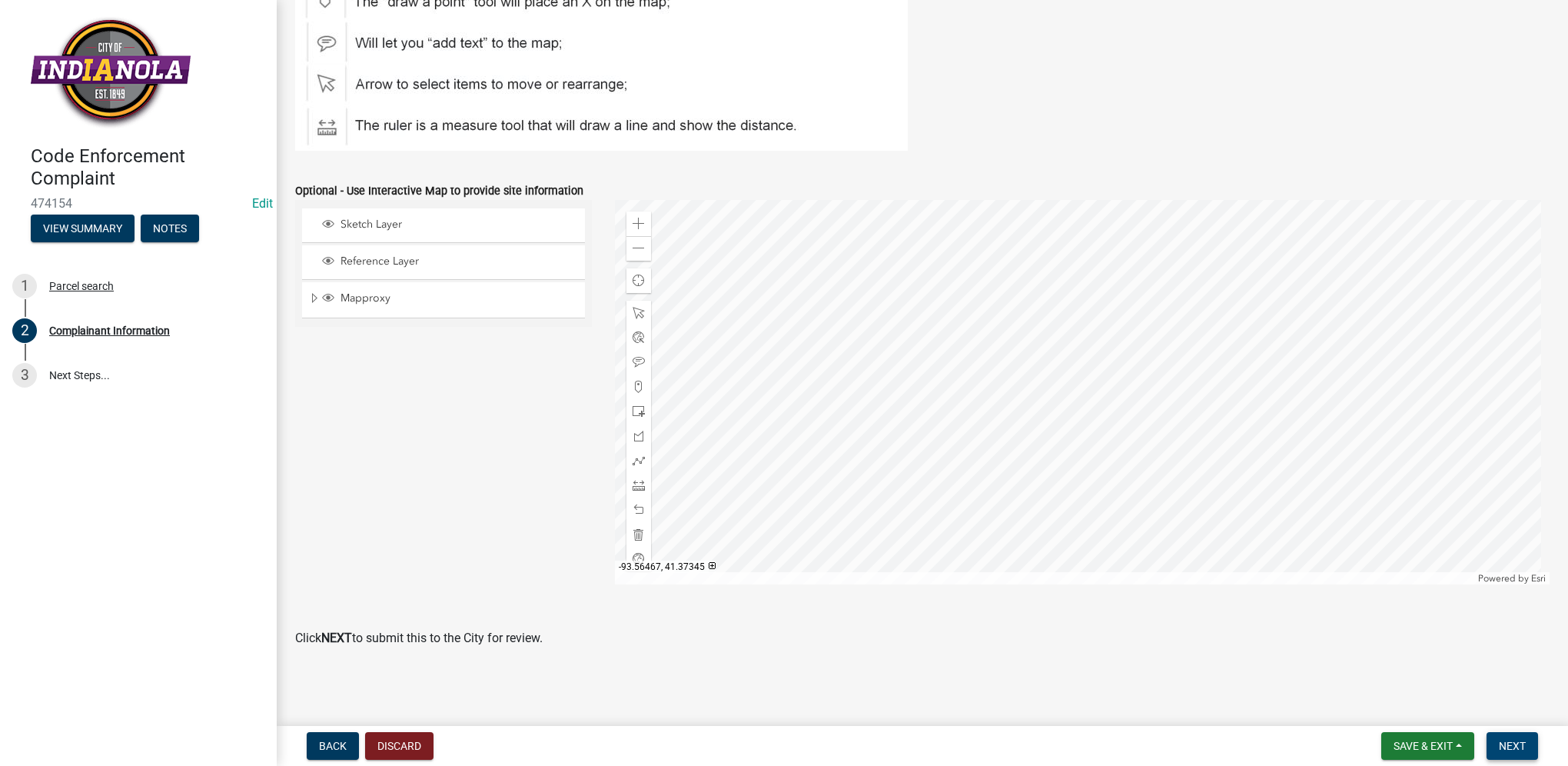
type textarea "branches covering stop sign"
click at [1507, 743] on span "Next" at bounding box center [1513, 746] width 27 height 12
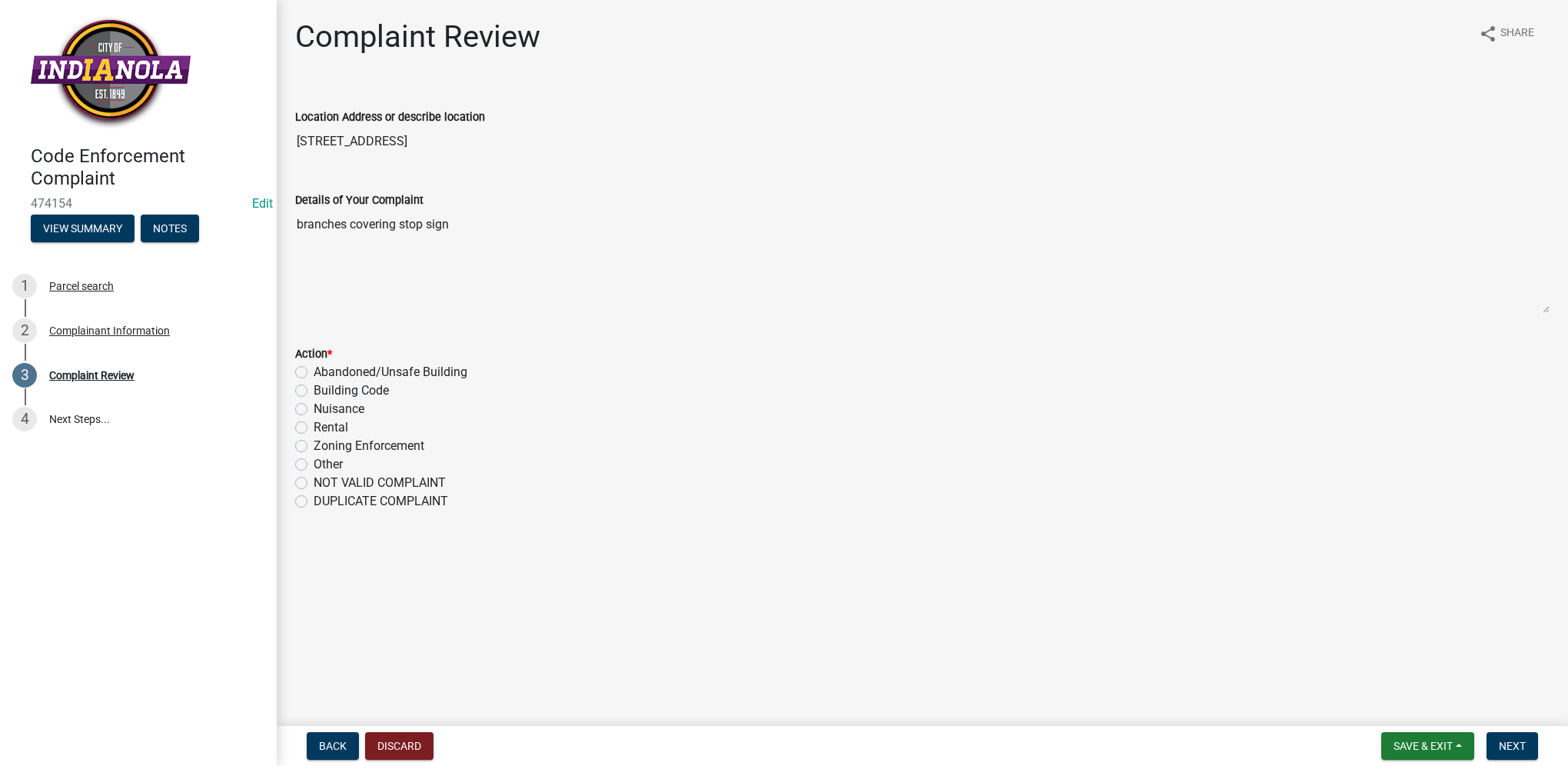
click at [313, 410] on label "Nuisance" at bounding box center [338, 409] width 50 height 19
click at [313, 410] on input "Nuisance" at bounding box center [318, 405] width 10 height 10
radio input "true"
click at [1499, 750] on span "Next" at bounding box center [1513, 746] width 27 height 12
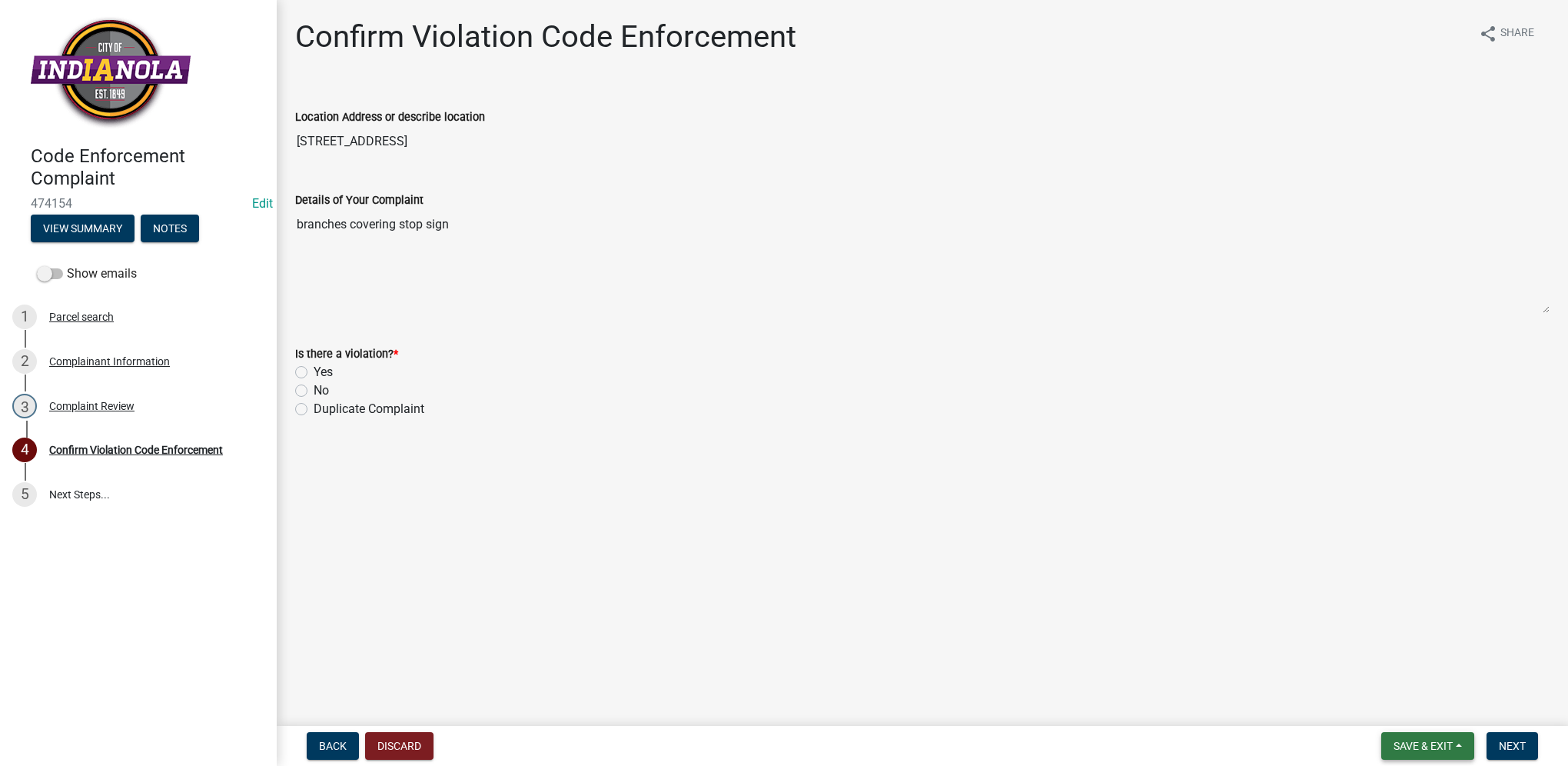
click at [1456, 753] on button "Save & Exit" at bounding box center [1427, 746] width 93 height 27
click at [1439, 713] on button "Save & Exit" at bounding box center [1413, 705] width 123 height 37
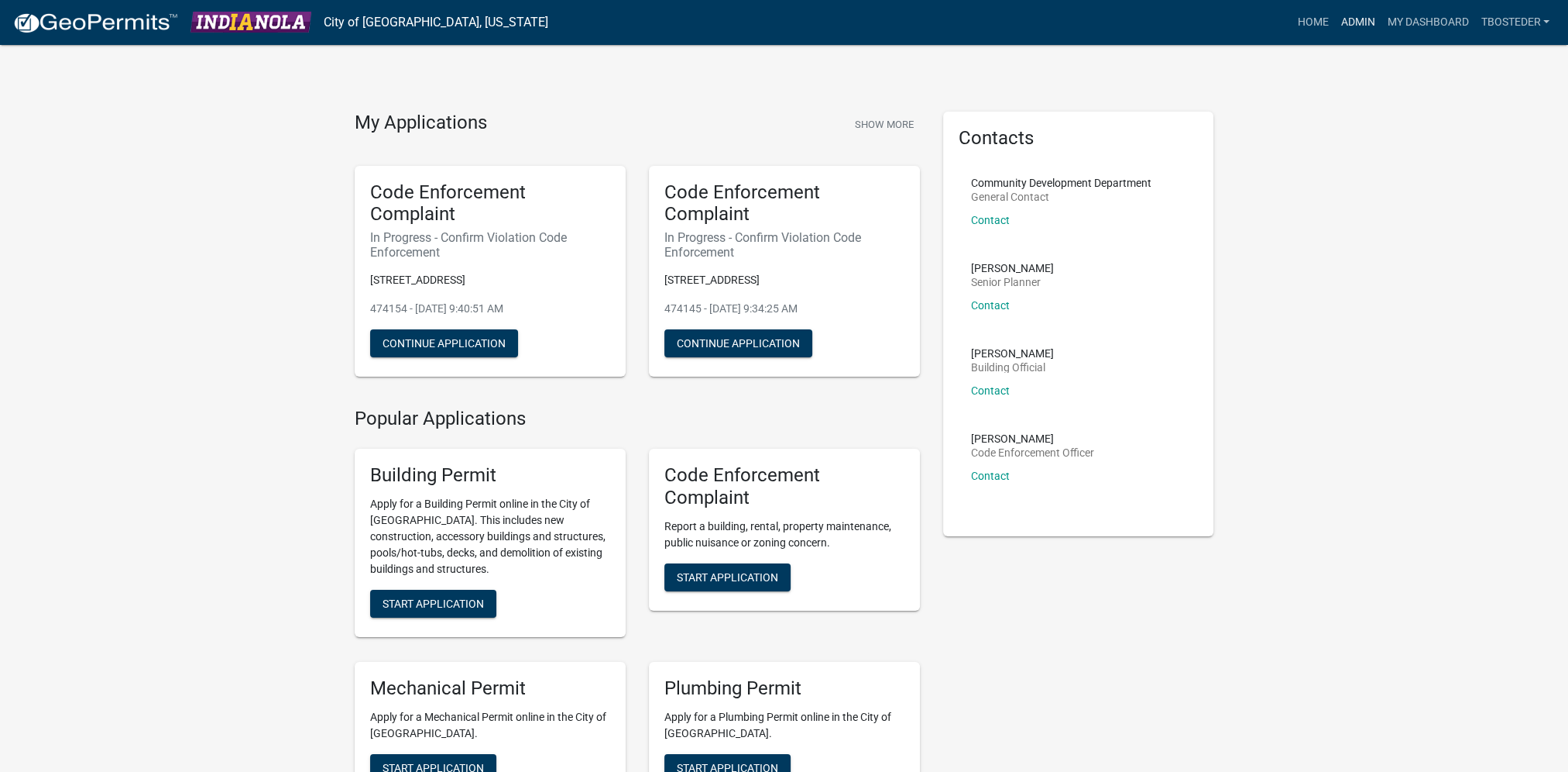
click at [1347, 30] on link "Admin" at bounding box center [1358, 22] width 46 height 29
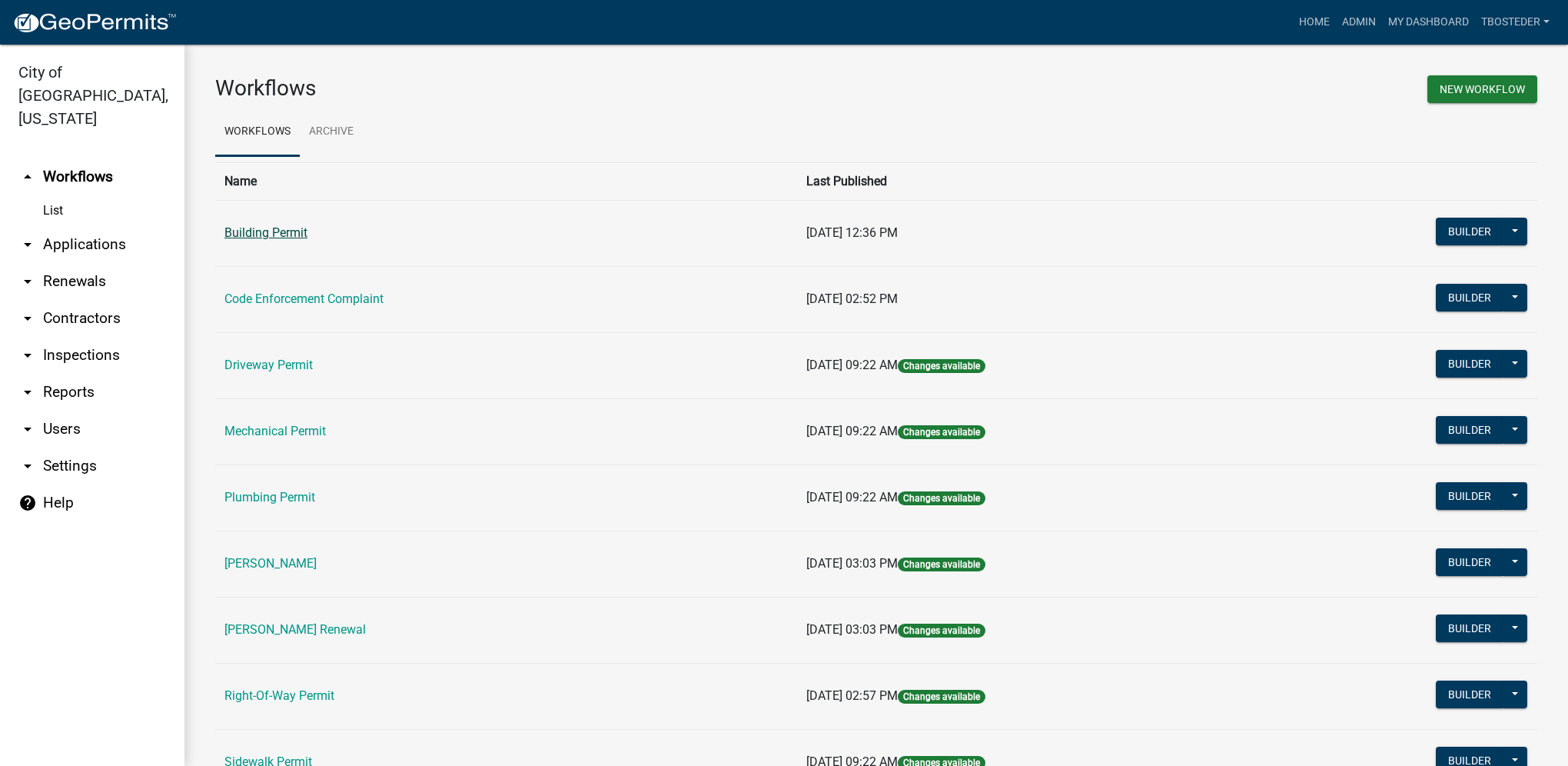
click at [224, 237] on link "Building Permit" at bounding box center [265, 232] width 83 height 15
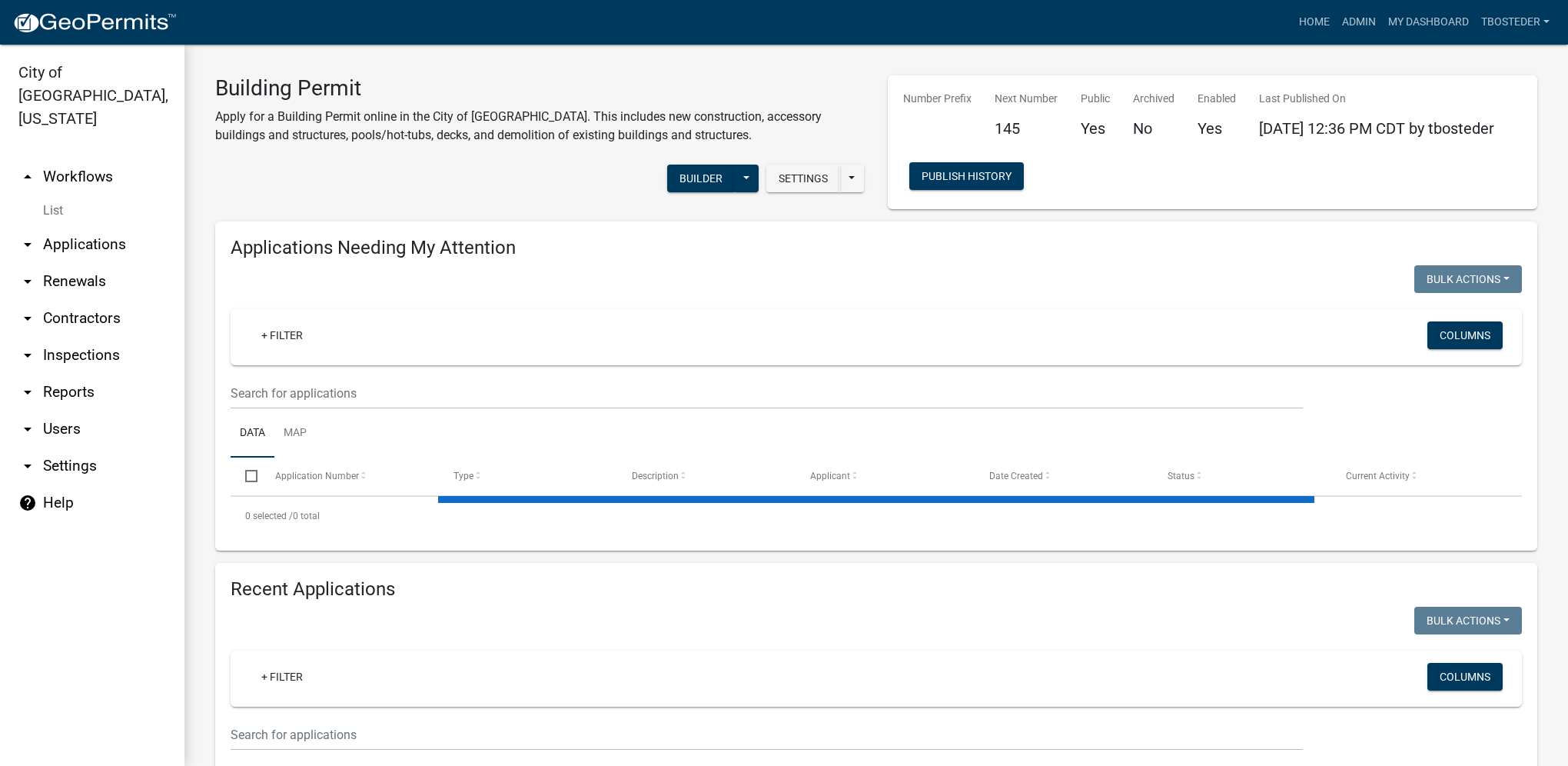
select select "1: 25"
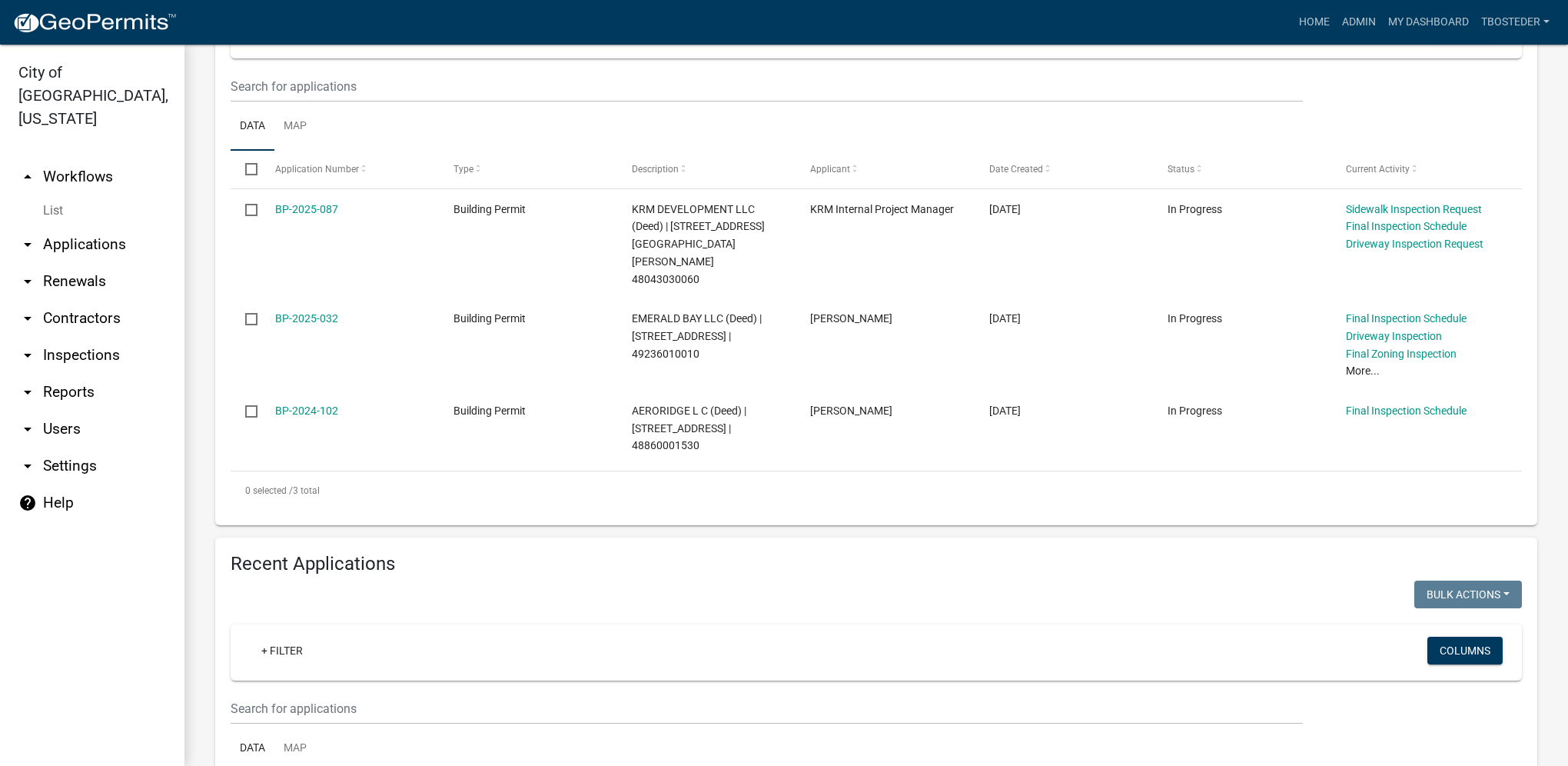
scroll to position [307, 0]
click at [312, 692] on input "text" at bounding box center [767, 707] width 1072 height 32
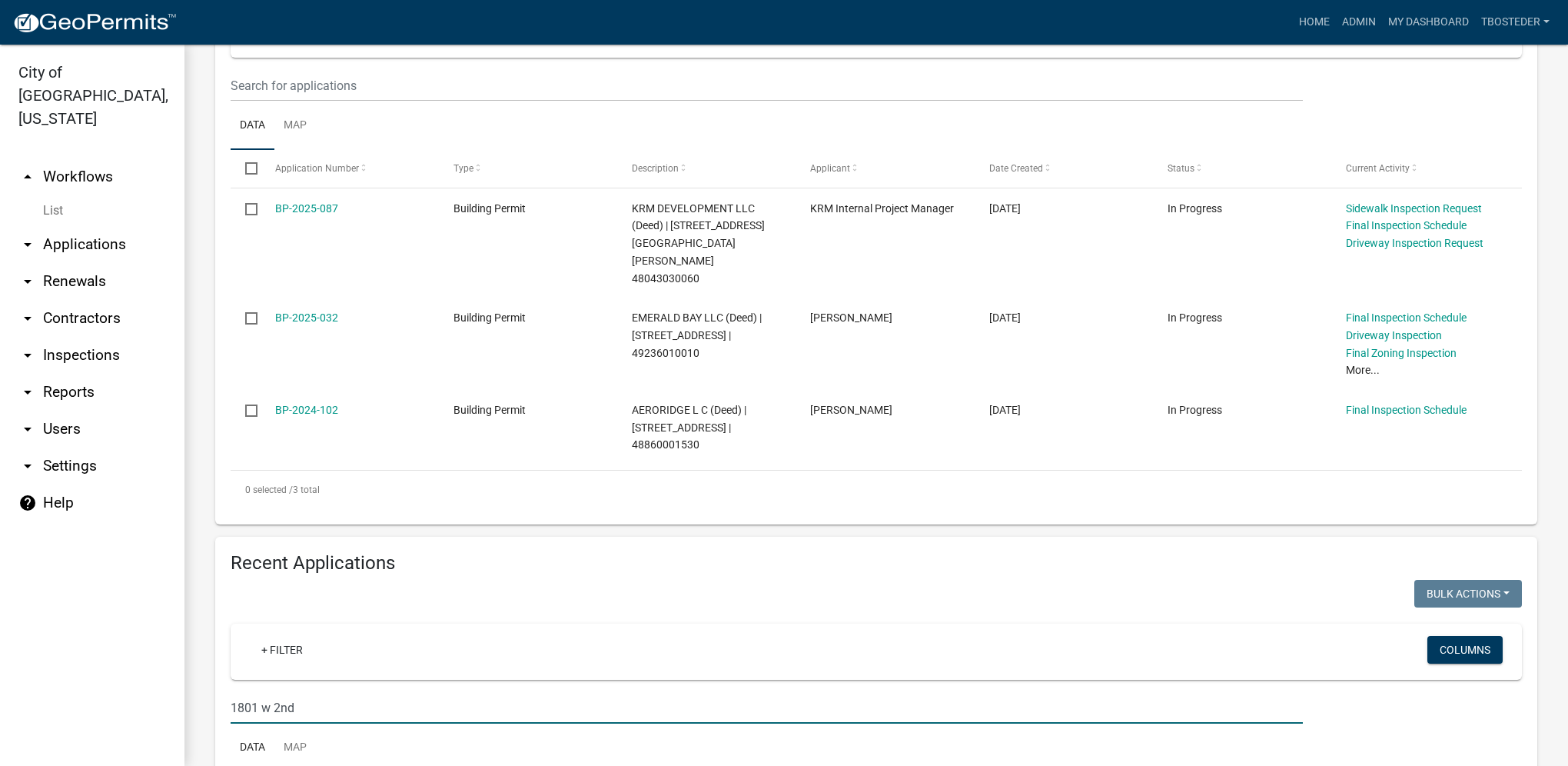
type input "1801 w 2nd"
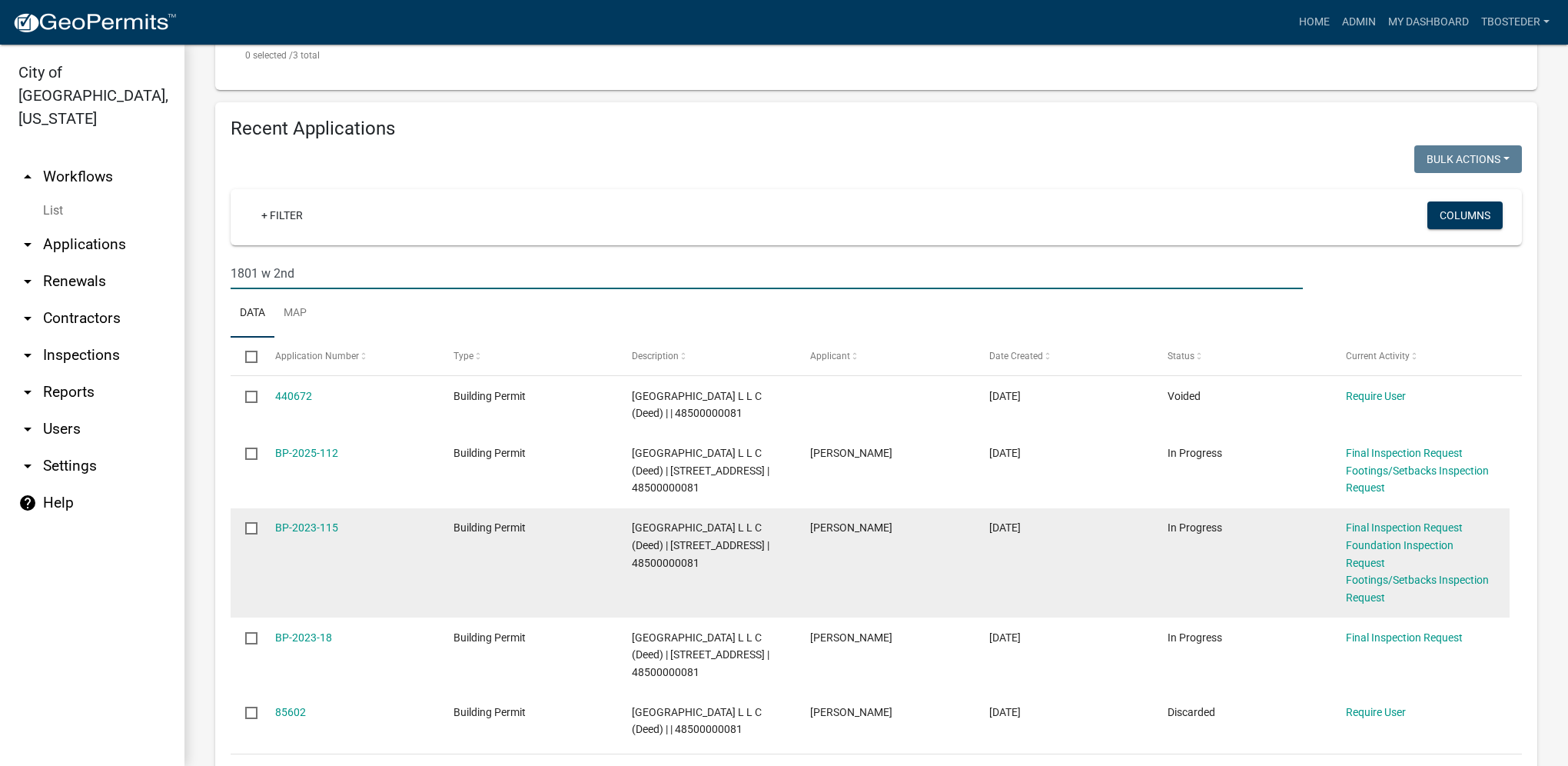
scroll to position [766, 0]
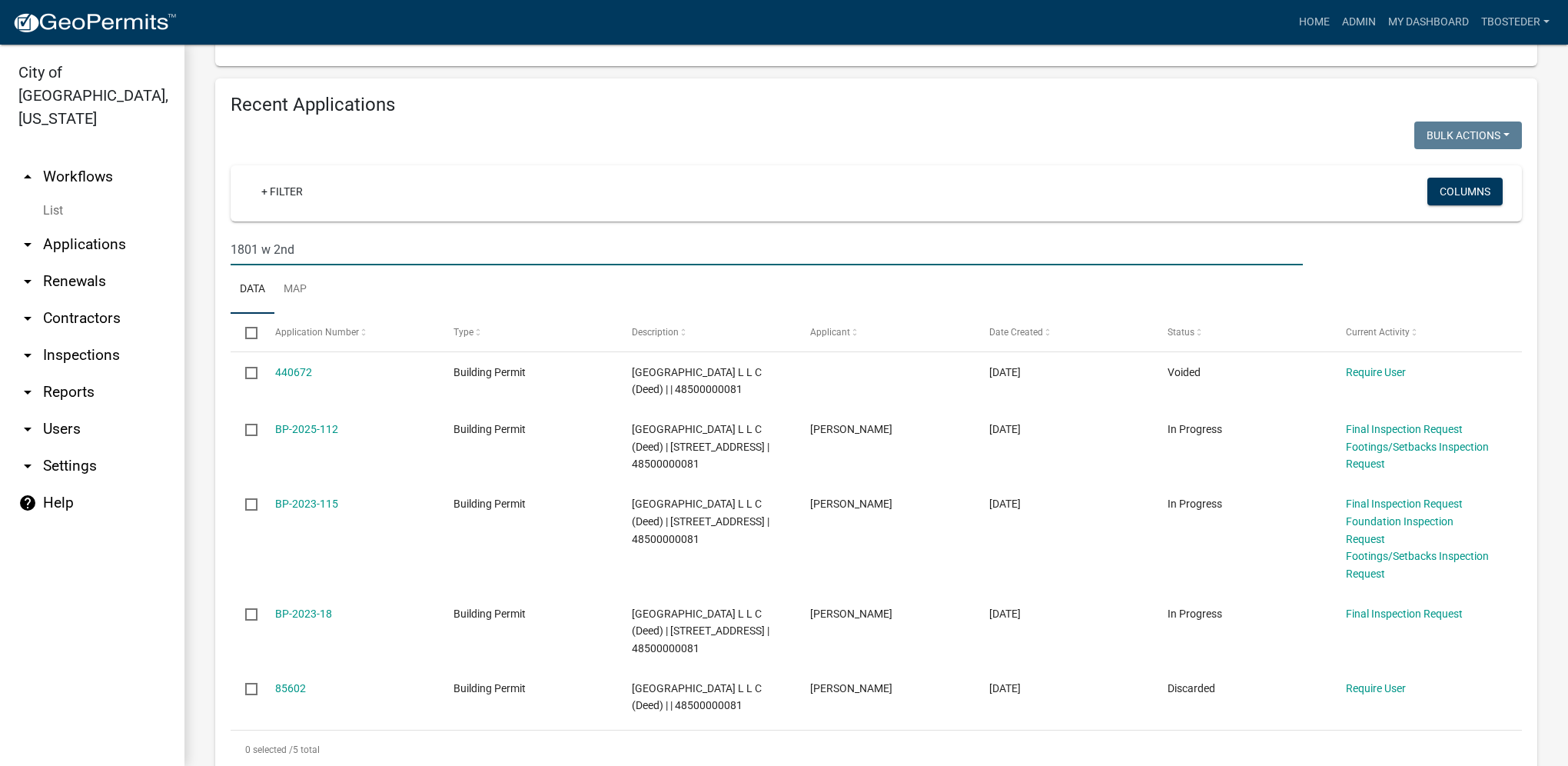
drag, startPoint x: 306, startPoint y: 215, endPoint x: 228, endPoint y: 205, distance: 78.6
click at [228, 234] on div "1801 w 2nd" at bounding box center [767, 249] width 1095 height 32
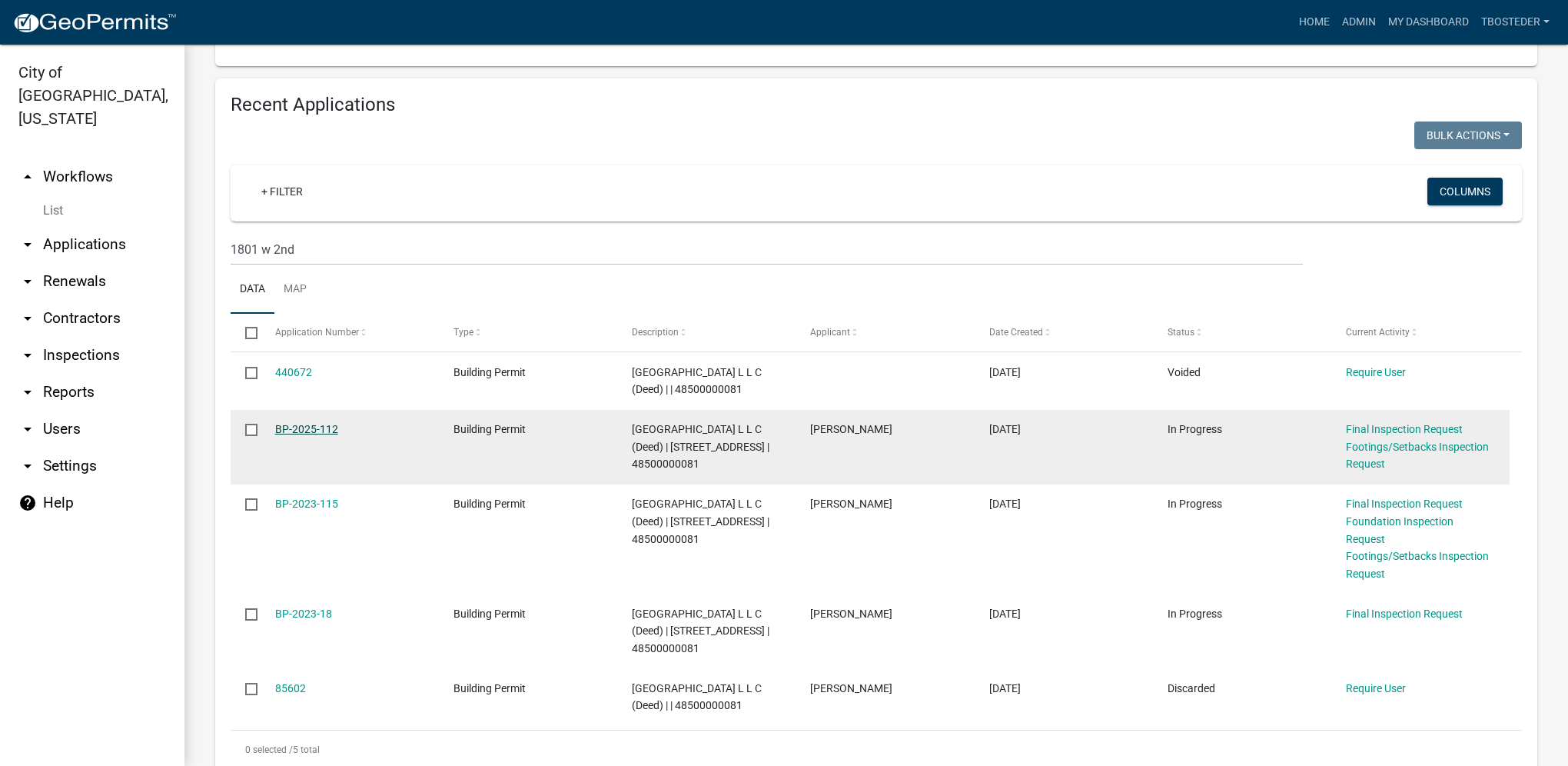
click at [335, 423] on link "BP-2025-112" at bounding box center [306, 429] width 63 height 12
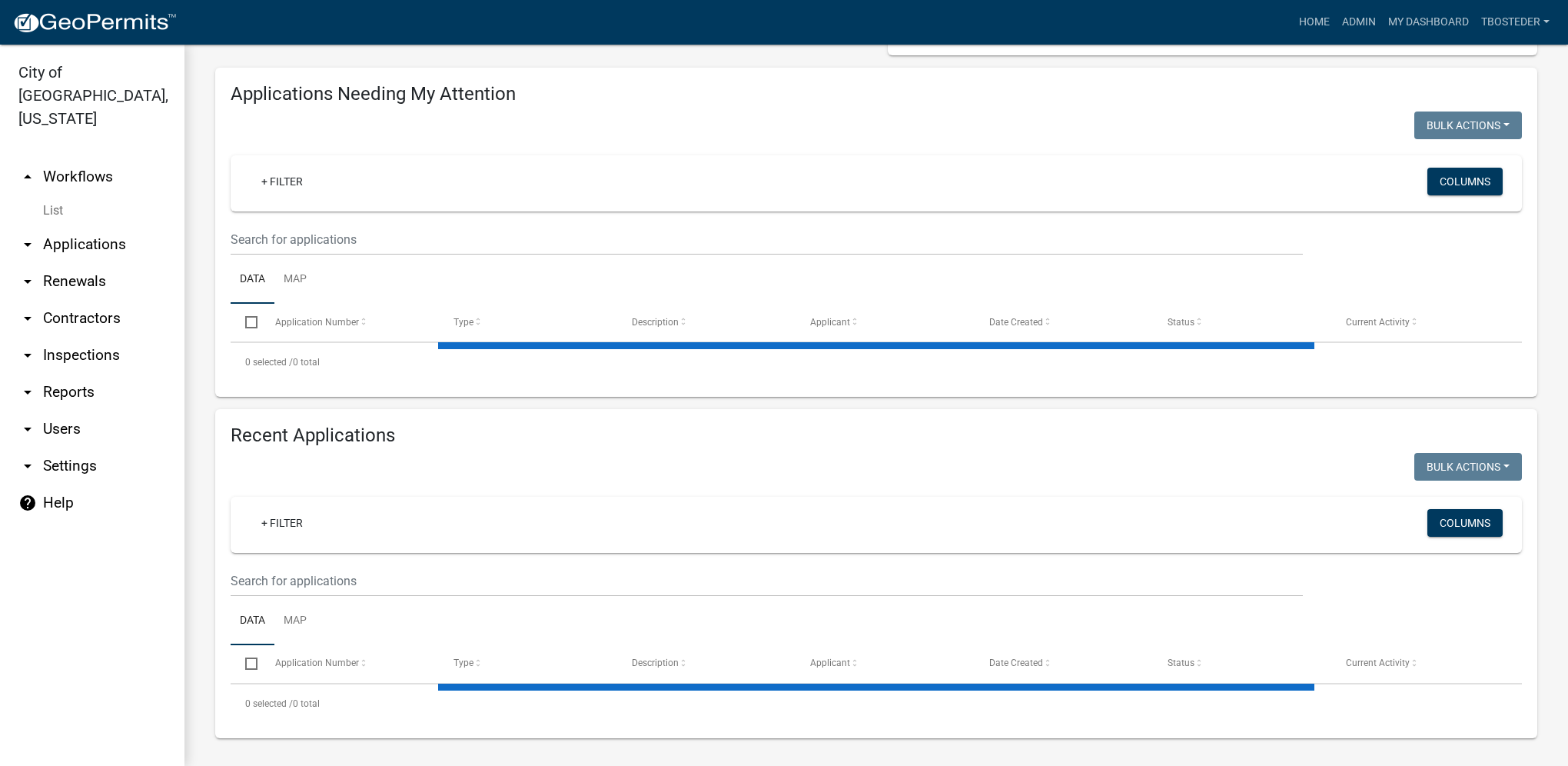
scroll to position [160, 0]
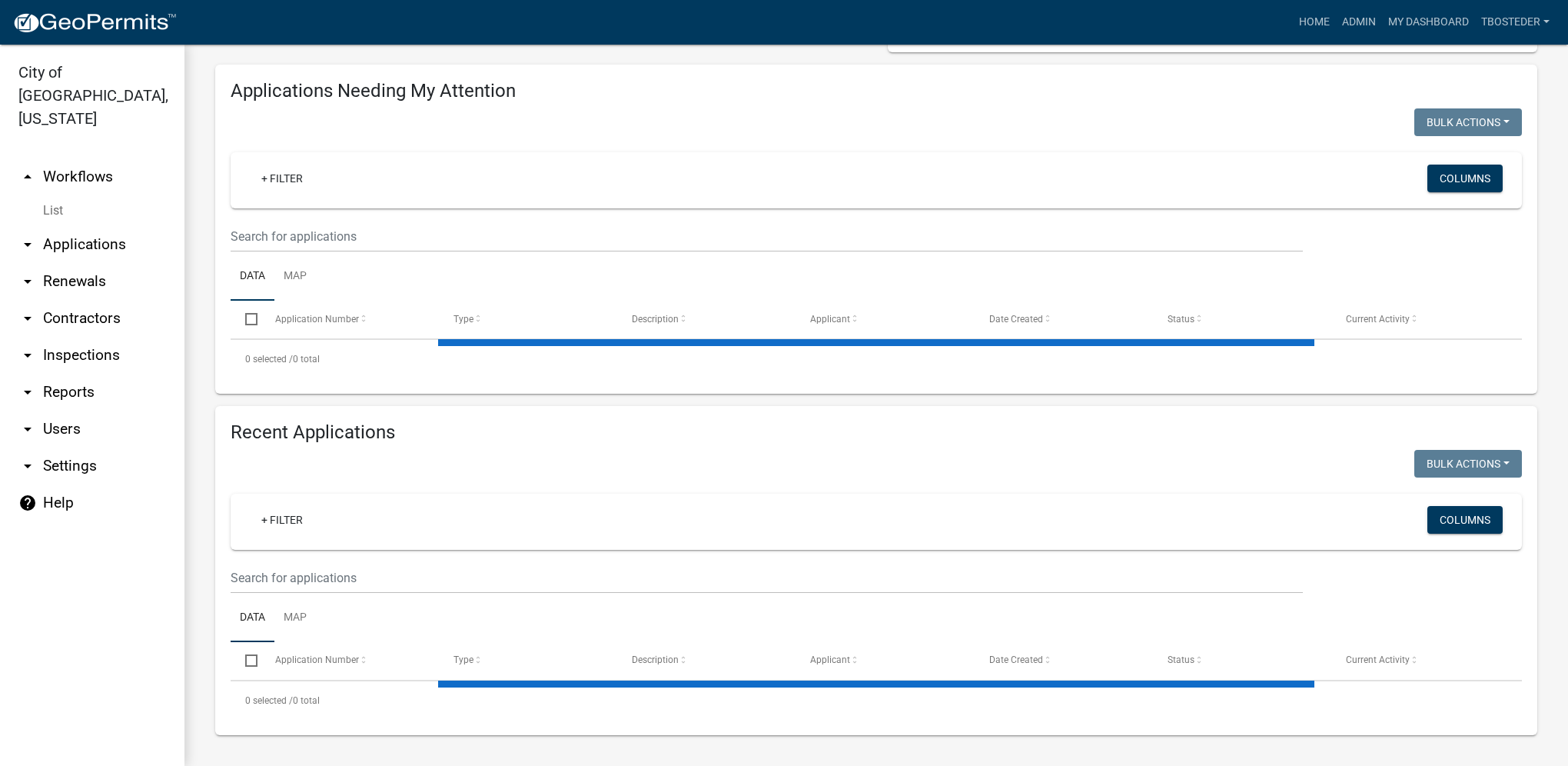
select select "1: 25"
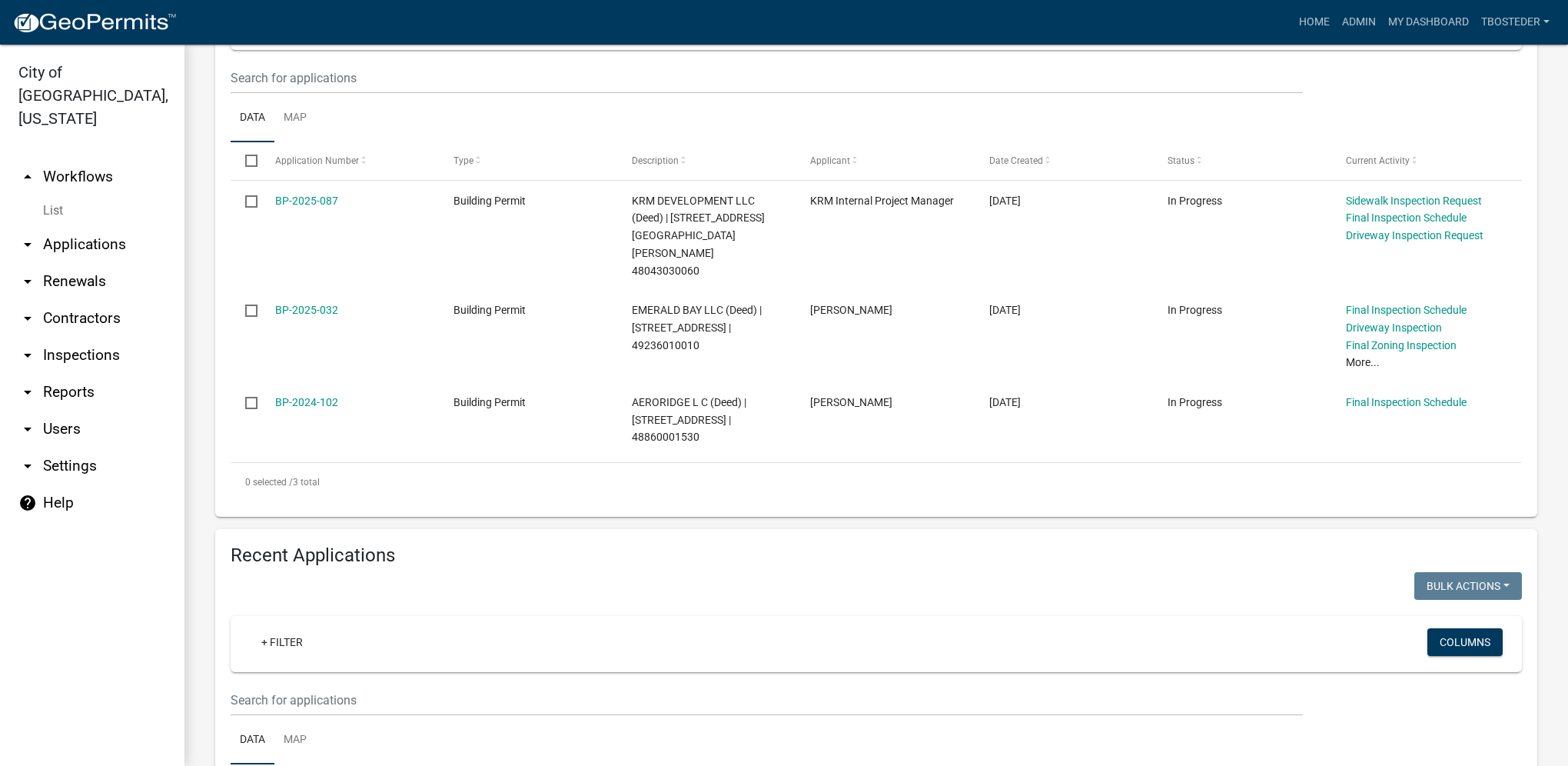
scroll to position [390, 0]
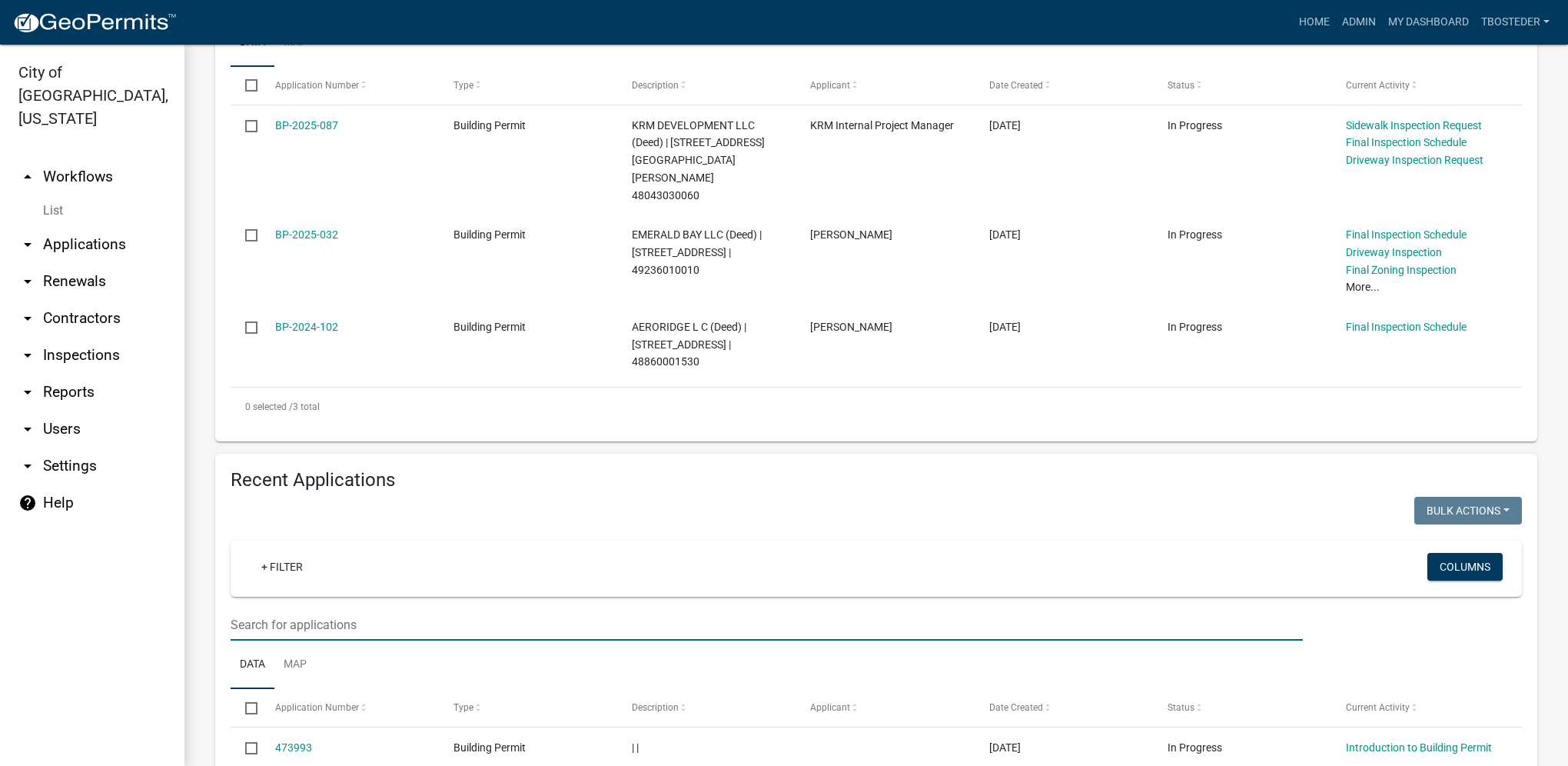
click at [345, 609] on input "text" at bounding box center [767, 624] width 1072 height 32
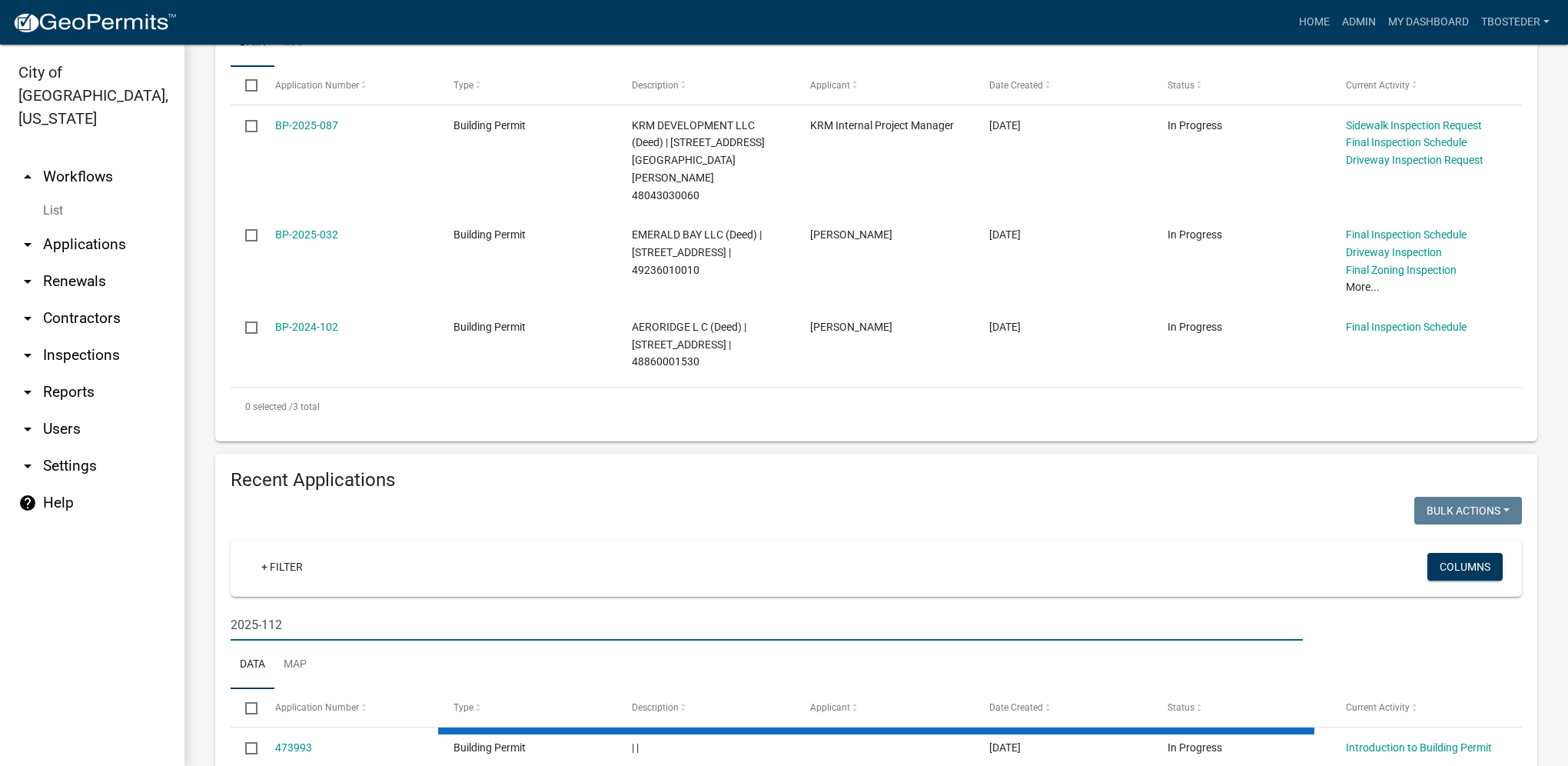
type input "2025-112"
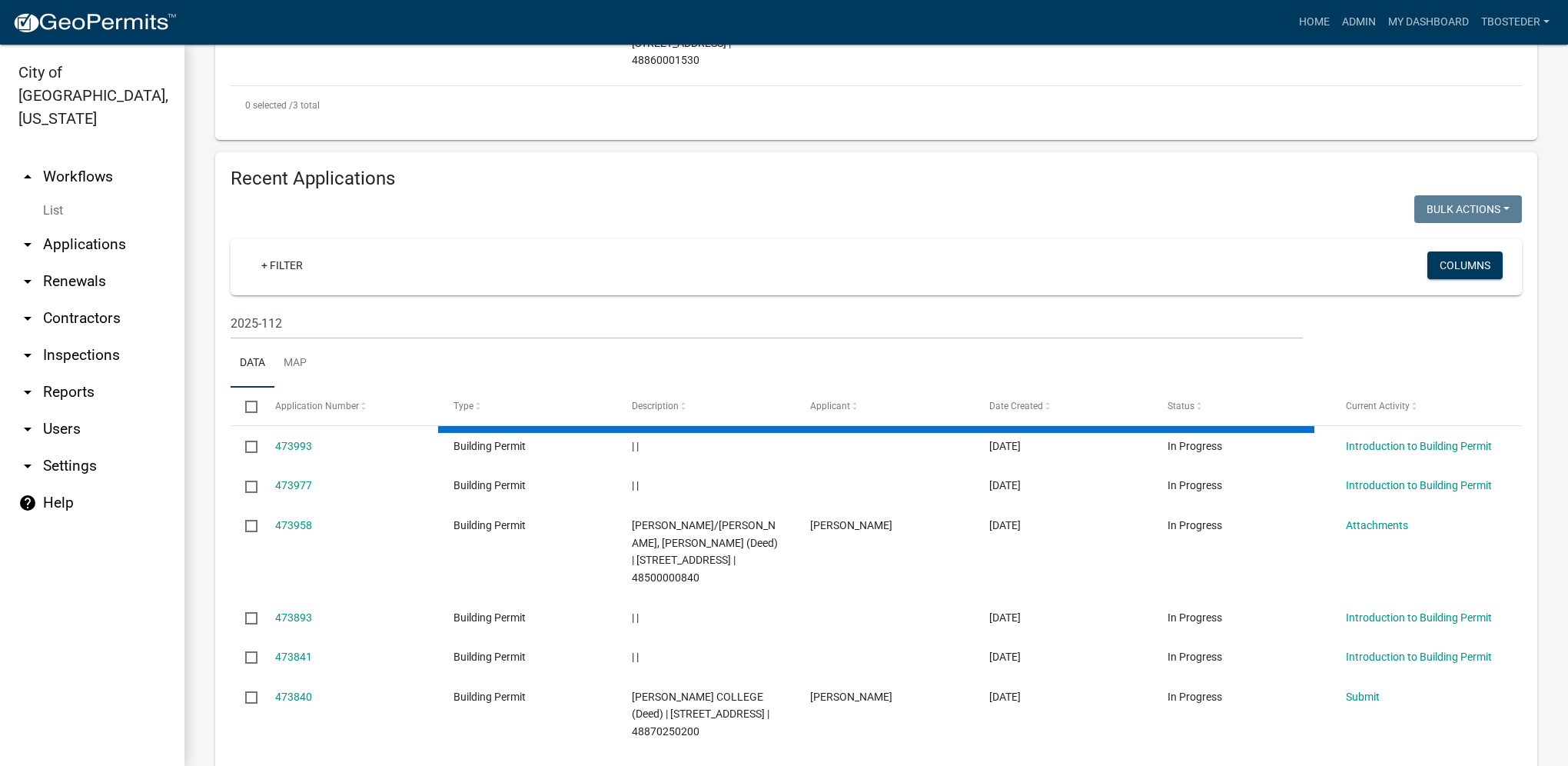
scroll to position [484, 0]
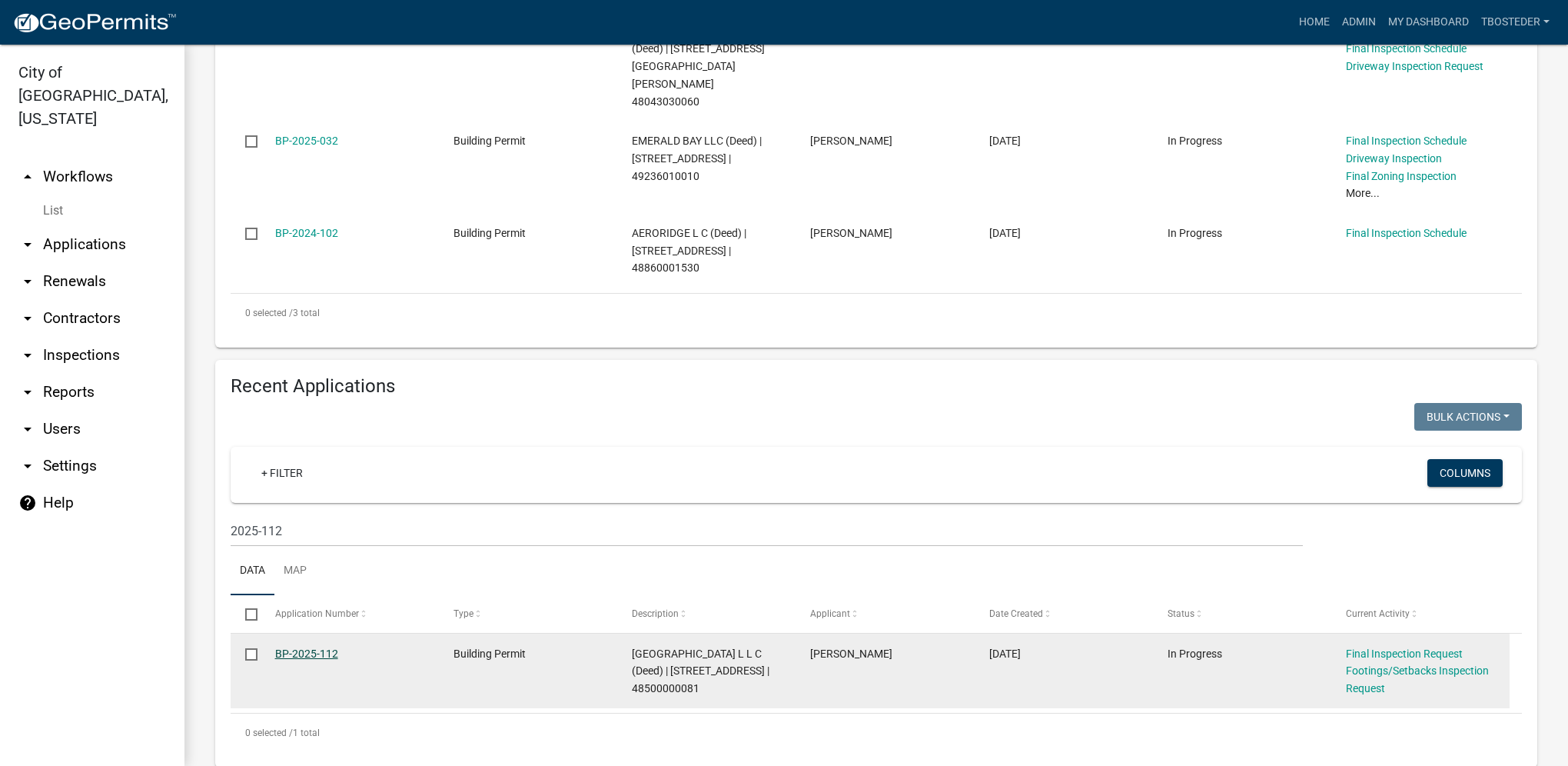
click at [320, 647] on link "BP-2025-112" at bounding box center [306, 653] width 63 height 12
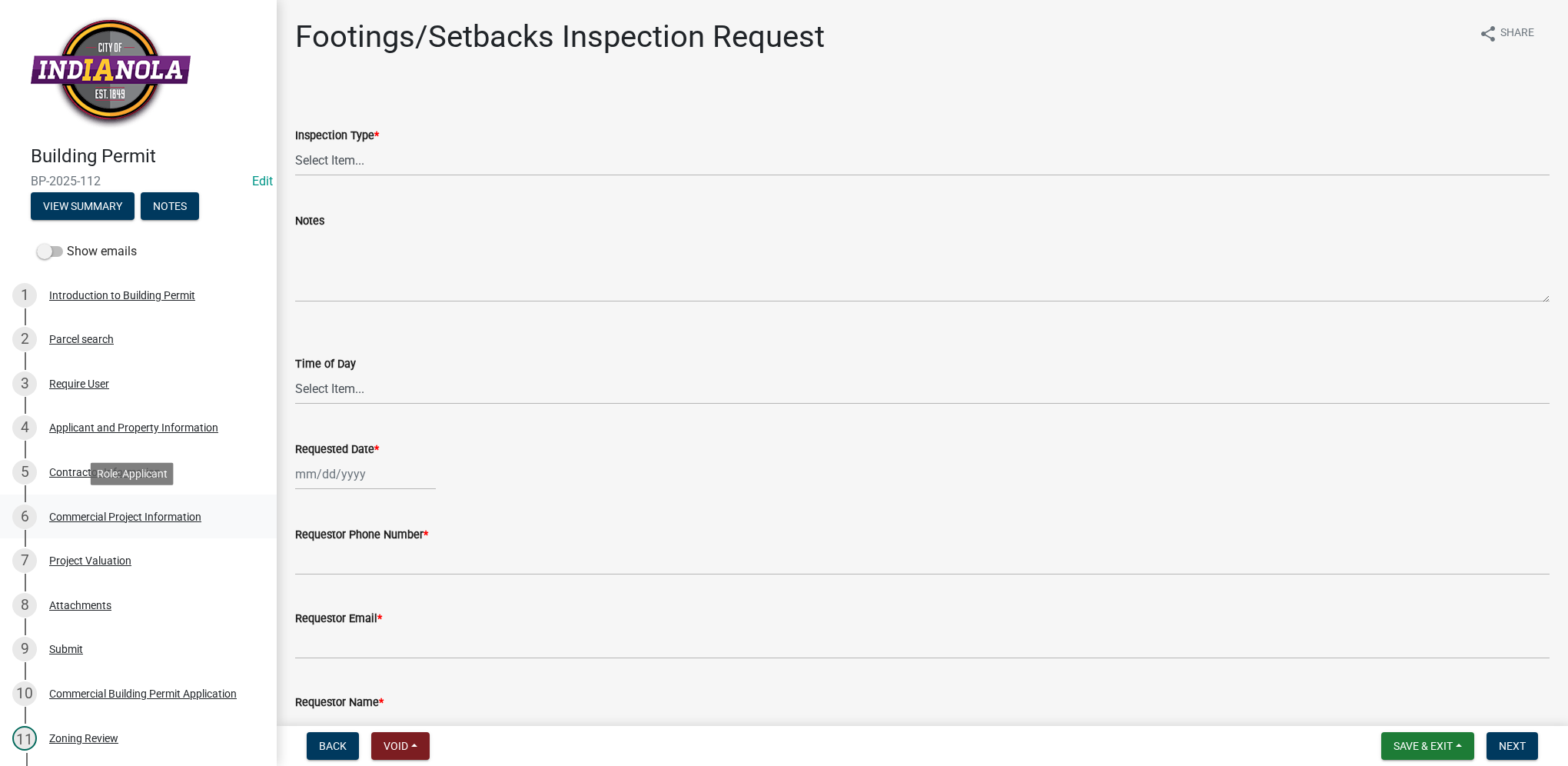
click at [125, 521] on div "Commercial Project Information" at bounding box center [125, 517] width 152 height 11
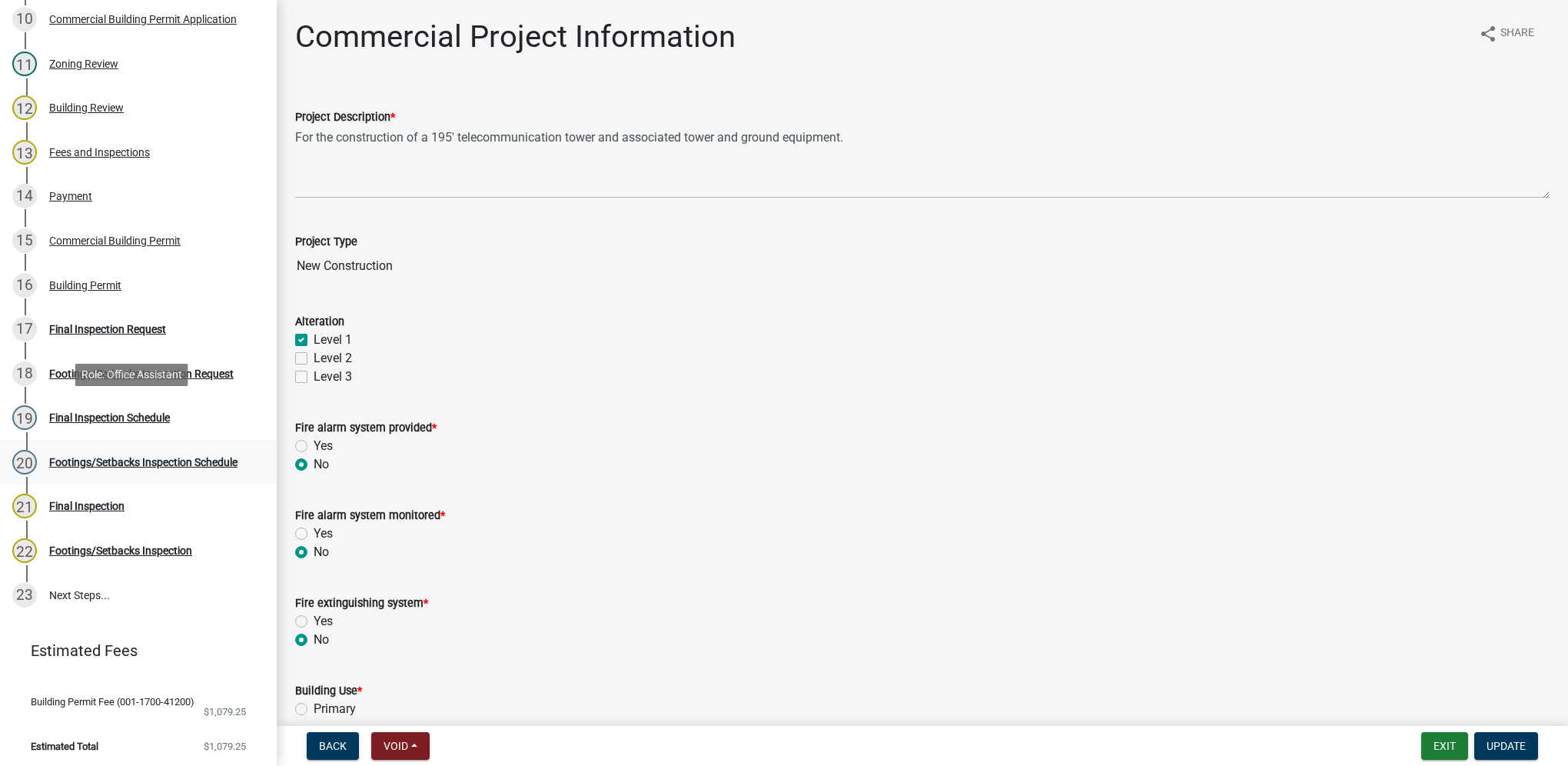
scroll to position [678, 0]
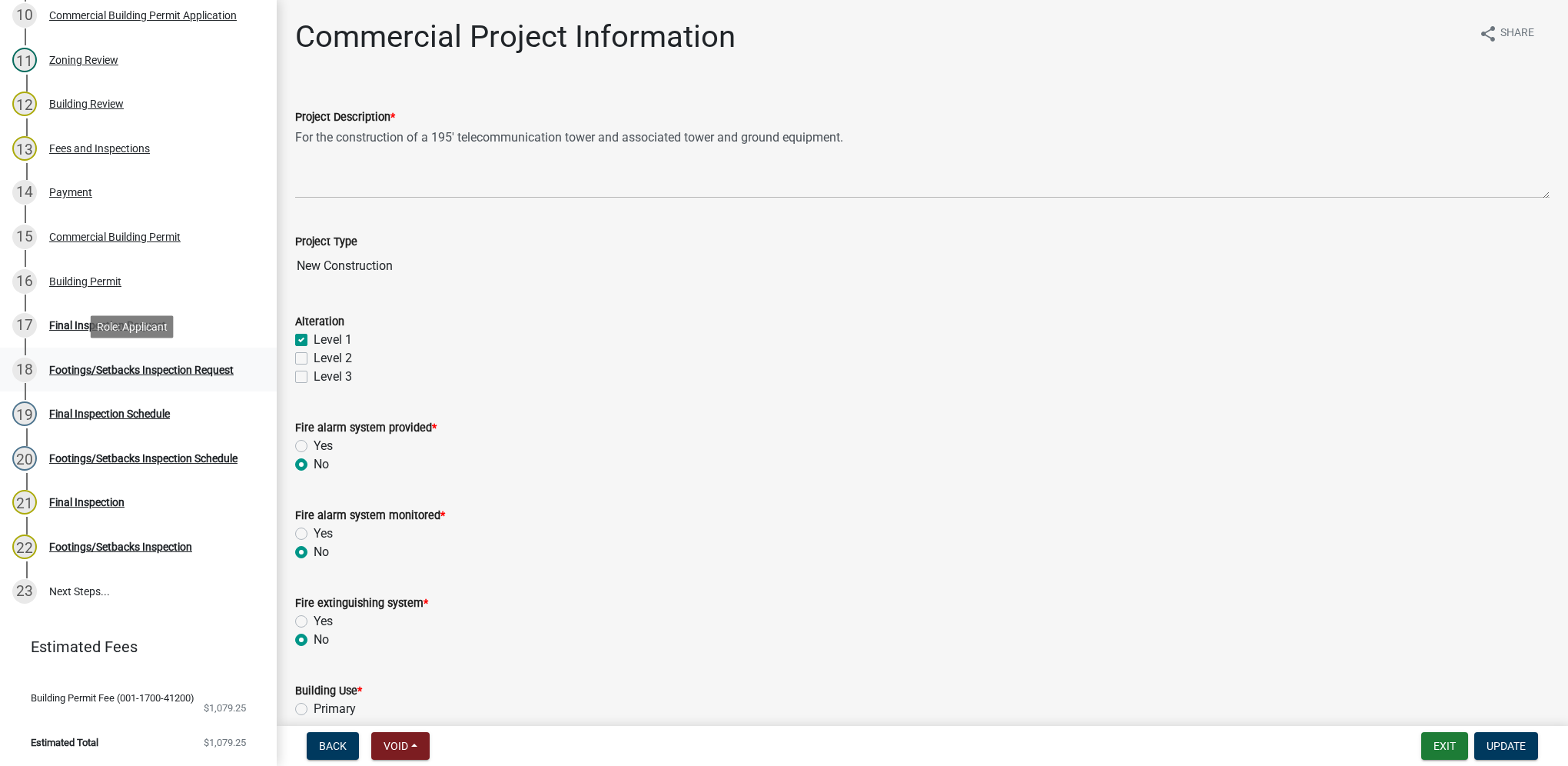
click at [171, 365] on div "Footings/Setbacks Inspection Request" at bounding box center [142, 370] width 184 height 11
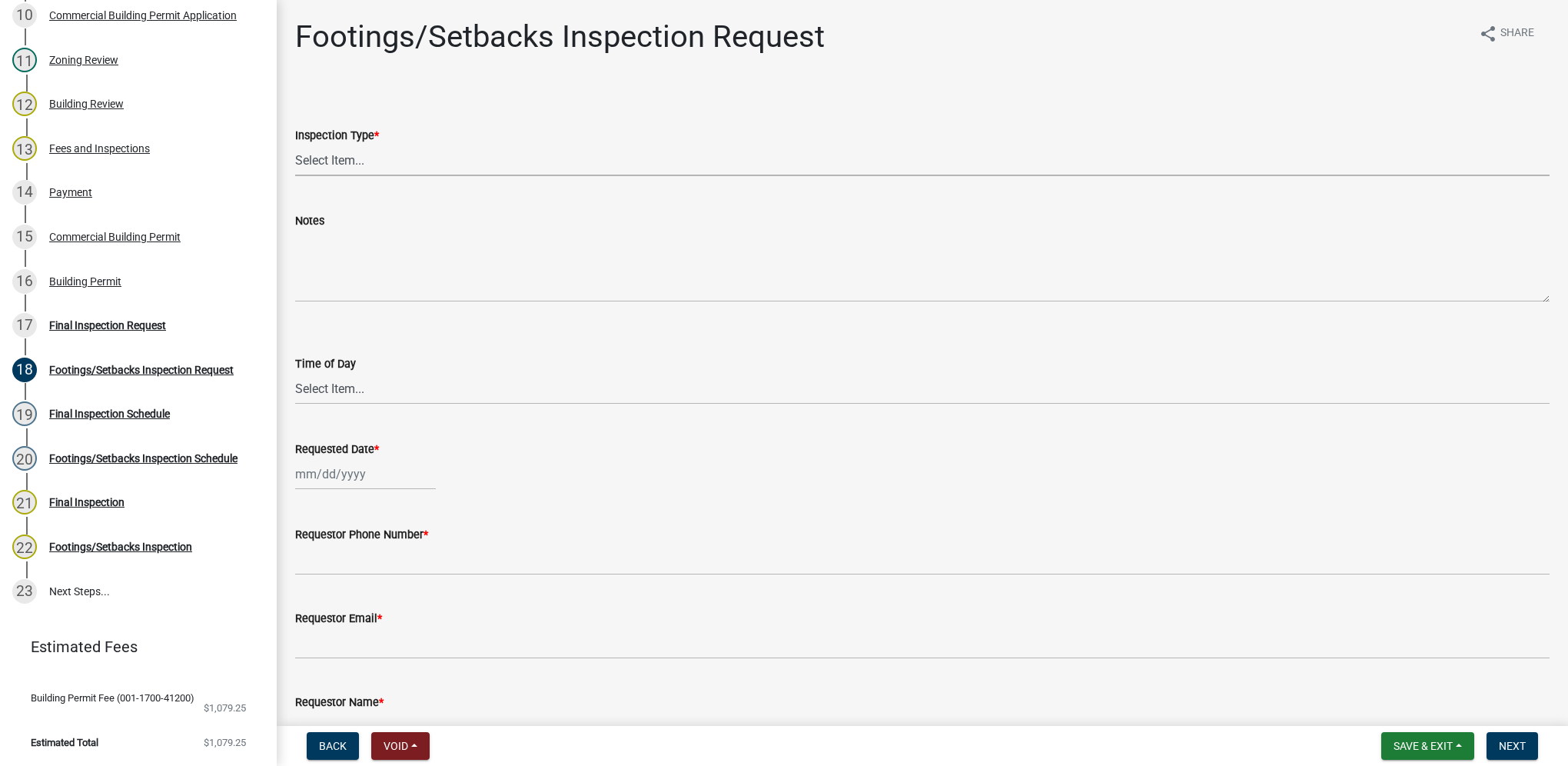
click at [382, 167] on select "Select Item... Footings/Setbacks" at bounding box center [923, 160] width 1255 height 32
click at [295, 144] on select "Select Item... Footings/Setbacks" at bounding box center [923, 160] width 1255 height 32
select select "31d1f77b-2535-448a-860d-f15fb204707d"
click at [358, 388] on select "Select Item... AM PM" at bounding box center [923, 389] width 1255 height 32
click at [295, 373] on select "Select Item... AM PM" at bounding box center [923, 389] width 1255 height 32
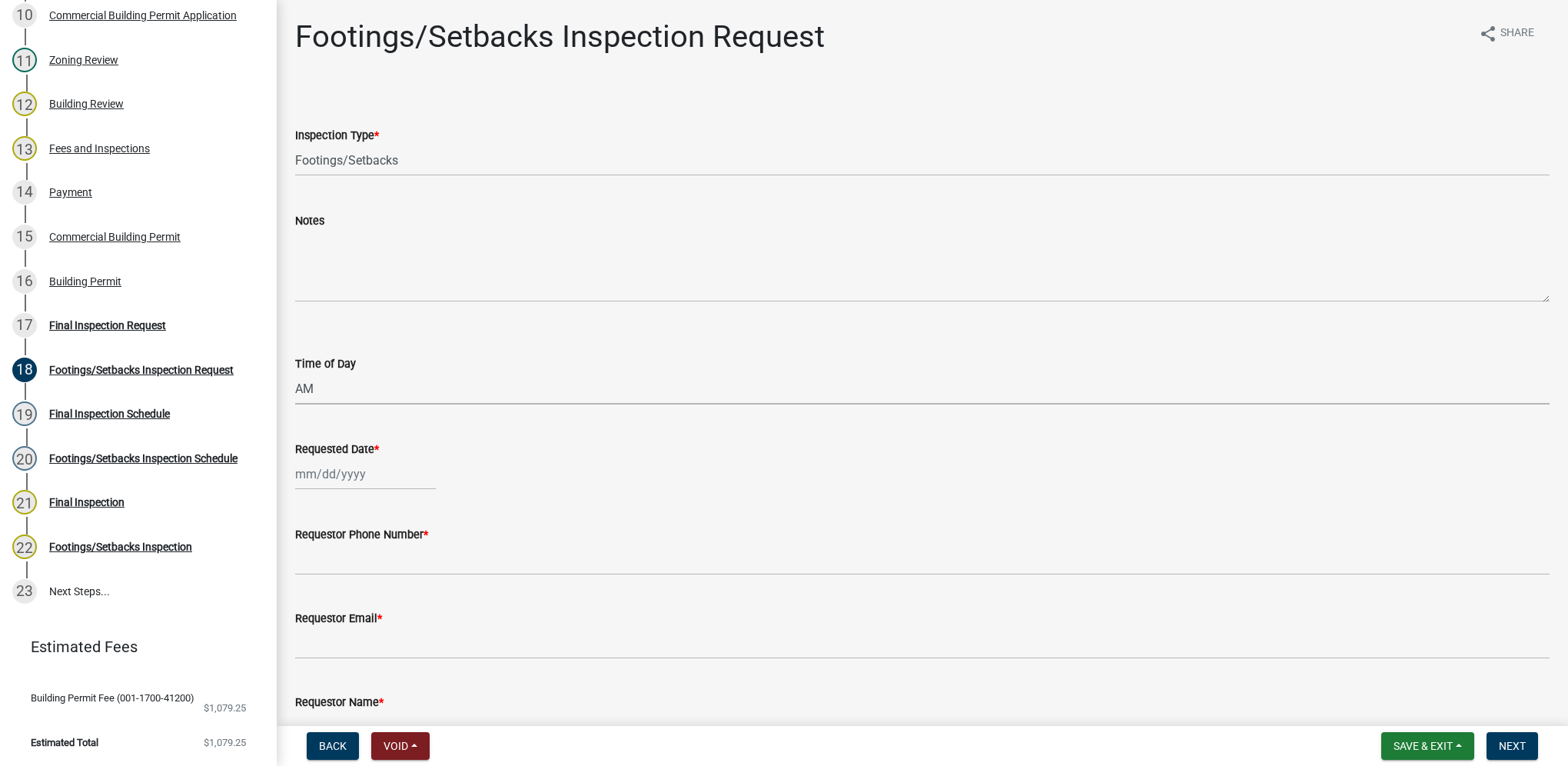
select select "88af556d-fdf1-454b-b933-61cadeae1443"
select select "9"
select select "2025"
click at [347, 461] on div "[PERSON_NAME] Feb Mar Apr [PERSON_NAME][DATE] Oct Nov [DATE] 1526 1527 1528 152…" at bounding box center [365, 474] width 141 height 32
click at [362, 576] on div "10" at bounding box center [359, 580] width 25 height 25
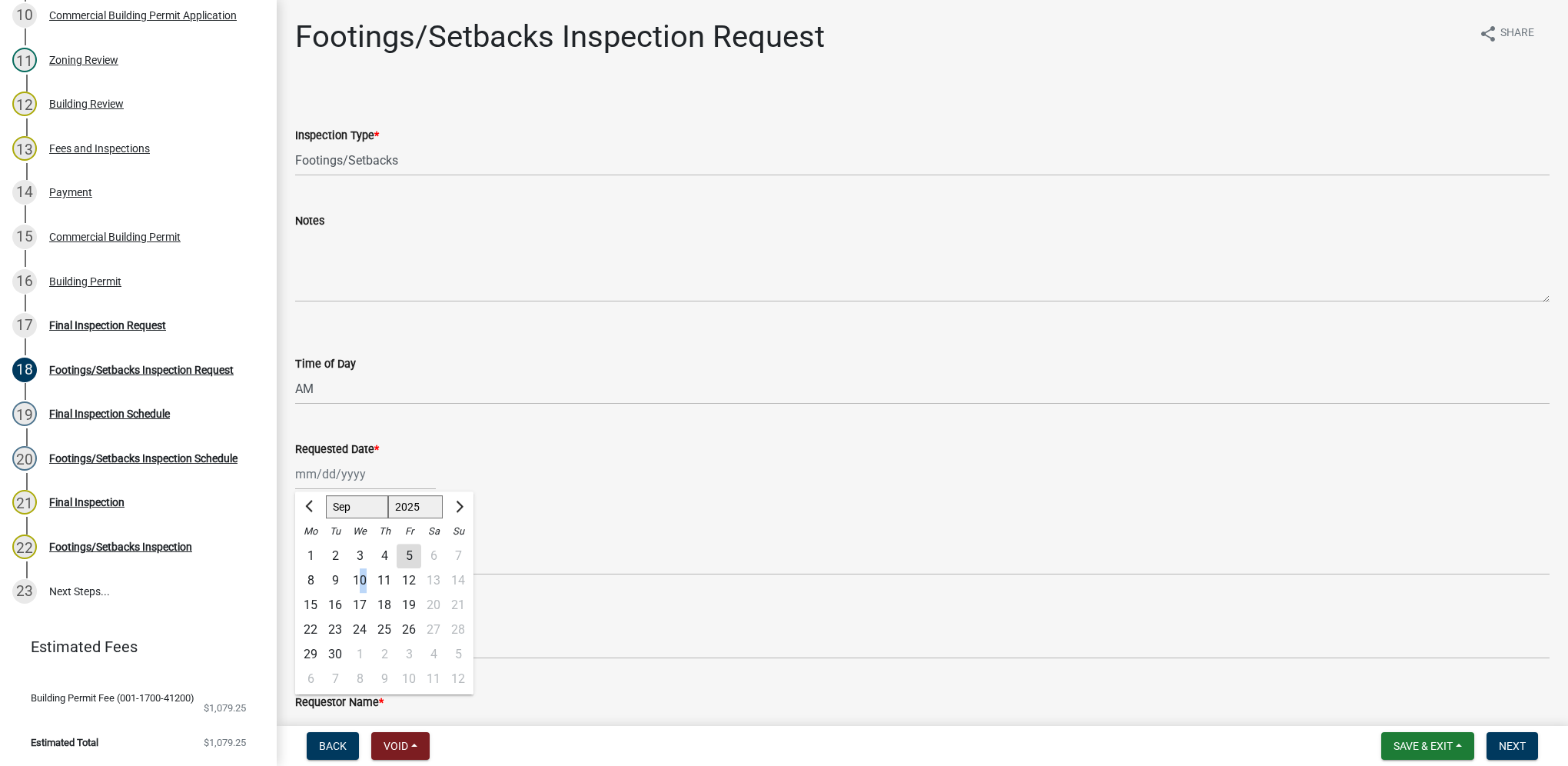
type input "[DATE]"
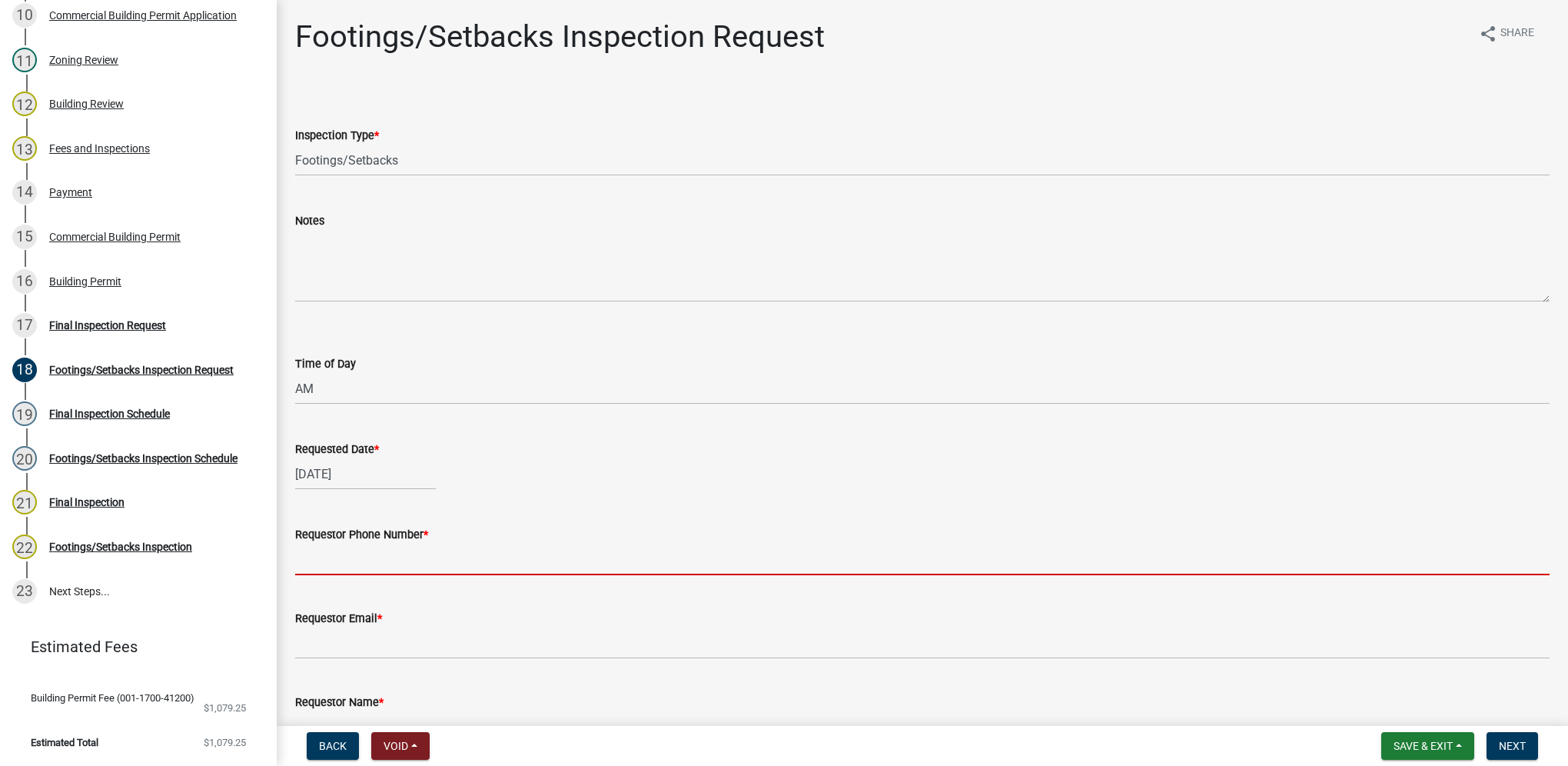
click at [345, 565] on input "Requestor Phone Number *" at bounding box center [923, 559] width 1255 height 32
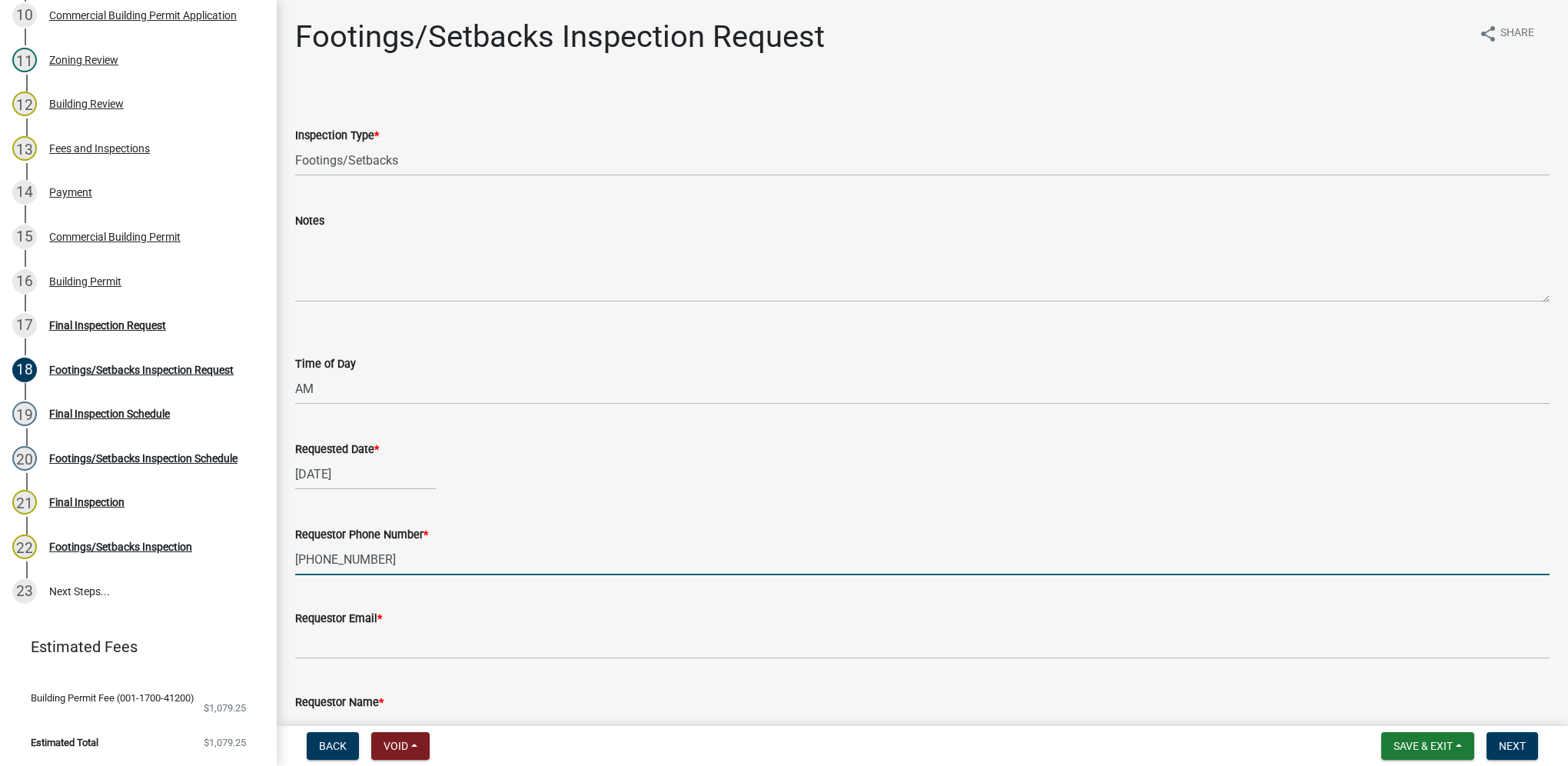
type input "[PHONE_NUMBER]"
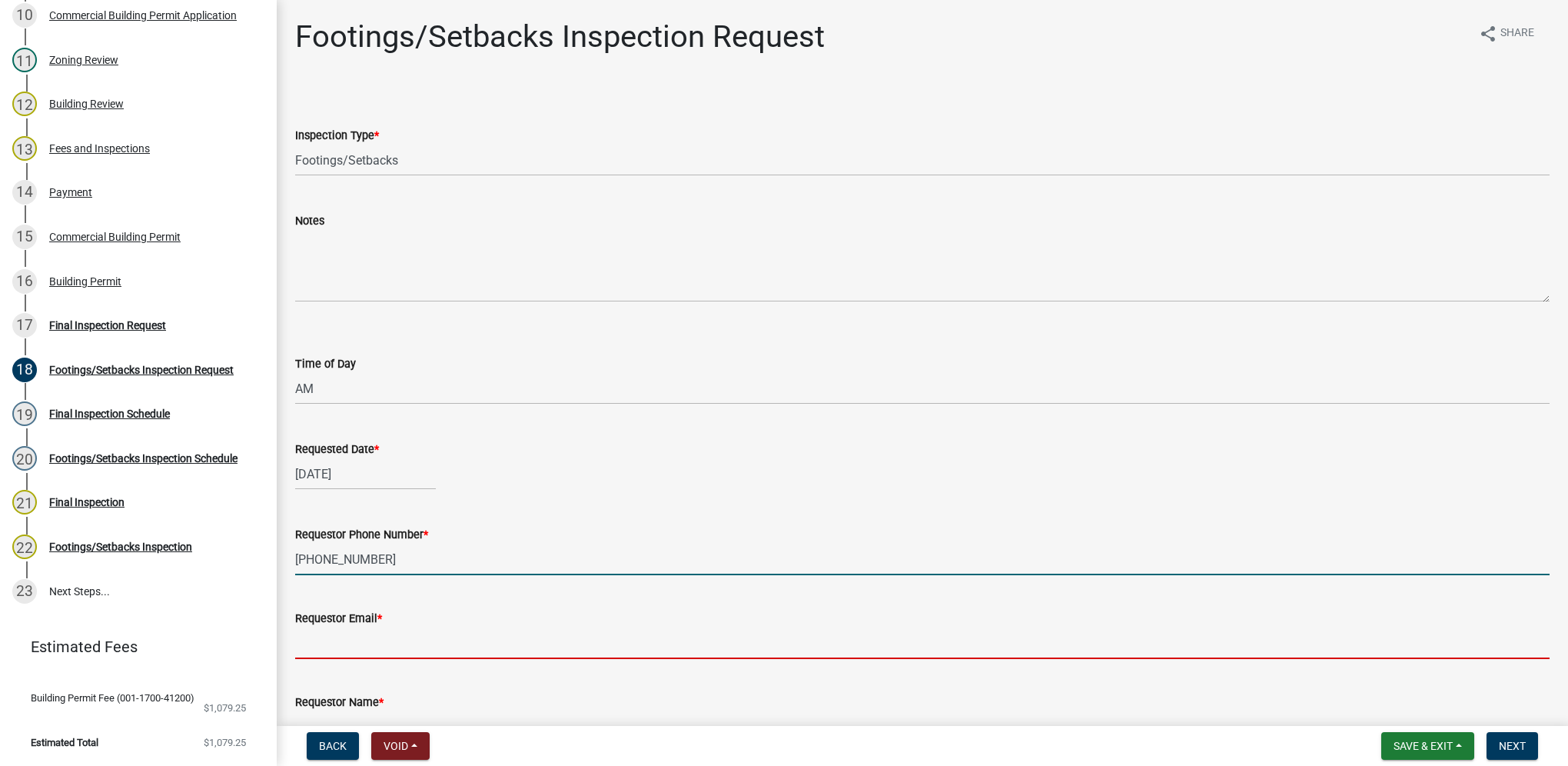
click at [338, 634] on input "Requestor Email *" at bounding box center [923, 643] width 1255 height 32
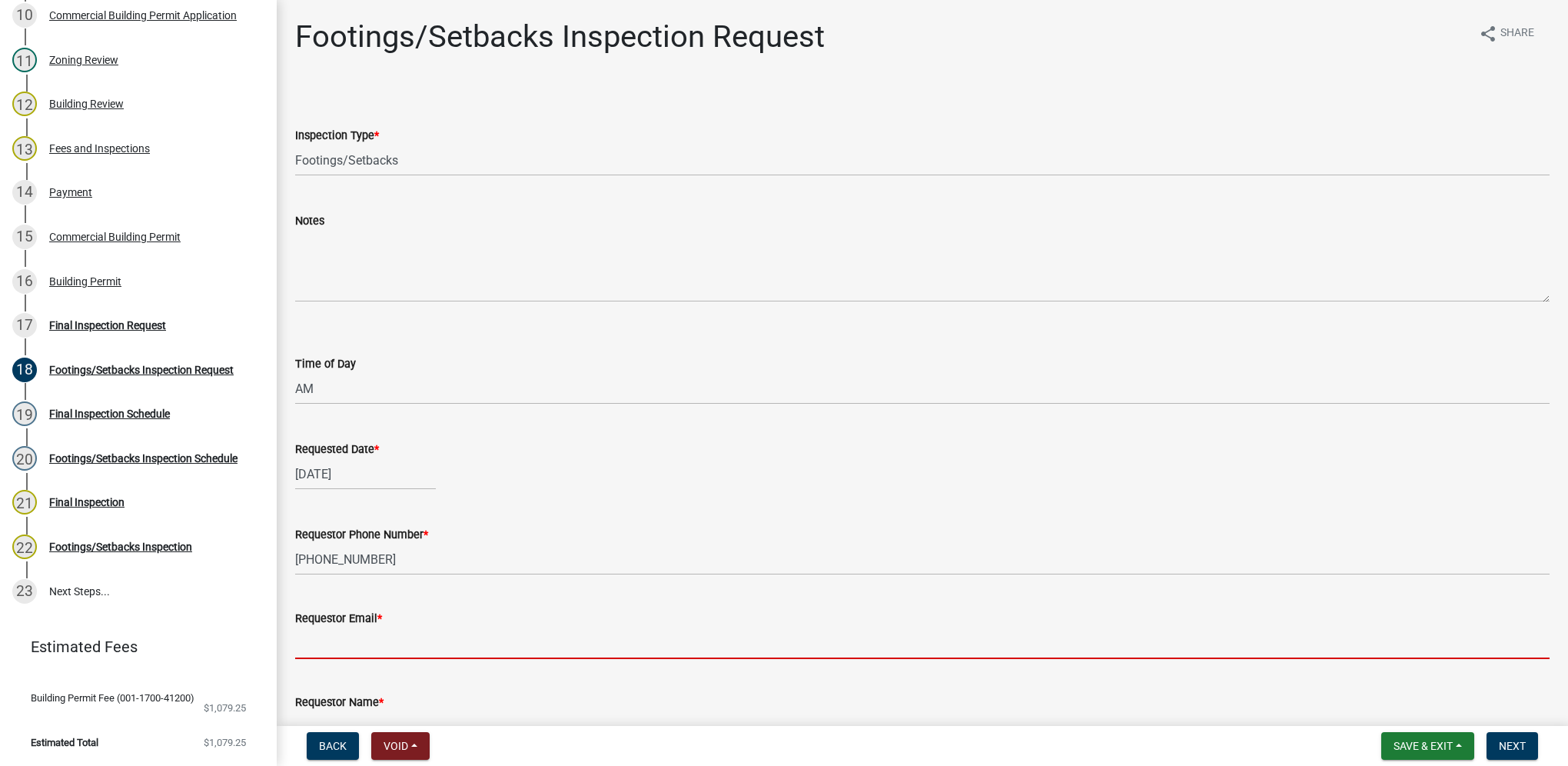
type input "[EMAIL_ADDRESS][DOMAIN_NAME]"
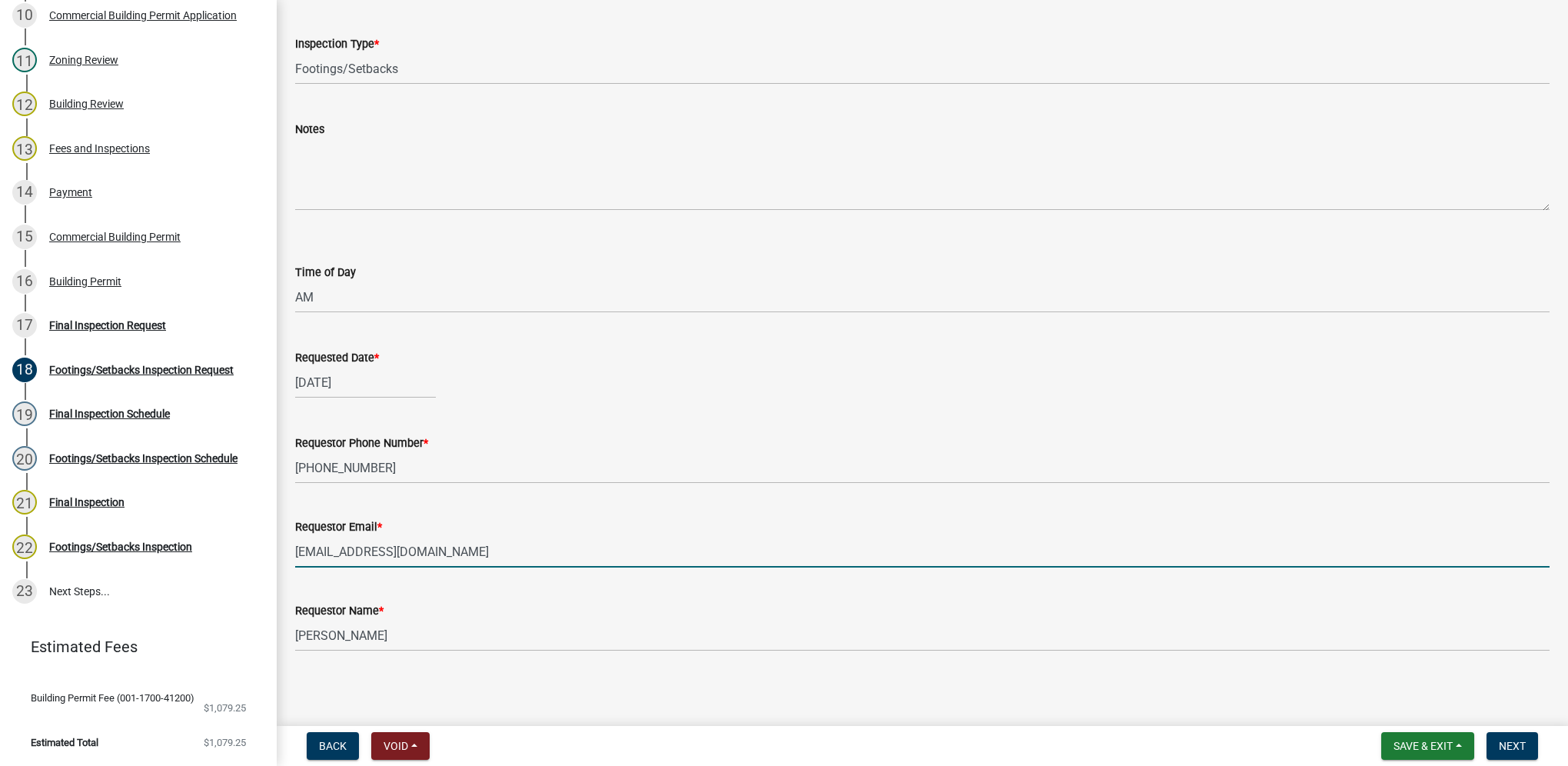
scroll to position [96, 0]
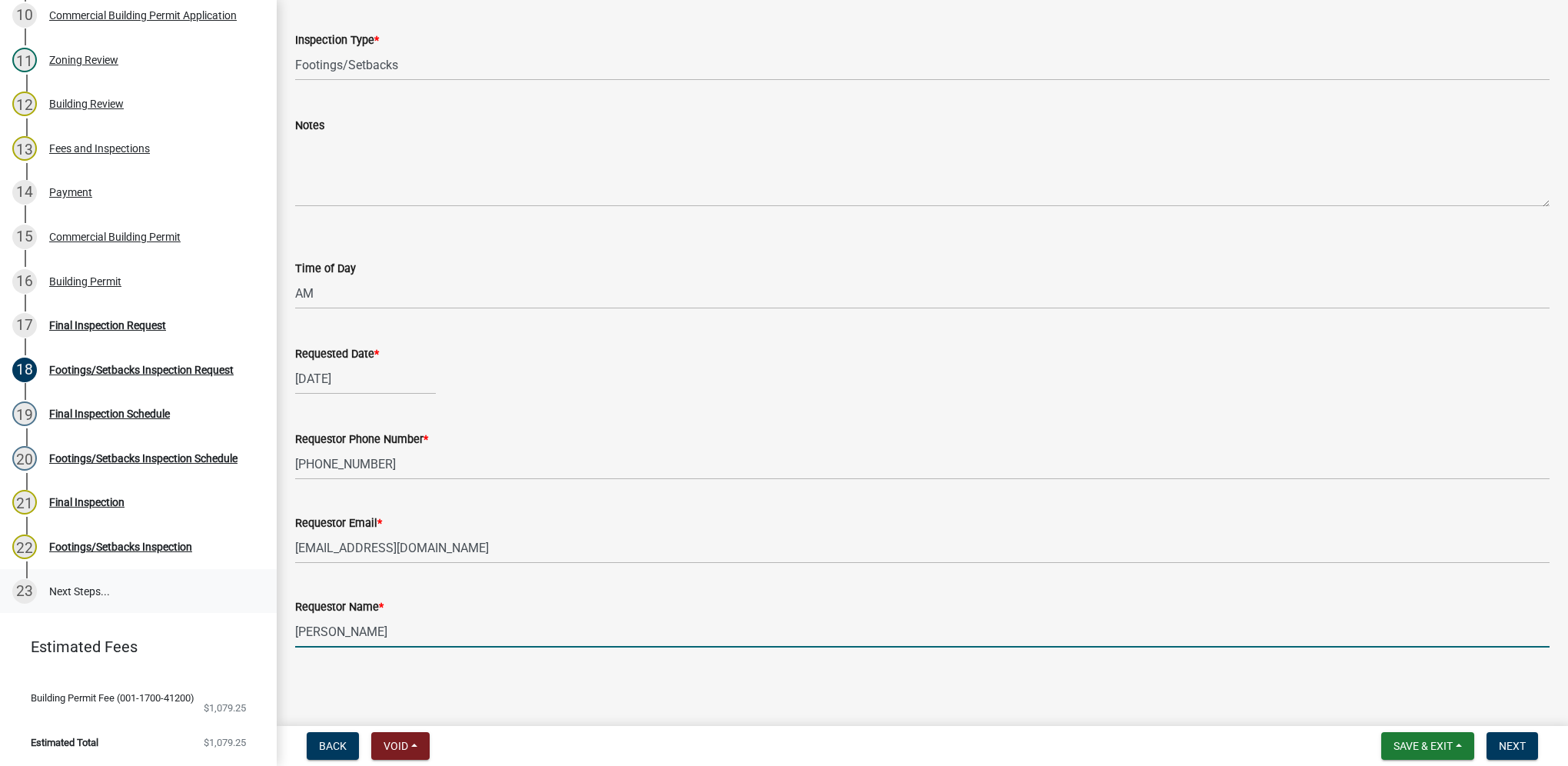
drag, startPoint x: 436, startPoint y: 641, endPoint x: 158, endPoint y: 606, distance: 280.2
click at [158, 606] on div "Building Permit BP-2025-112 Edit View Summary Notes Show emails 1 Introduction …" at bounding box center [784, 383] width 1568 height 766
type input "[PERSON_NAME]"
click at [1501, 741] on span "Next" at bounding box center [1513, 746] width 27 height 12
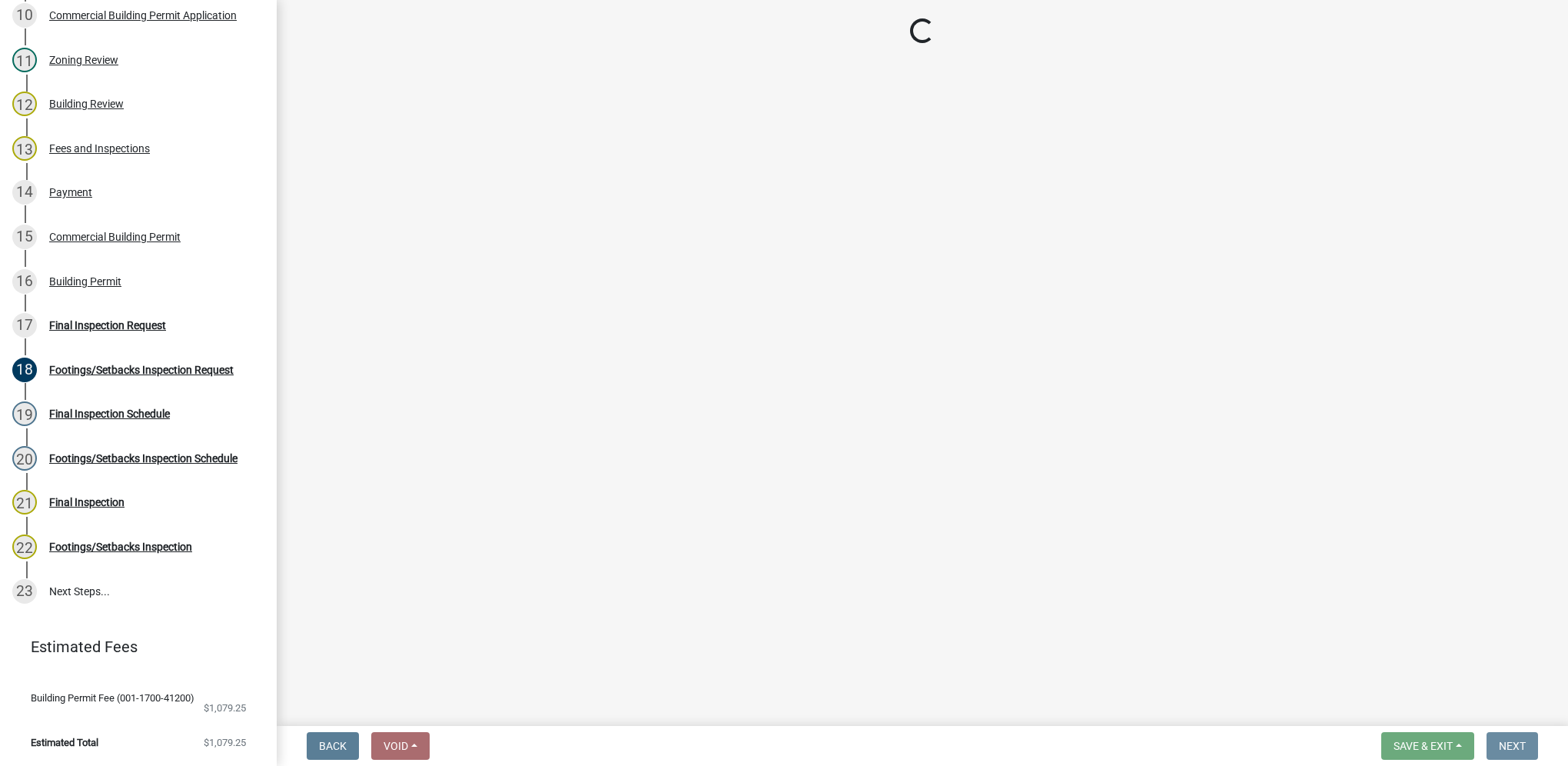
scroll to position [0, 0]
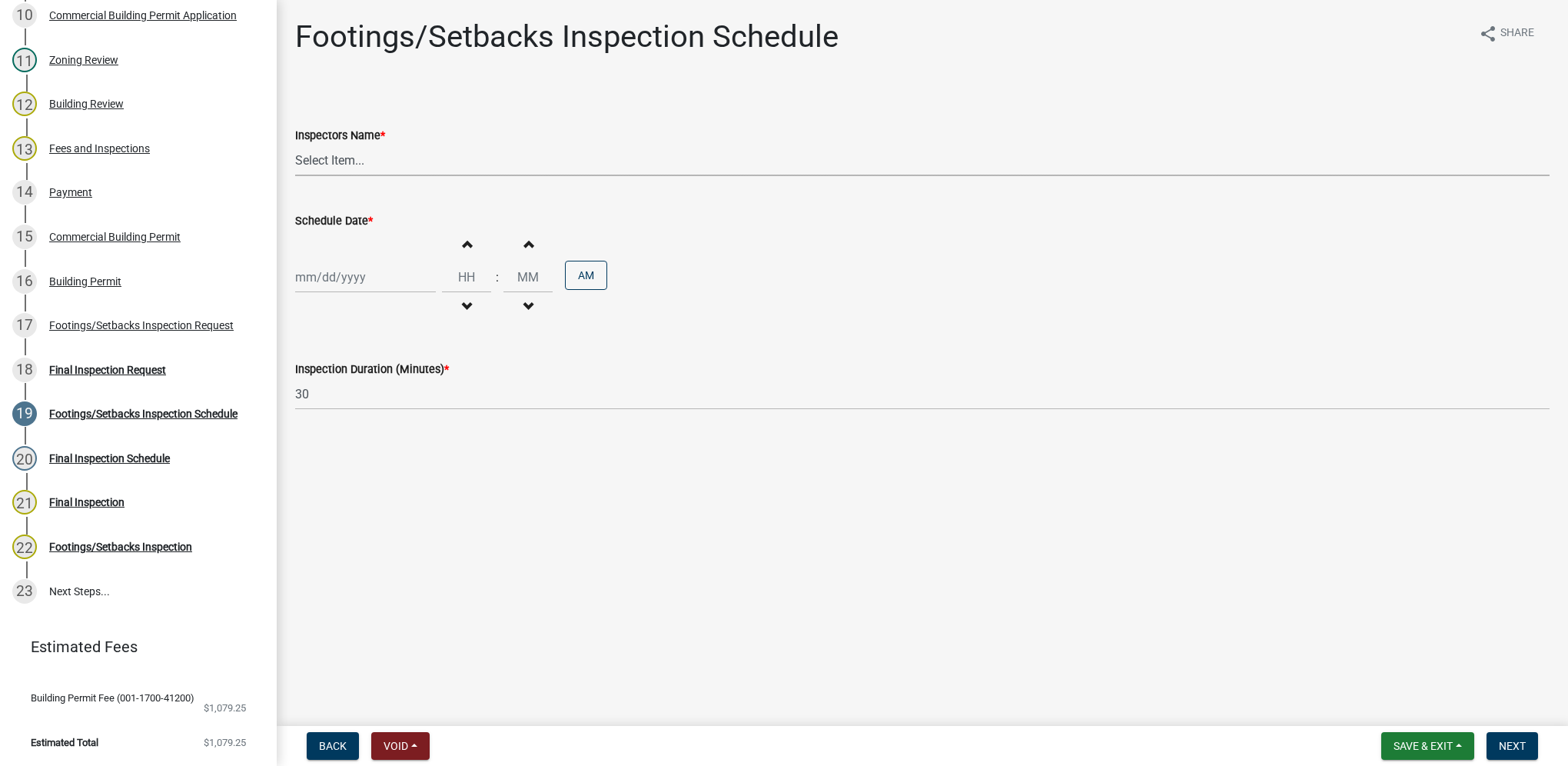
click at [318, 161] on select "Select Item... [DEMOGRAPHIC_DATA] (Indianola Other Inspector) T. Little ([PERSO…" at bounding box center [923, 160] width 1255 height 32
select select "27b8dde7-9ed4-44e4-ae8e-5969b60be3e6"
click at [295, 144] on select "Select Item... [DEMOGRAPHIC_DATA] (Indianola Other Inspector) T. Little ([PERSO…" at bounding box center [923, 160] width 1255 height 32
click at [329, 272] on div at bounding box center [365, 277] width 141 height 32
select select "9"
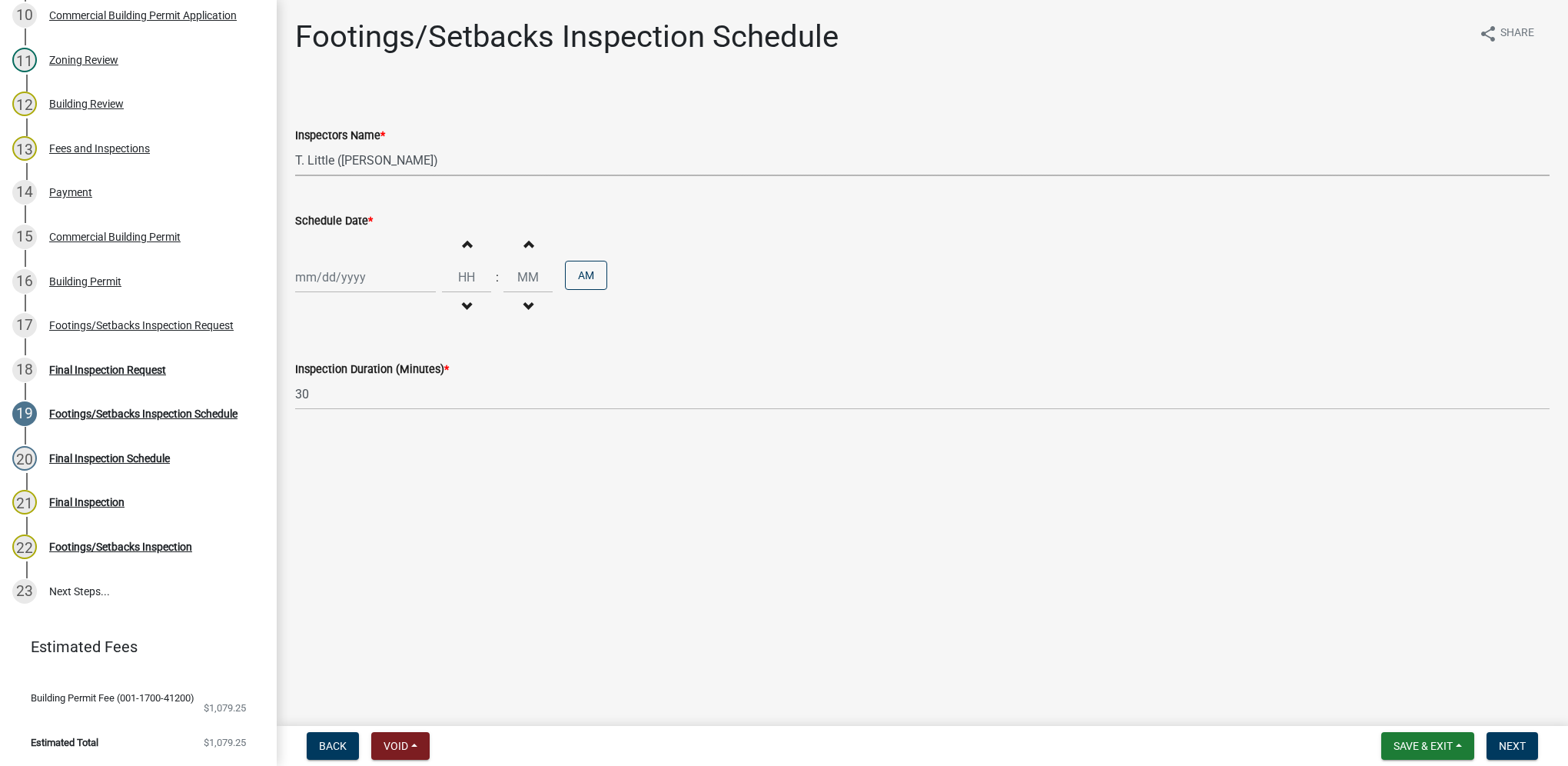
select select "2025"
click at [358, 379] on div "10" at bounding box center [359, 383] width 25 height 25
type input "[DATE]"
click at [446, 275] on input "Hours" at bounding box center [467, 277] width 50 height 32
type input "11"
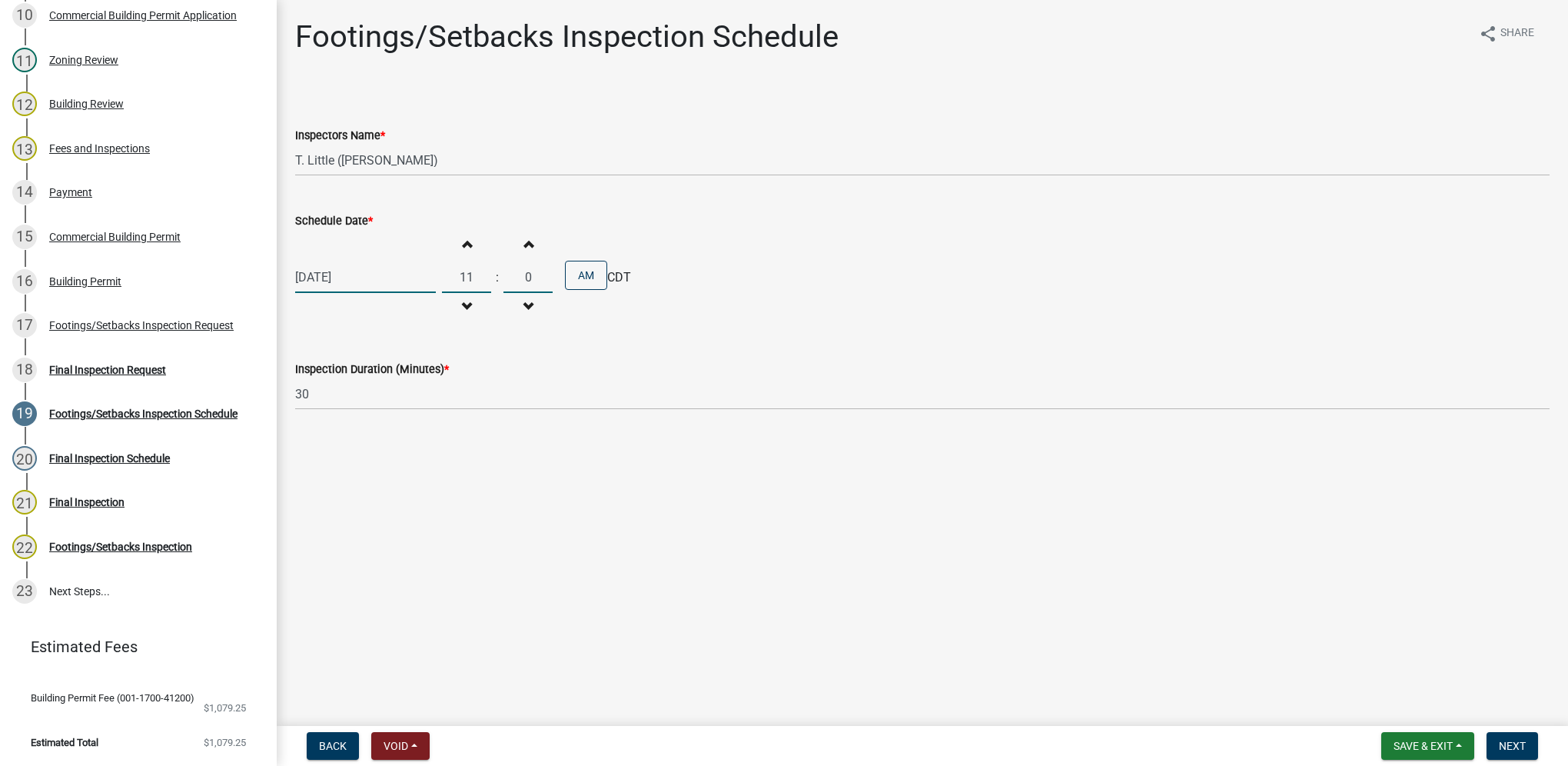
type input "00"
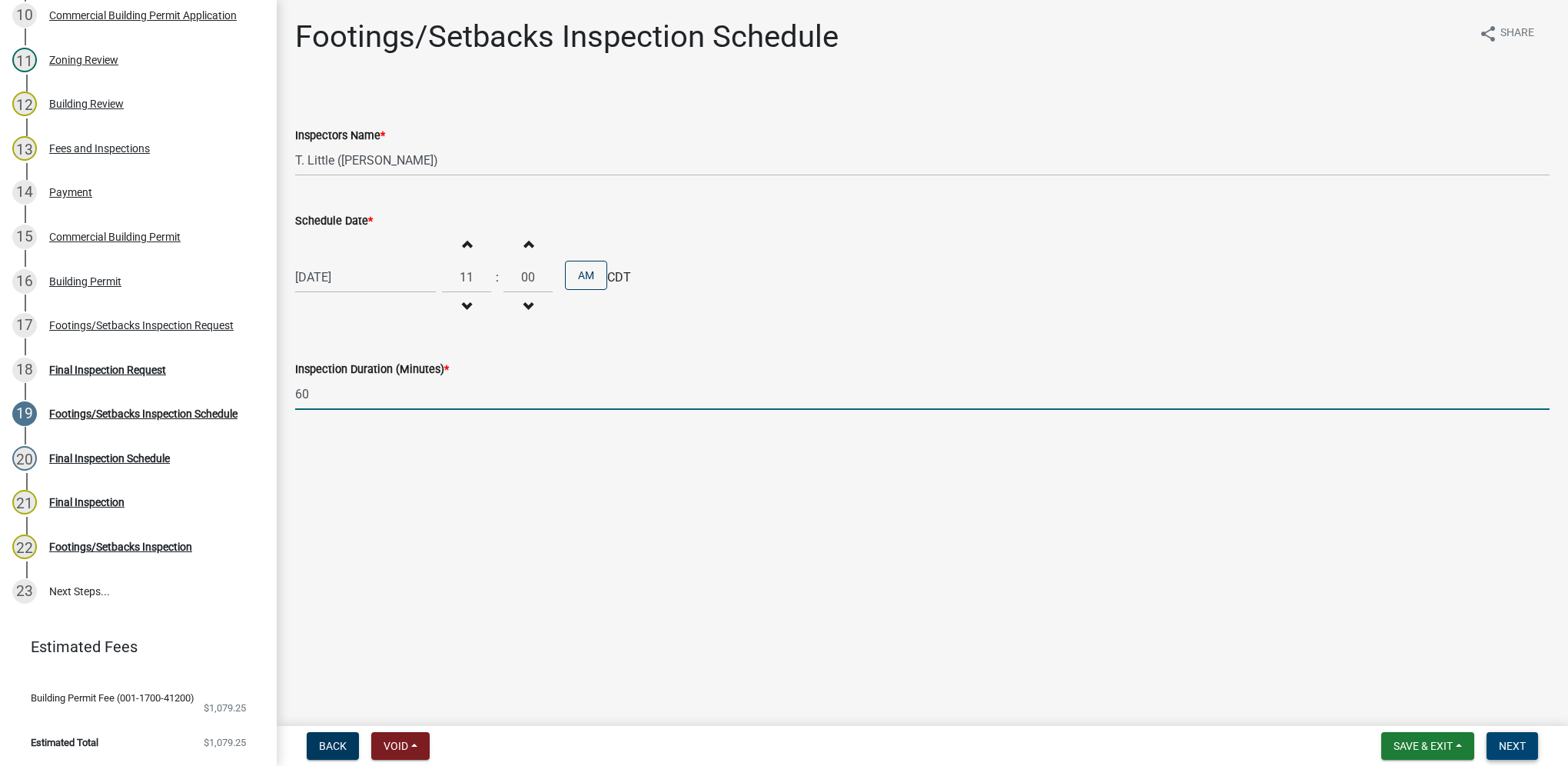
type input "60"
click at [1495, 736] on button "Next" at bounding box center [1513, 746] width 51 height 27
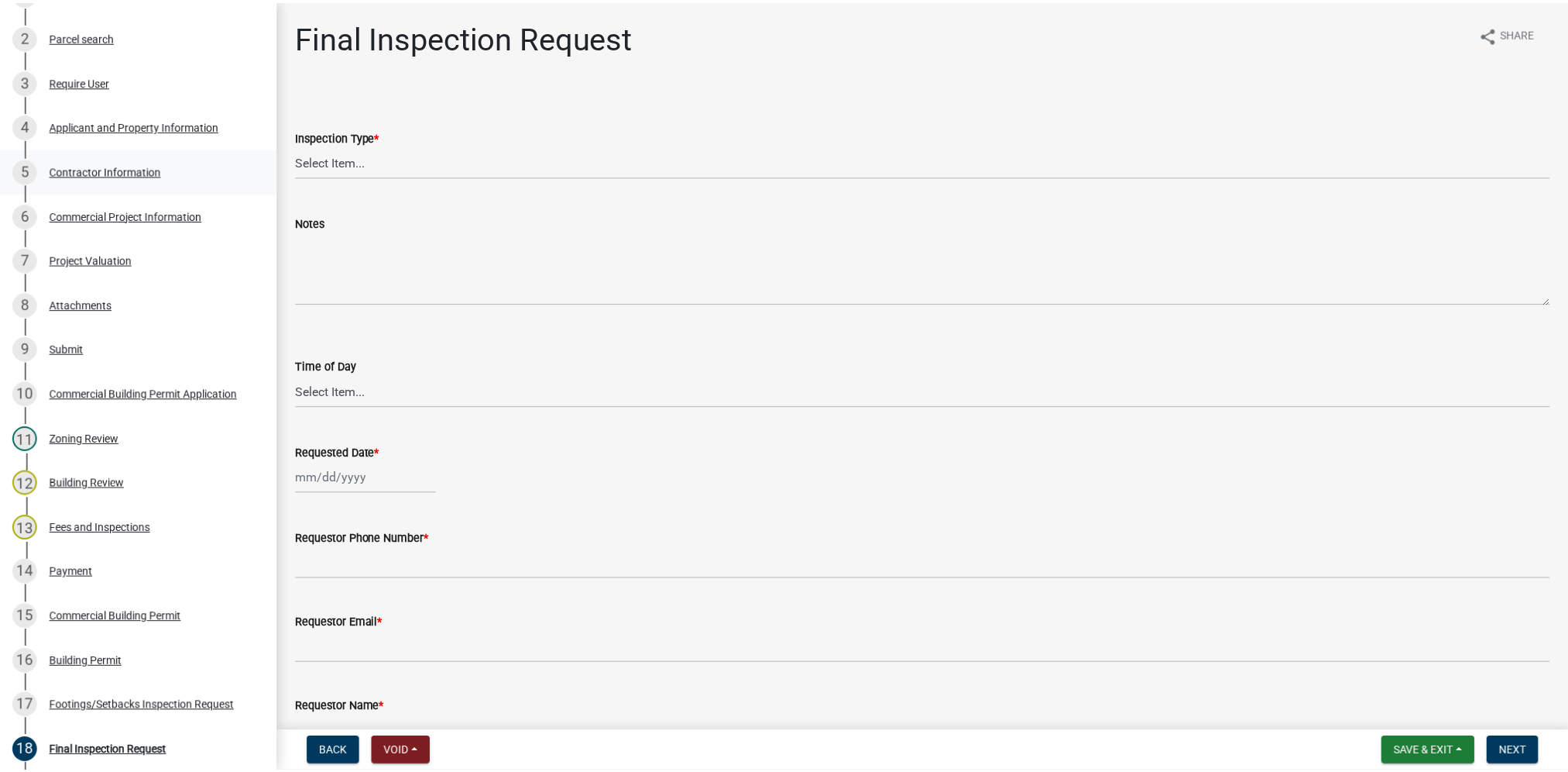
scroll to position [296, 0]
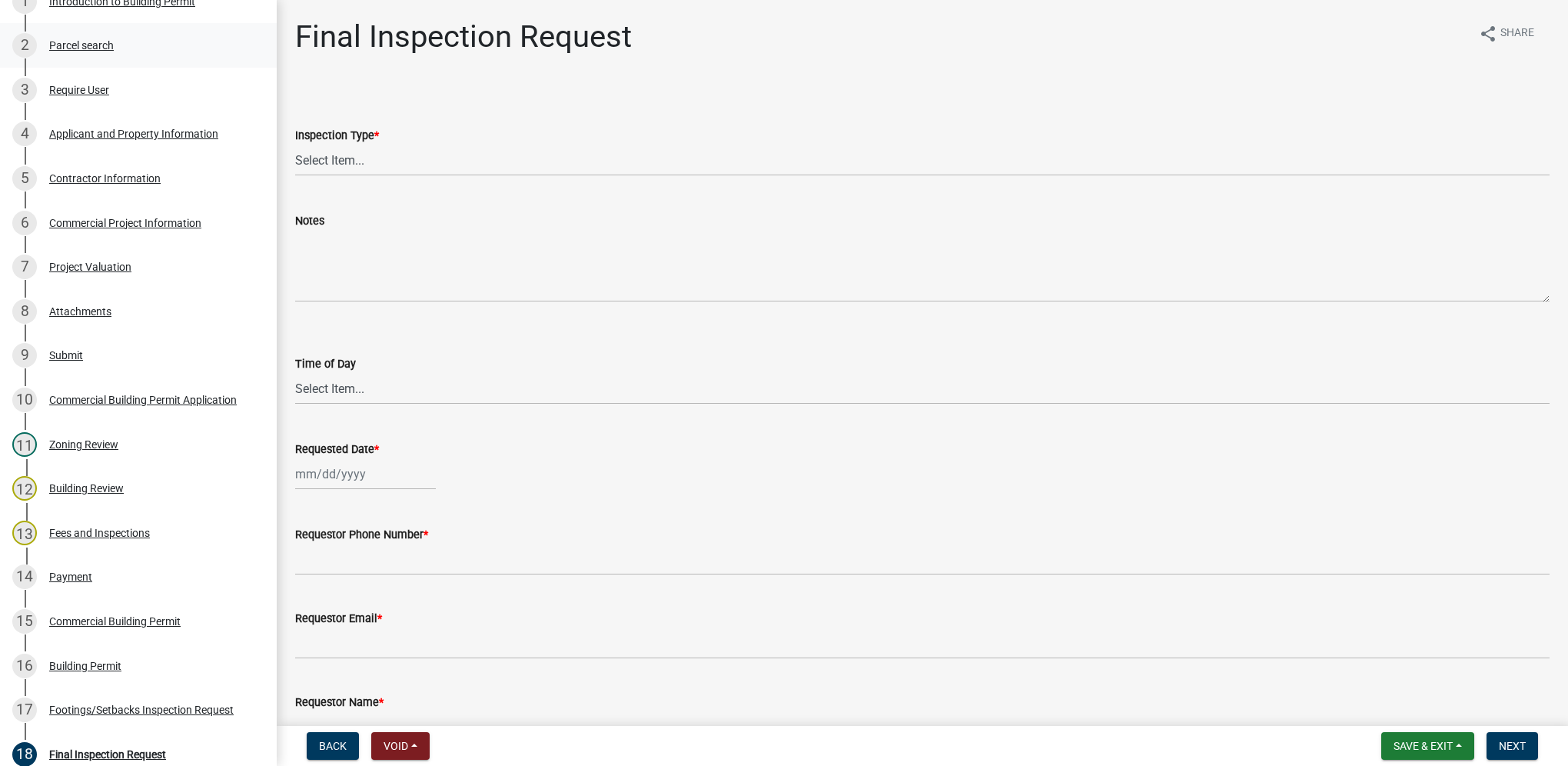
click at [100, 50] on div "Parcel search" at bounding box center [82, 45] width 65 height 11
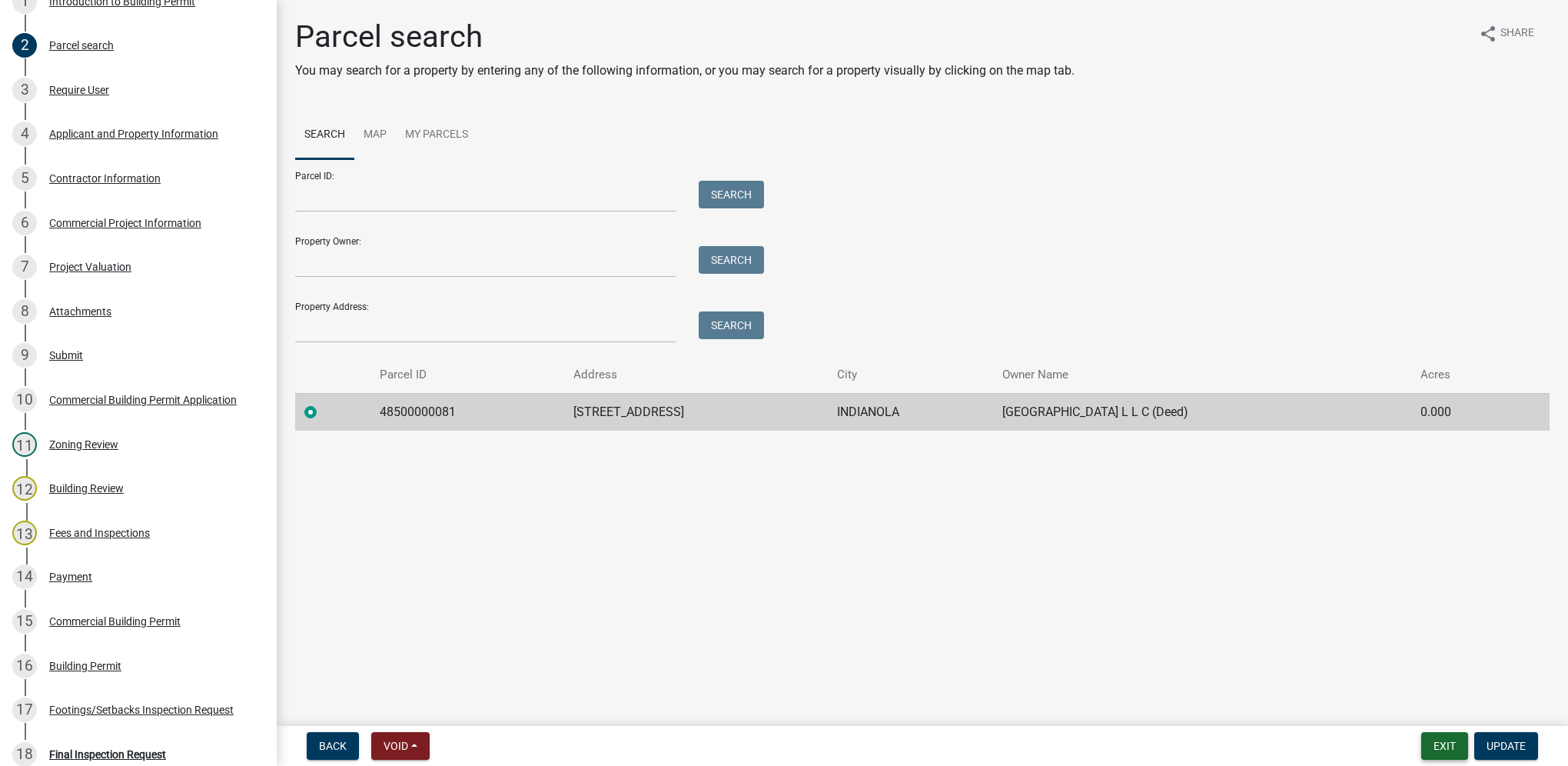
click at [1446, 745] on button "Exit" at bounding box center [1444, 746] width 47 height 27
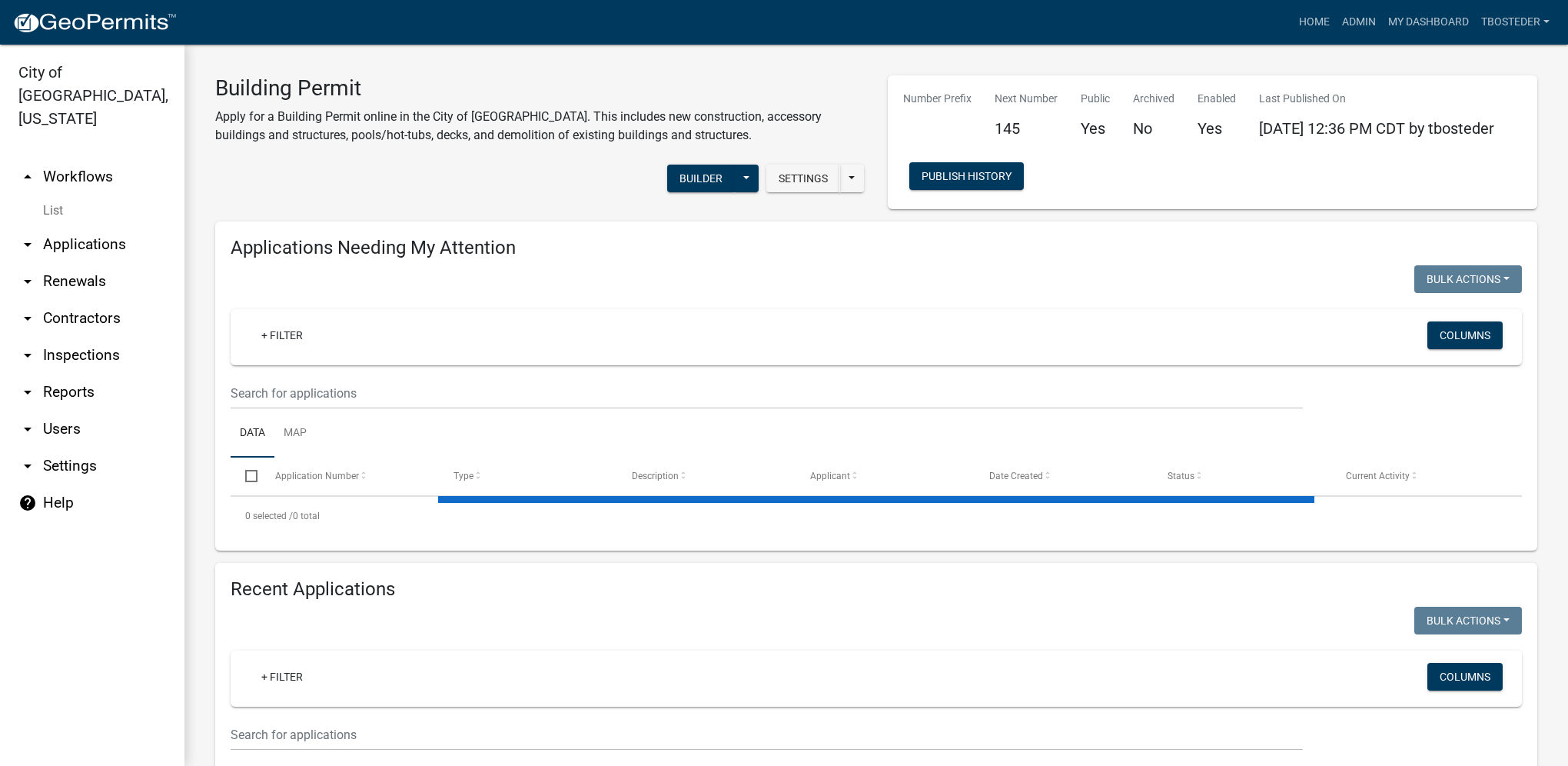
select select "1: 25"
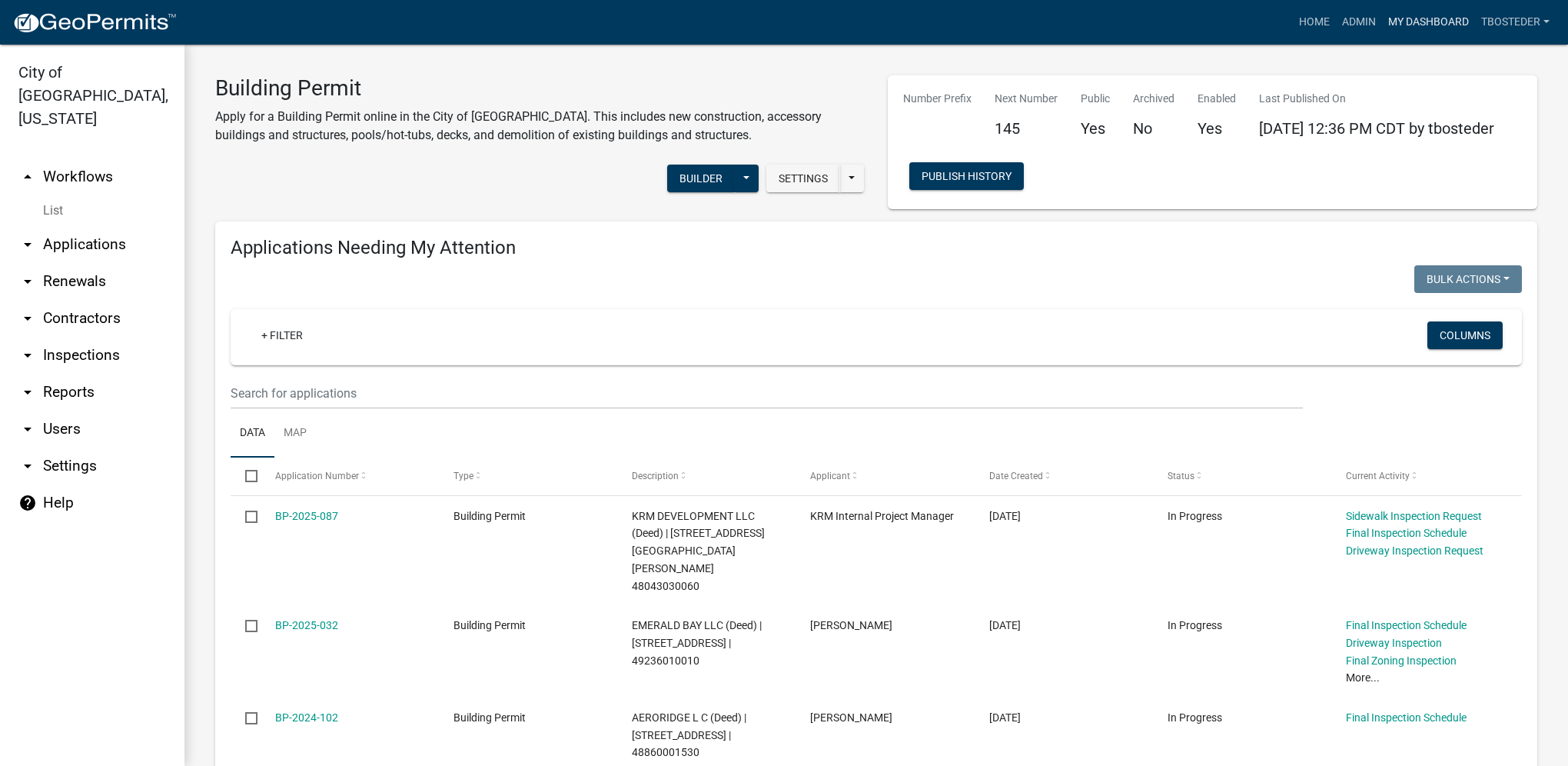
click at [1454, 29] on link "My Dashboard" at bounding box center [1428, 22] width 93 height 29
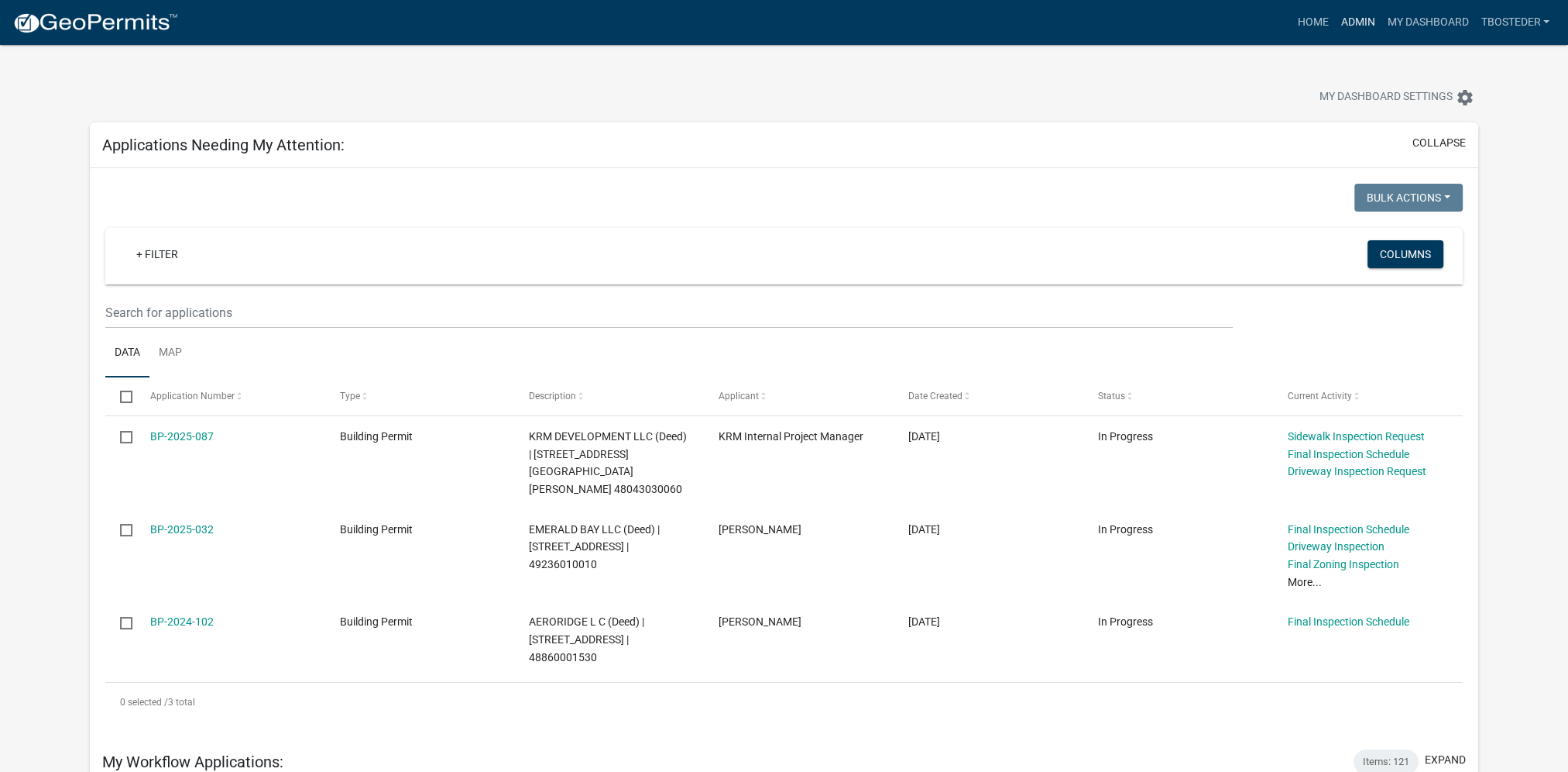
click at [1368, 26] on link "Admin" at bounding box center [1358, 22] width 46 height 29
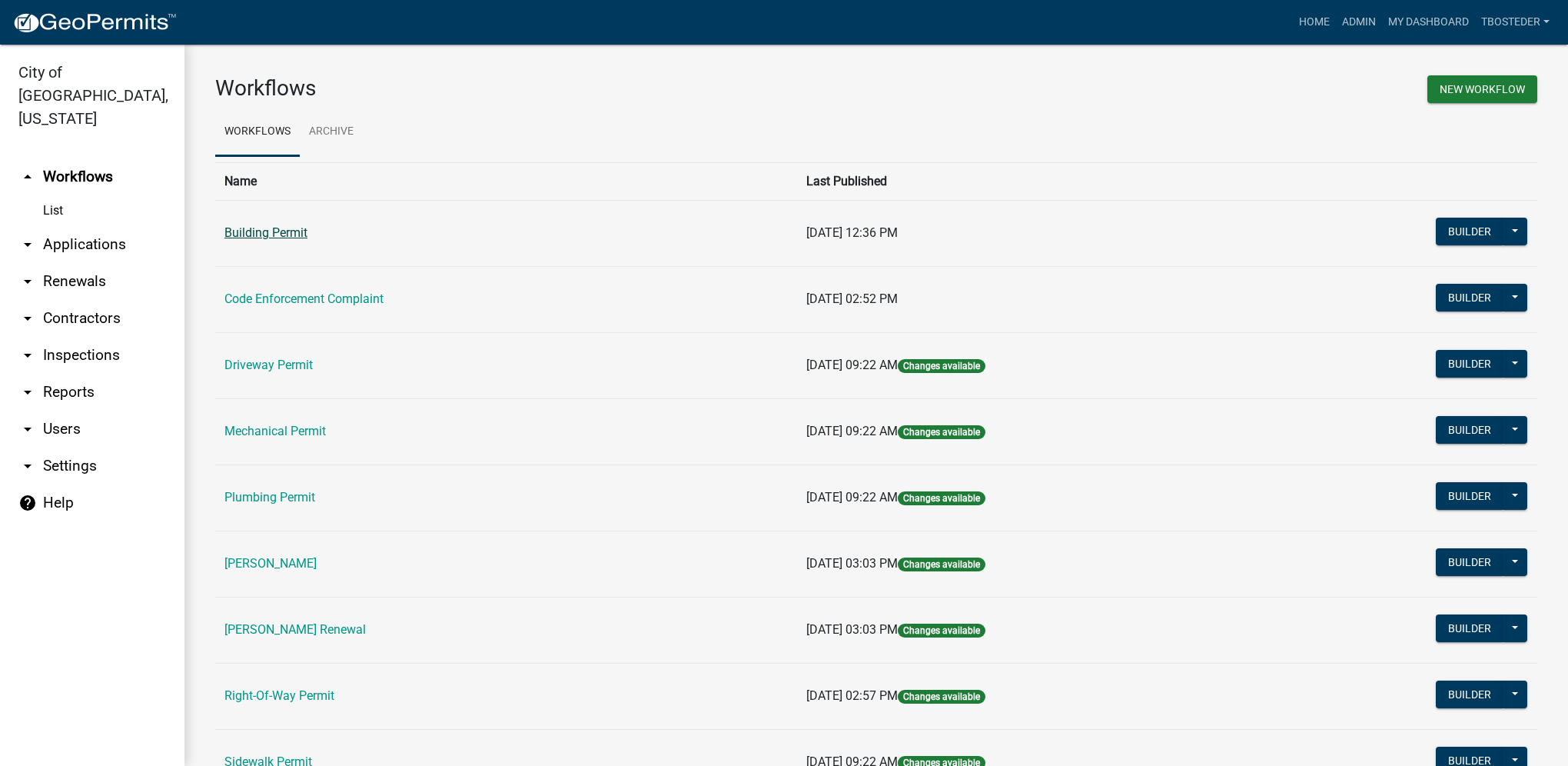
click at [249, 229] on link "Building Permit" at bounding box center [265, 232] width 83 height 15
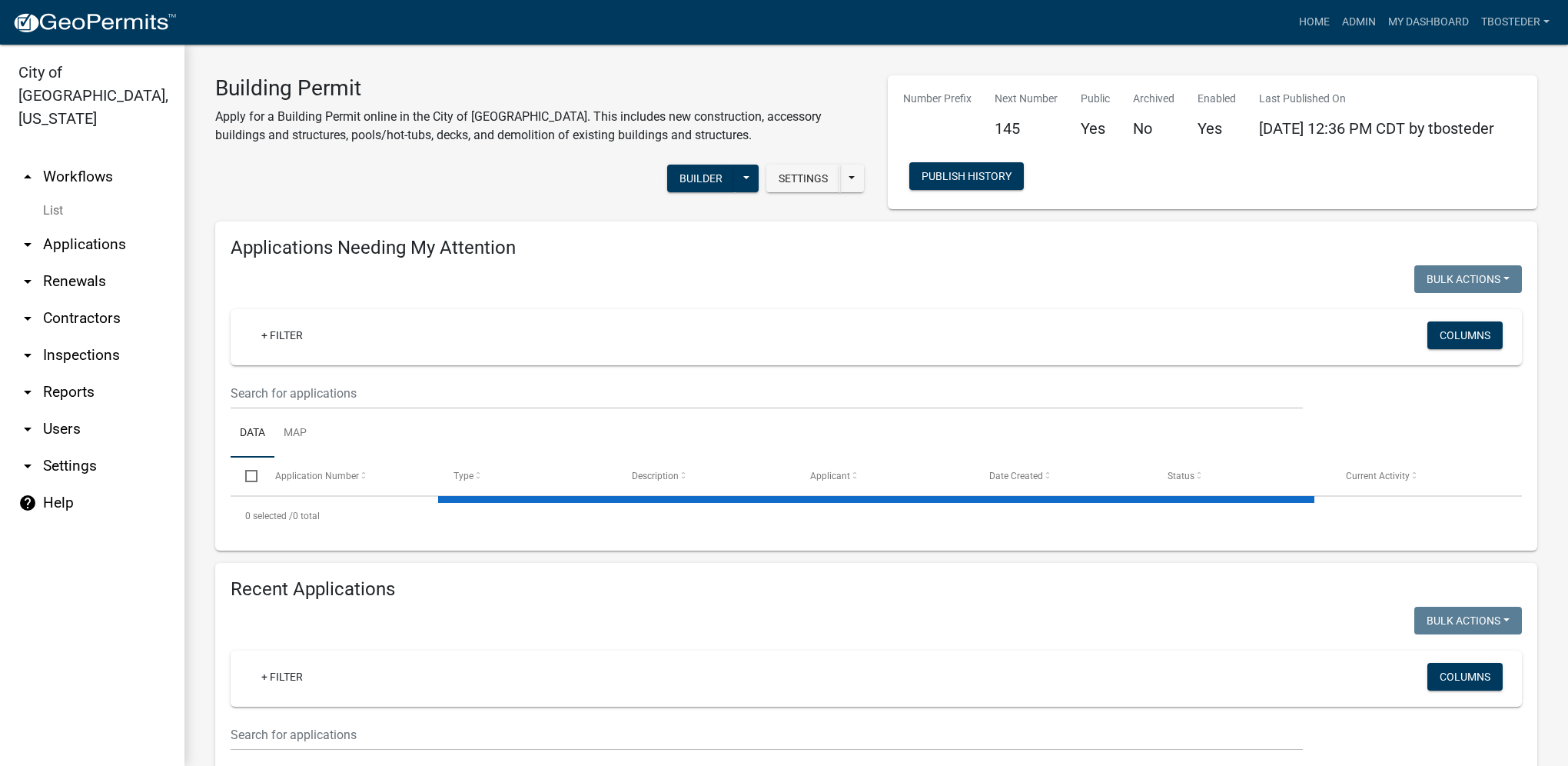
select select "1: 25"
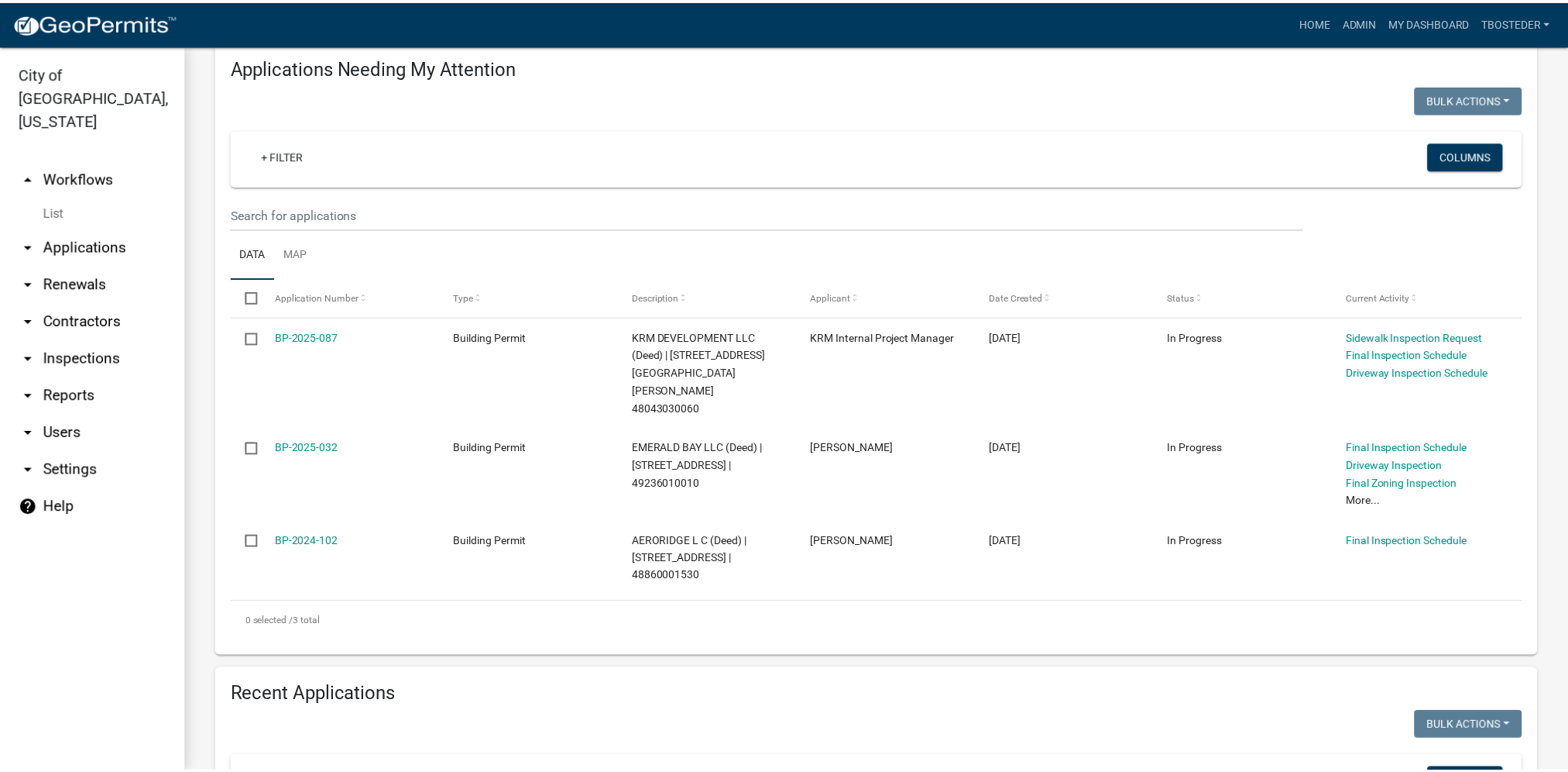
scroll to position [155, 0]
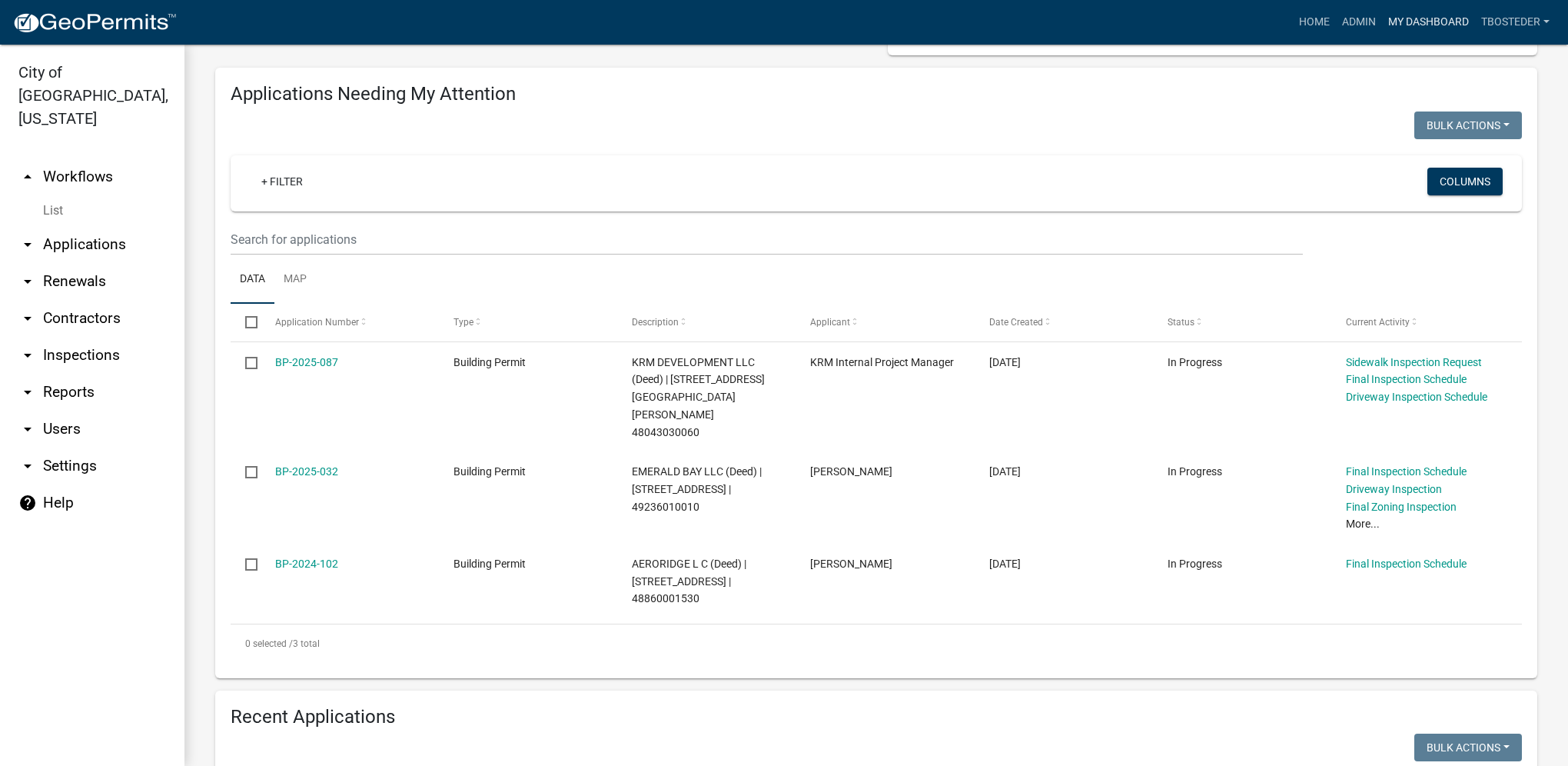
click at [1454, 15] on link "My Dashboard" at bounding box center [1428, 22] width 93 height 29
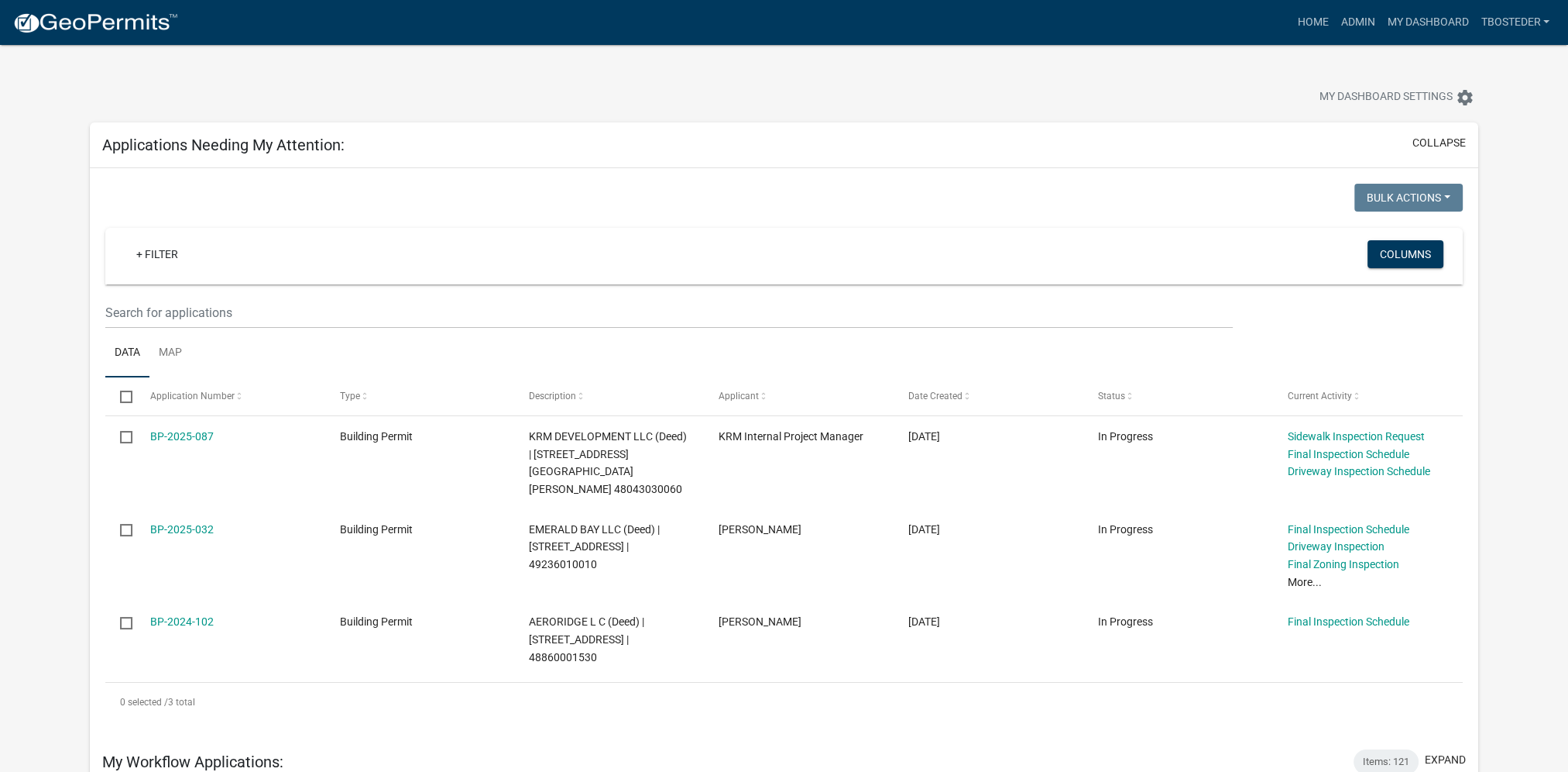
click at [453, 78] on div "My Dashboard Settings settings" at bounding box center [784, 80] width 1412 height 71
